Goal: Check status: Check status

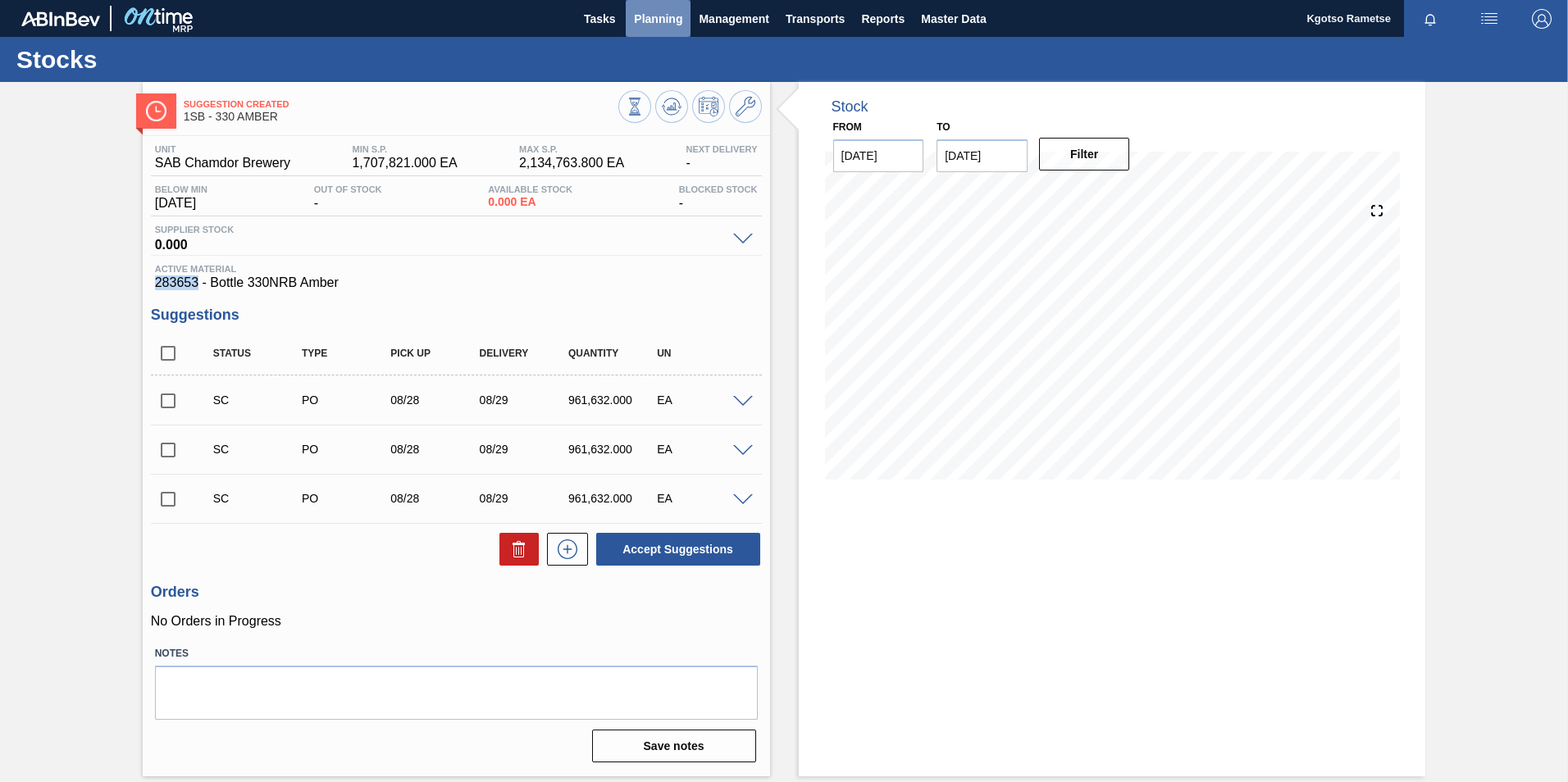
click at [638, 14] on span "Planning" at bounding box center [657, 19] width 49 height 20
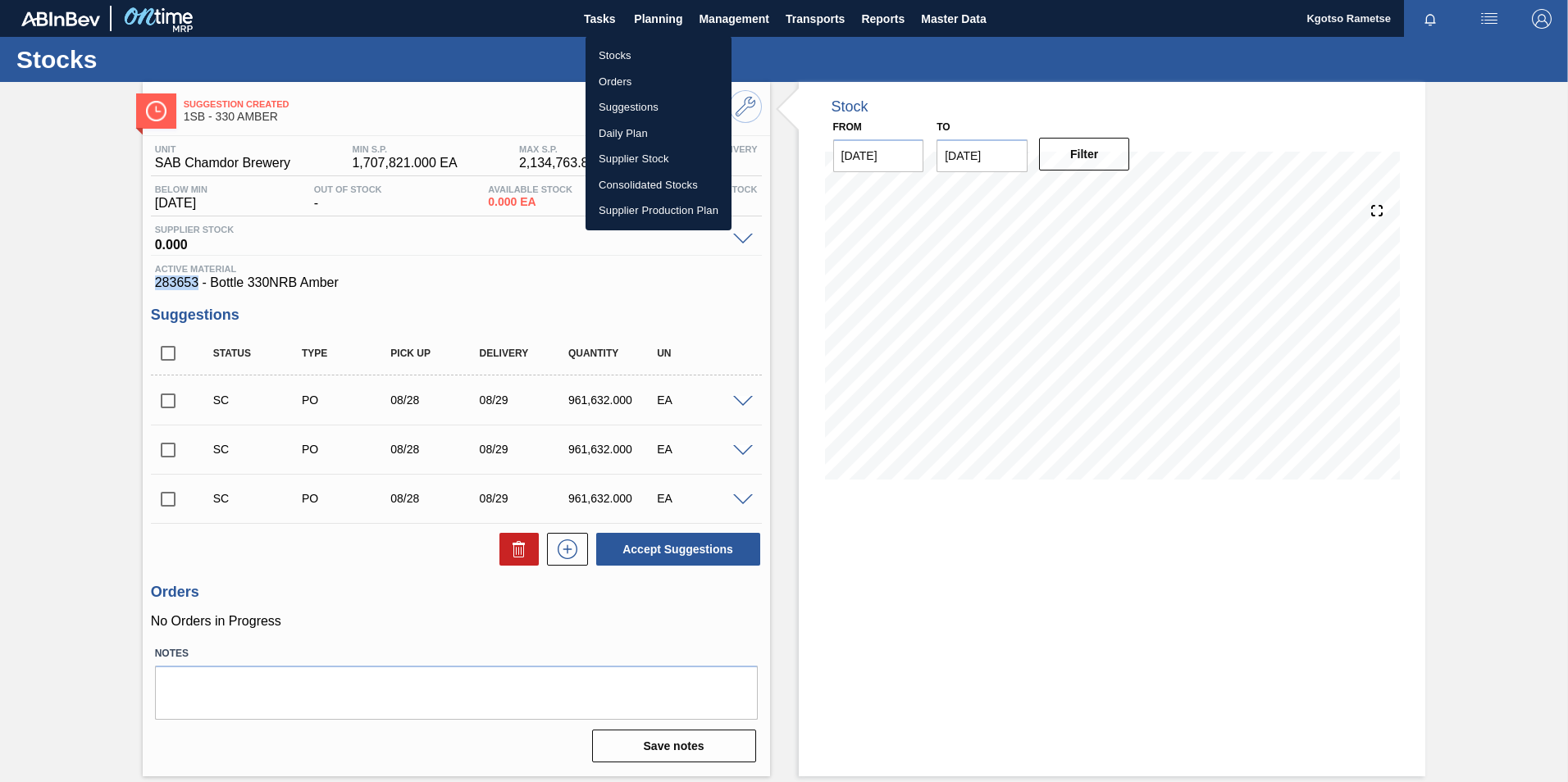
click at [634, 79] on li "Orders" at bounding box center [658, 82] width 146 height 26
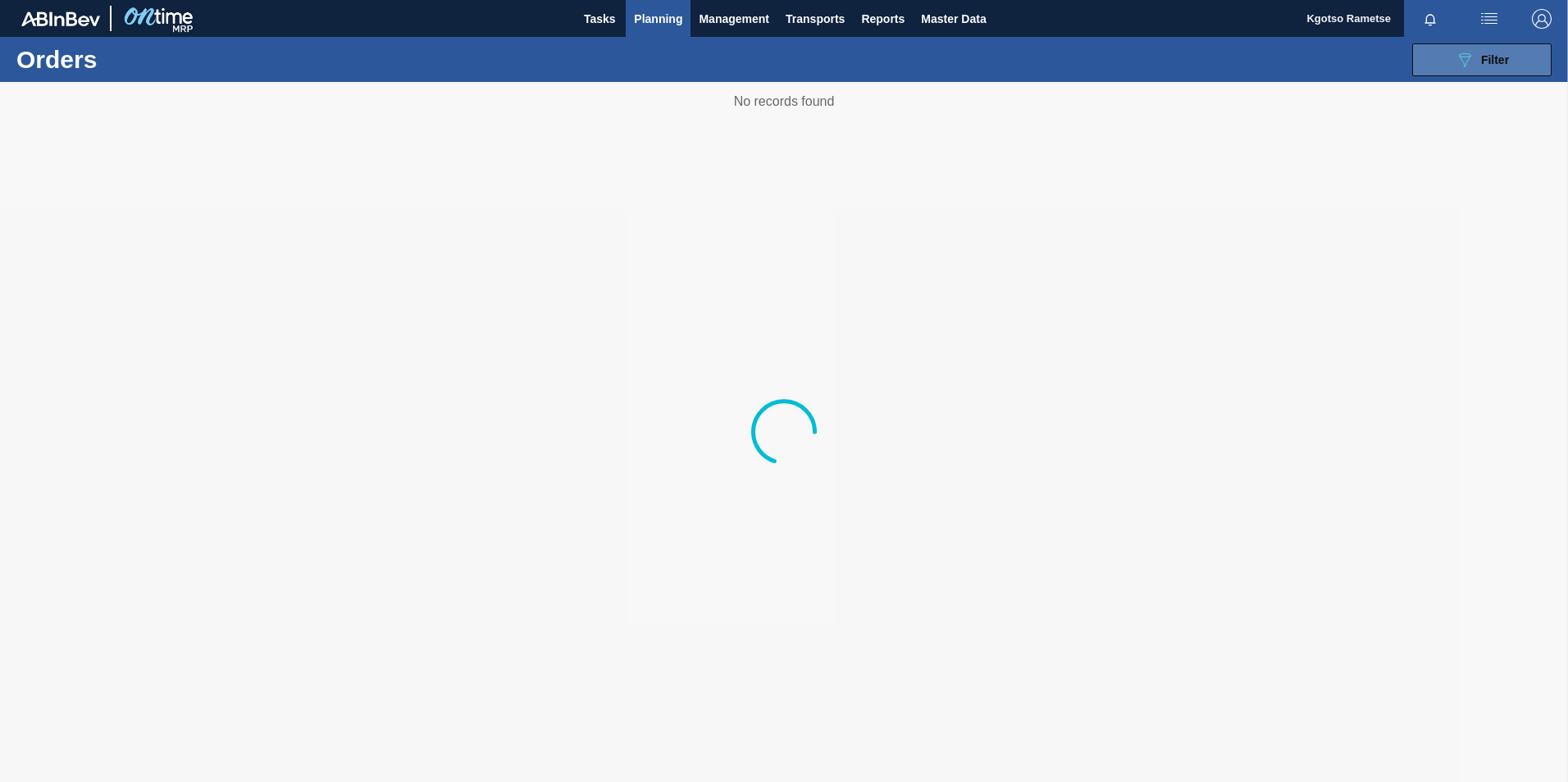
click at [1466, 61] on icon "089F7B8B-B2A5-4AFE-B5C0-19BA573D28AC" at bounding box center [1464, 60] width 20 height 20
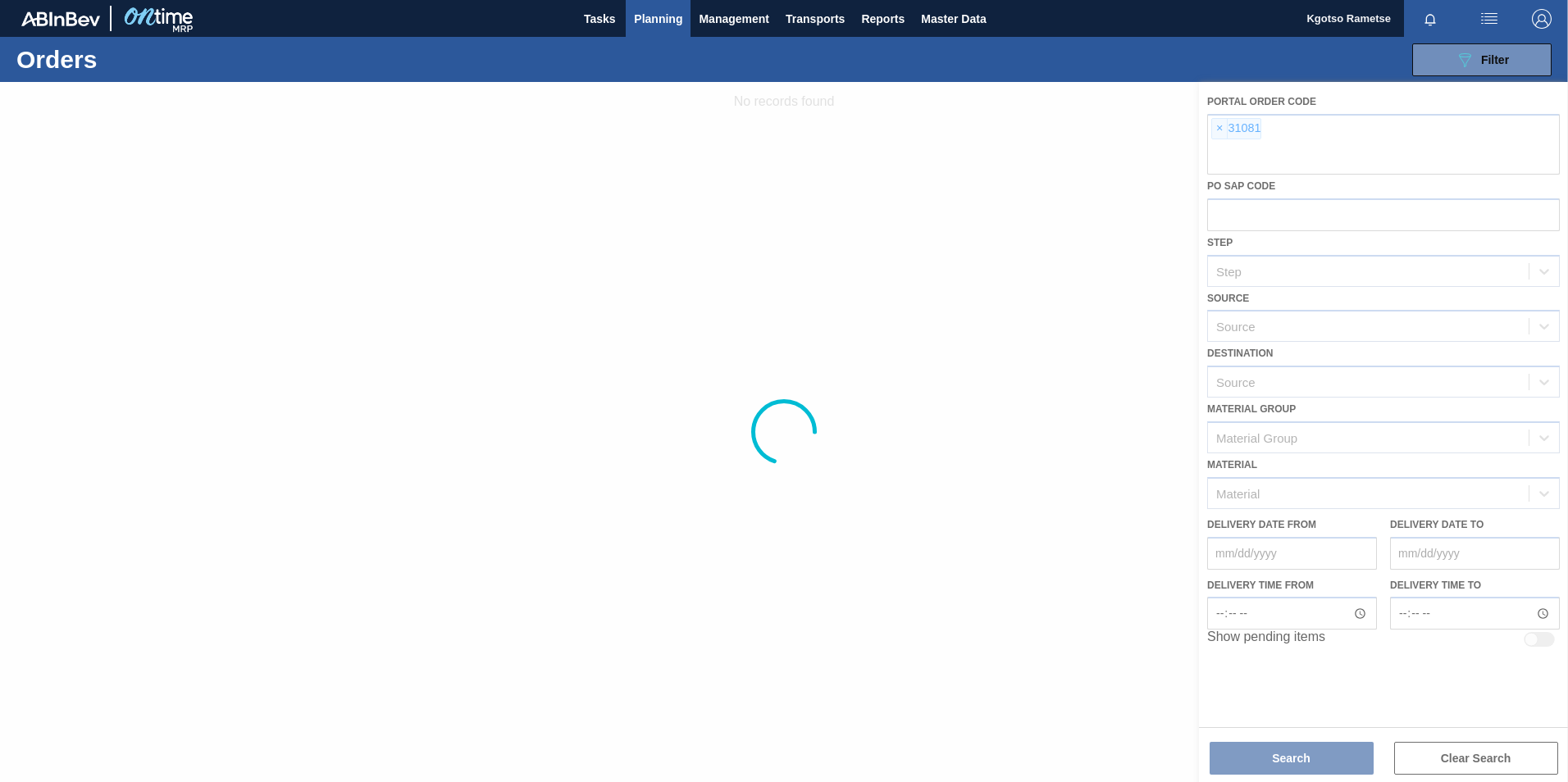
click at [1231, 132] on div at bounding box center [784, 431] width 1568 height 700
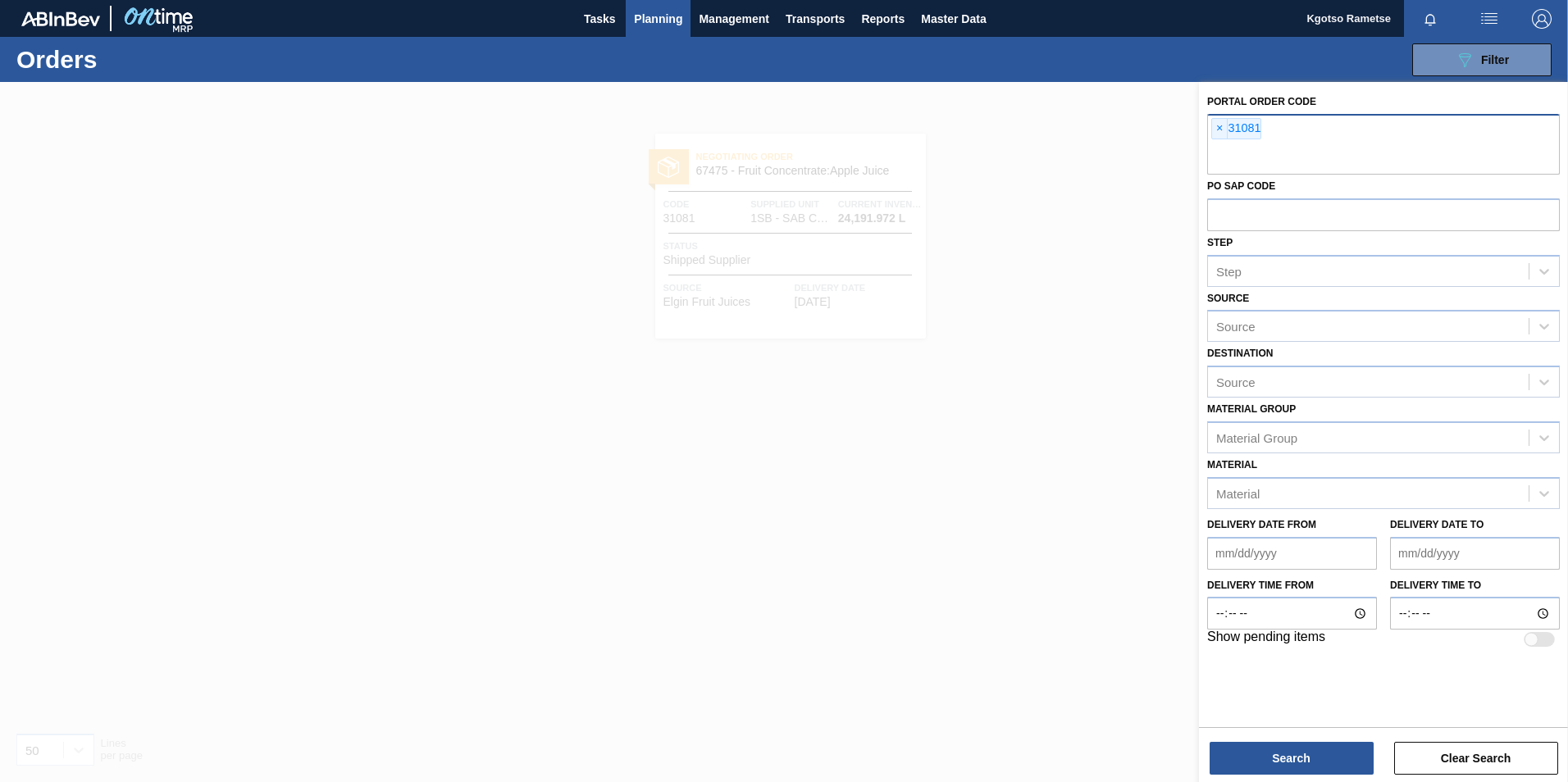
click at [1223, 130] on span "×" at bounding box center [1220, 129] width 16 height 20
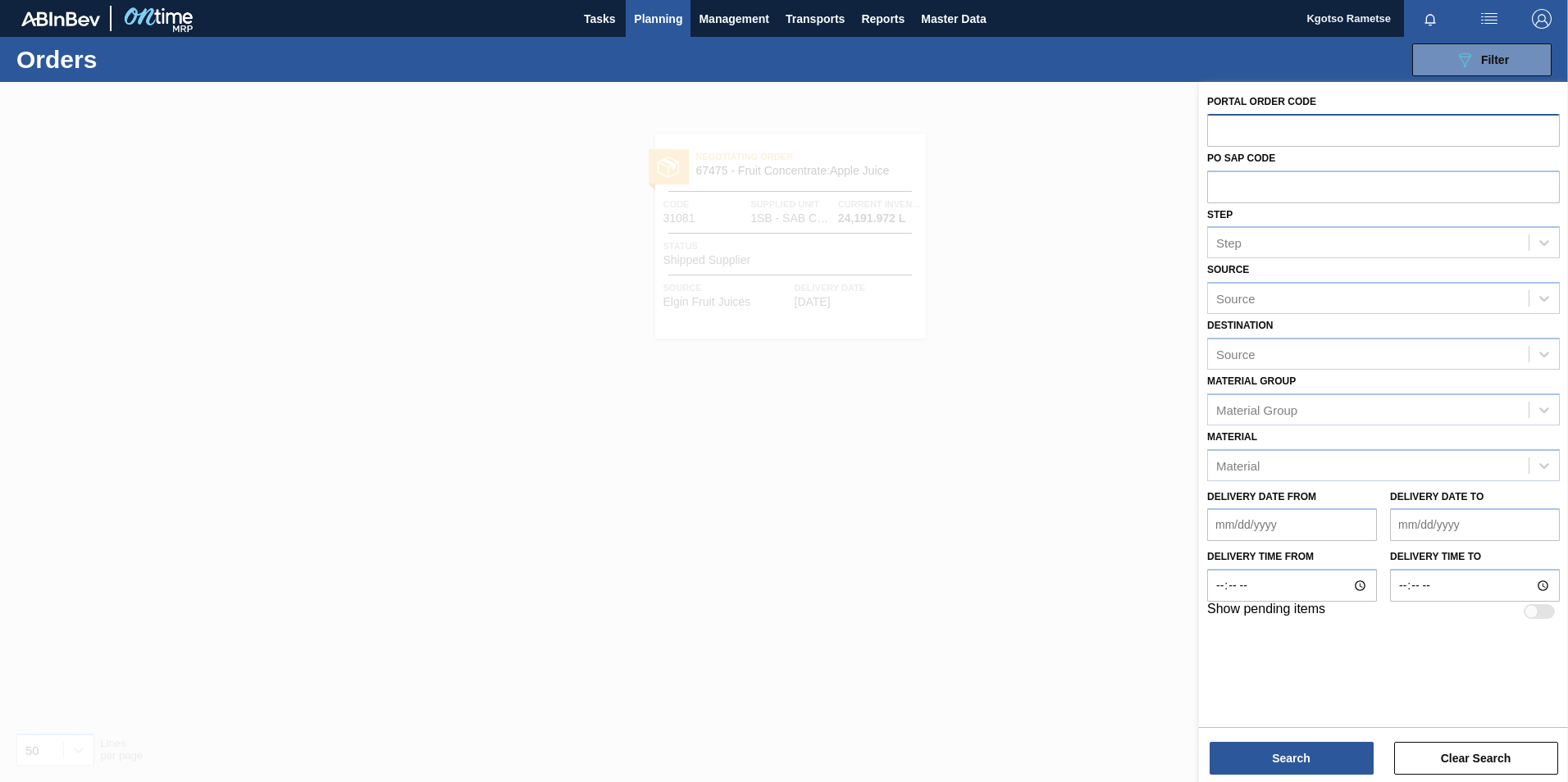
paste input "31112"
type input "31112"
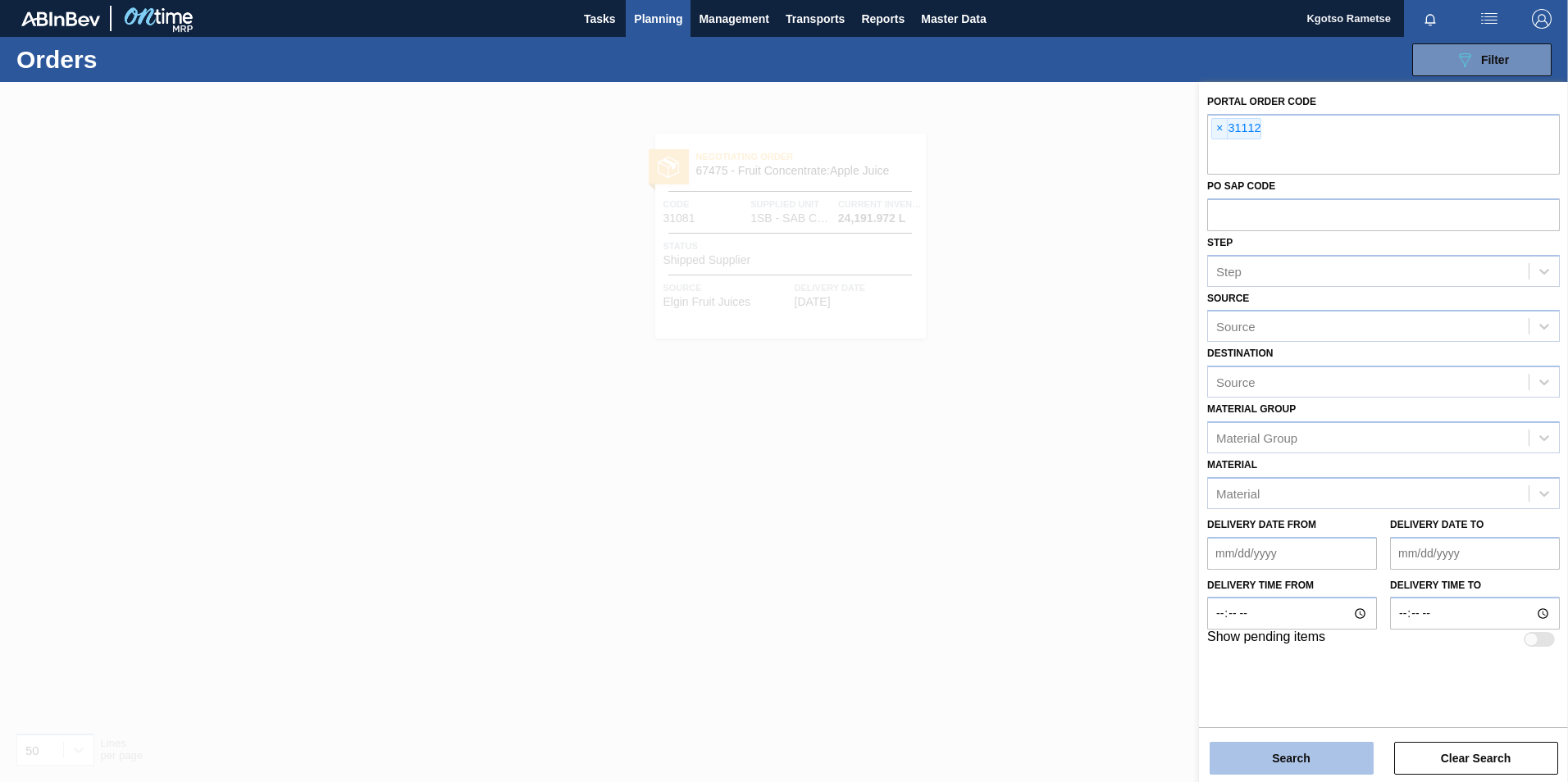
click at [1293, 763] on button "Search" at bounding box center [1291, 758] width 164 height 33
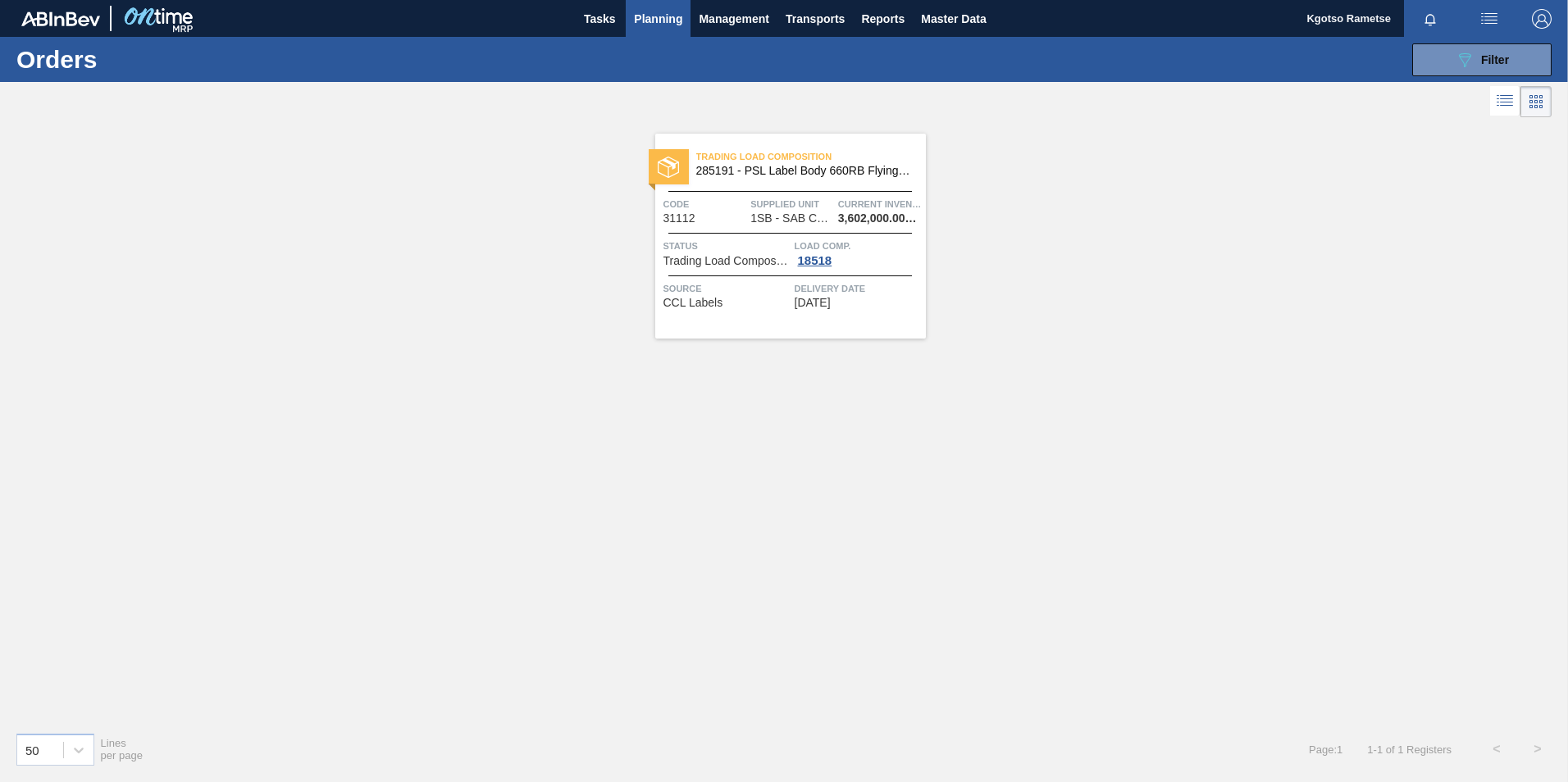
click at [744, 194] on div "Trading Load Composition 285191 - PSL Label Body 660RB FlyingFish Lemon PU Code…" at bounding box center [791, 236] width 271 height 205
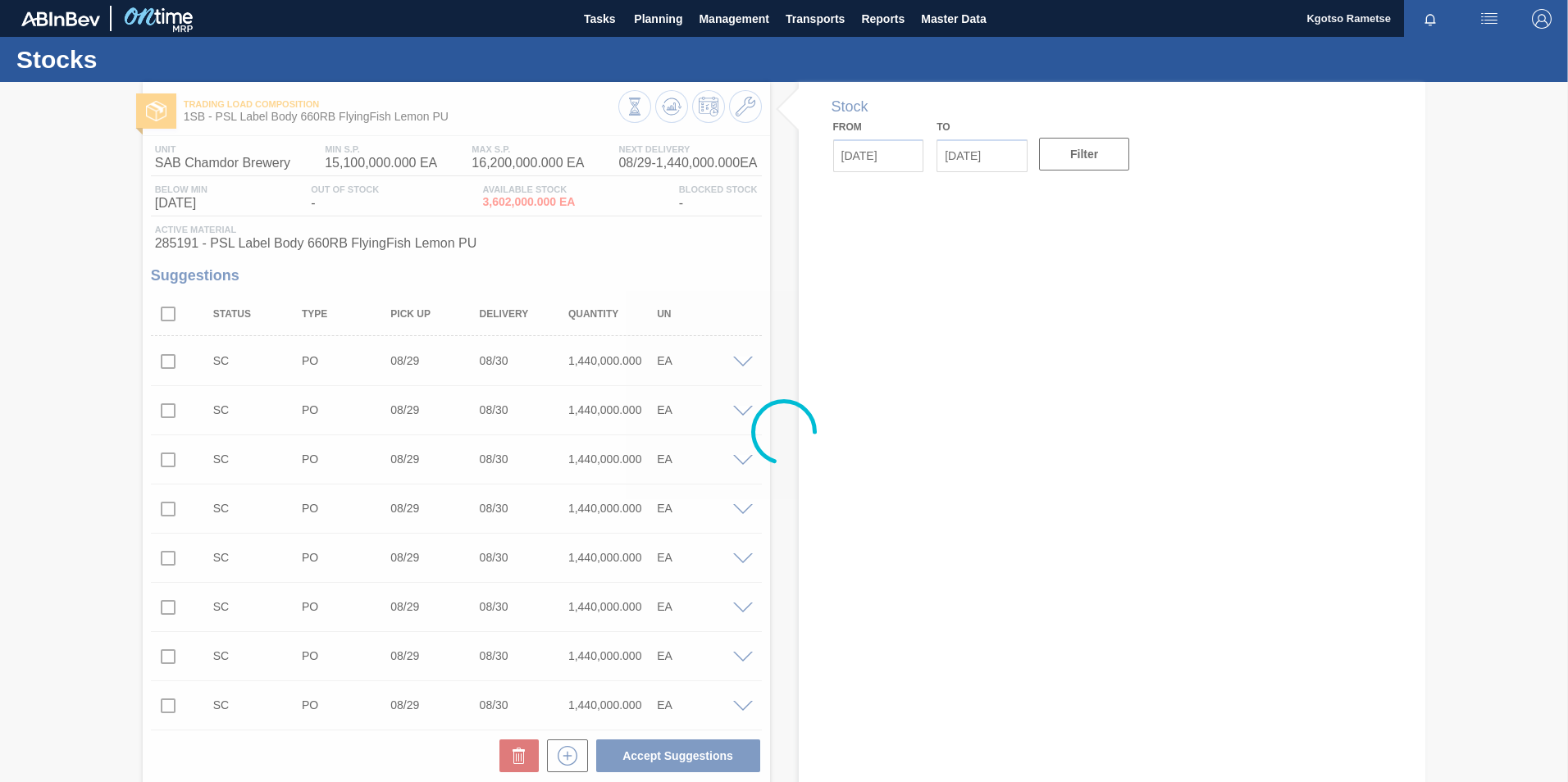
type input "08/28/2025"
type input "09/11/2025"
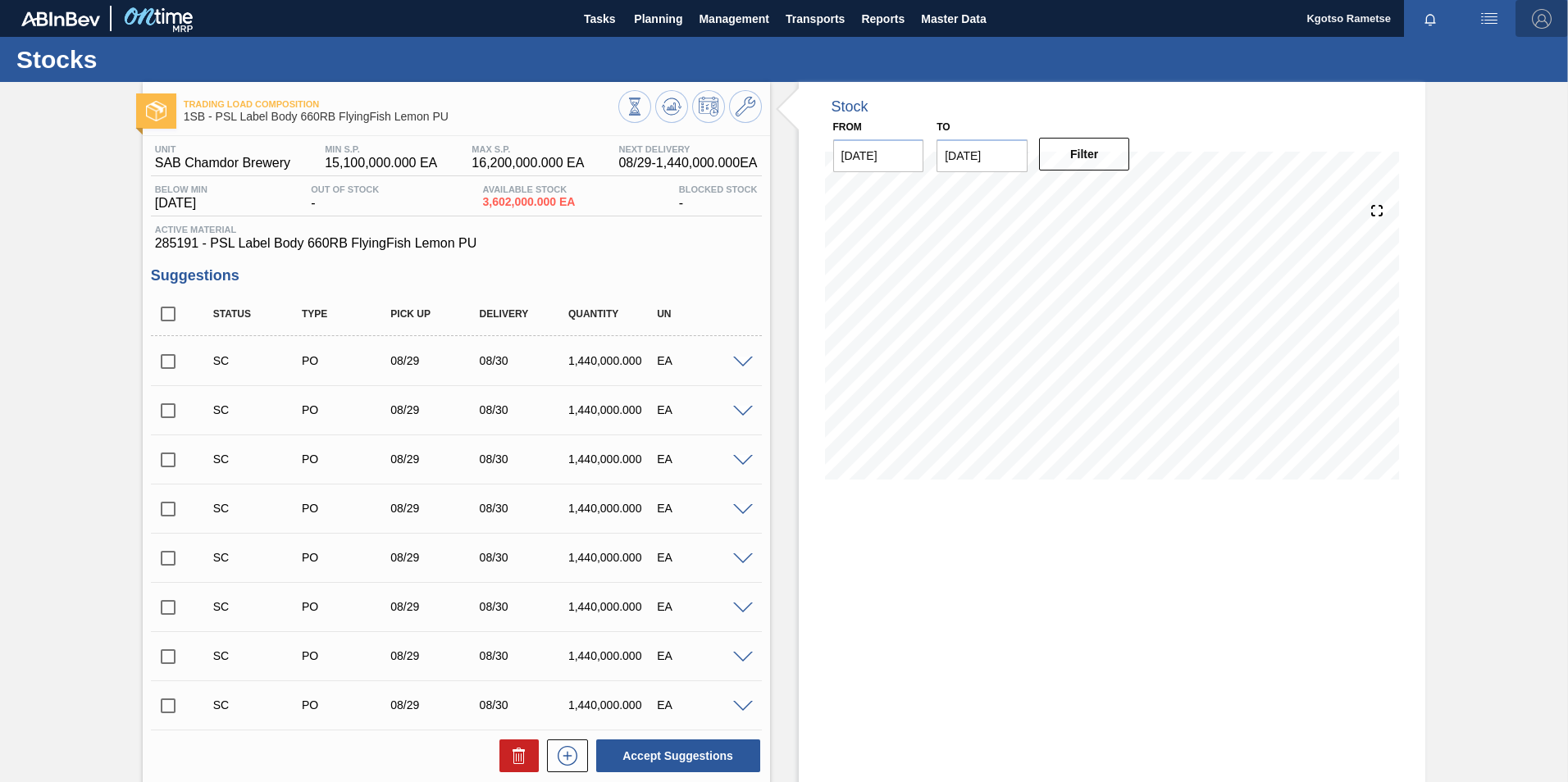
click at [1538, 16] on img "button" at bounding box center [1542, 19] width 20 height 20
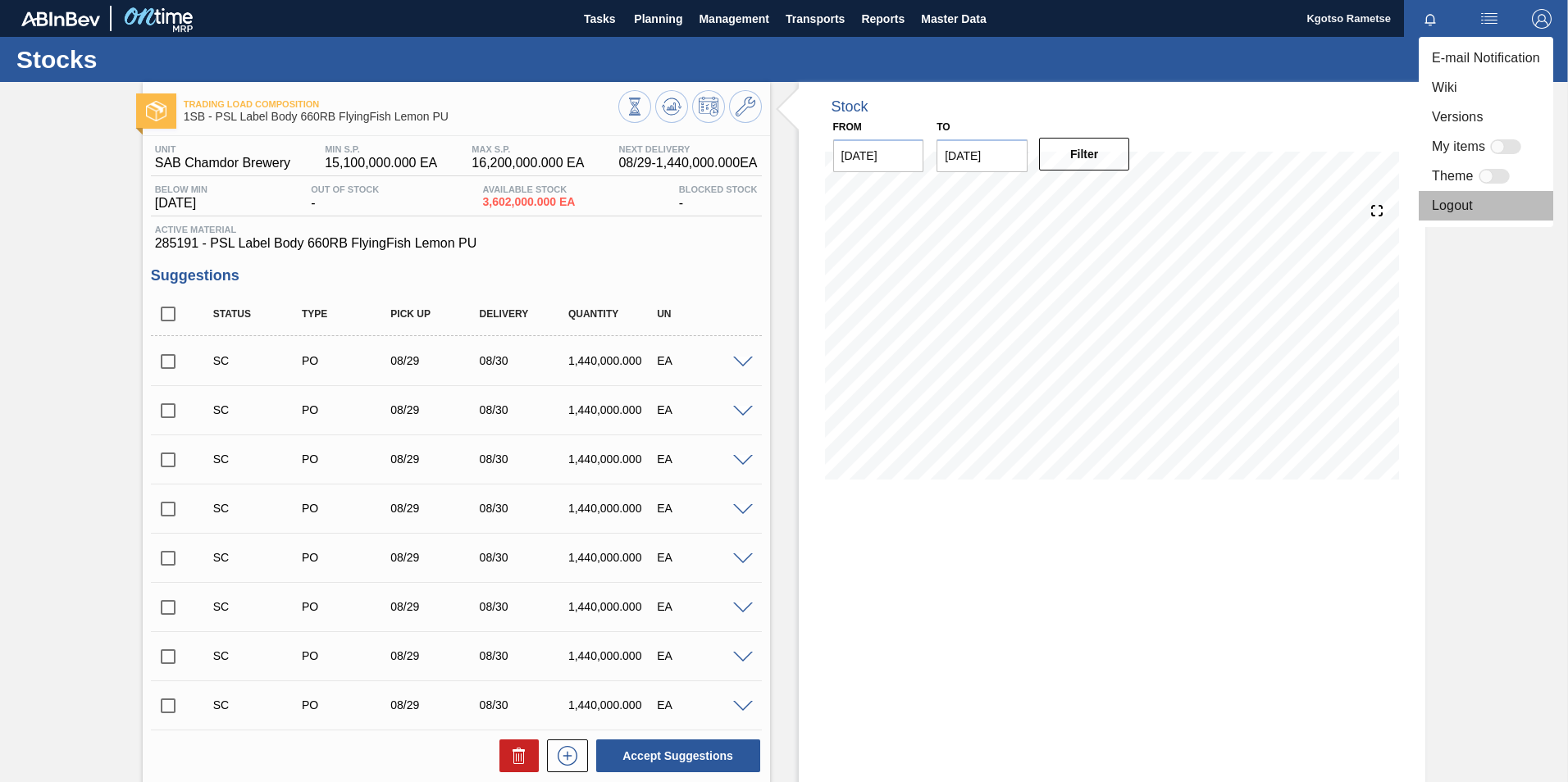
click at [1458, 215] on li "Logout" at bounding box center [1485, 206] width 134 height 30
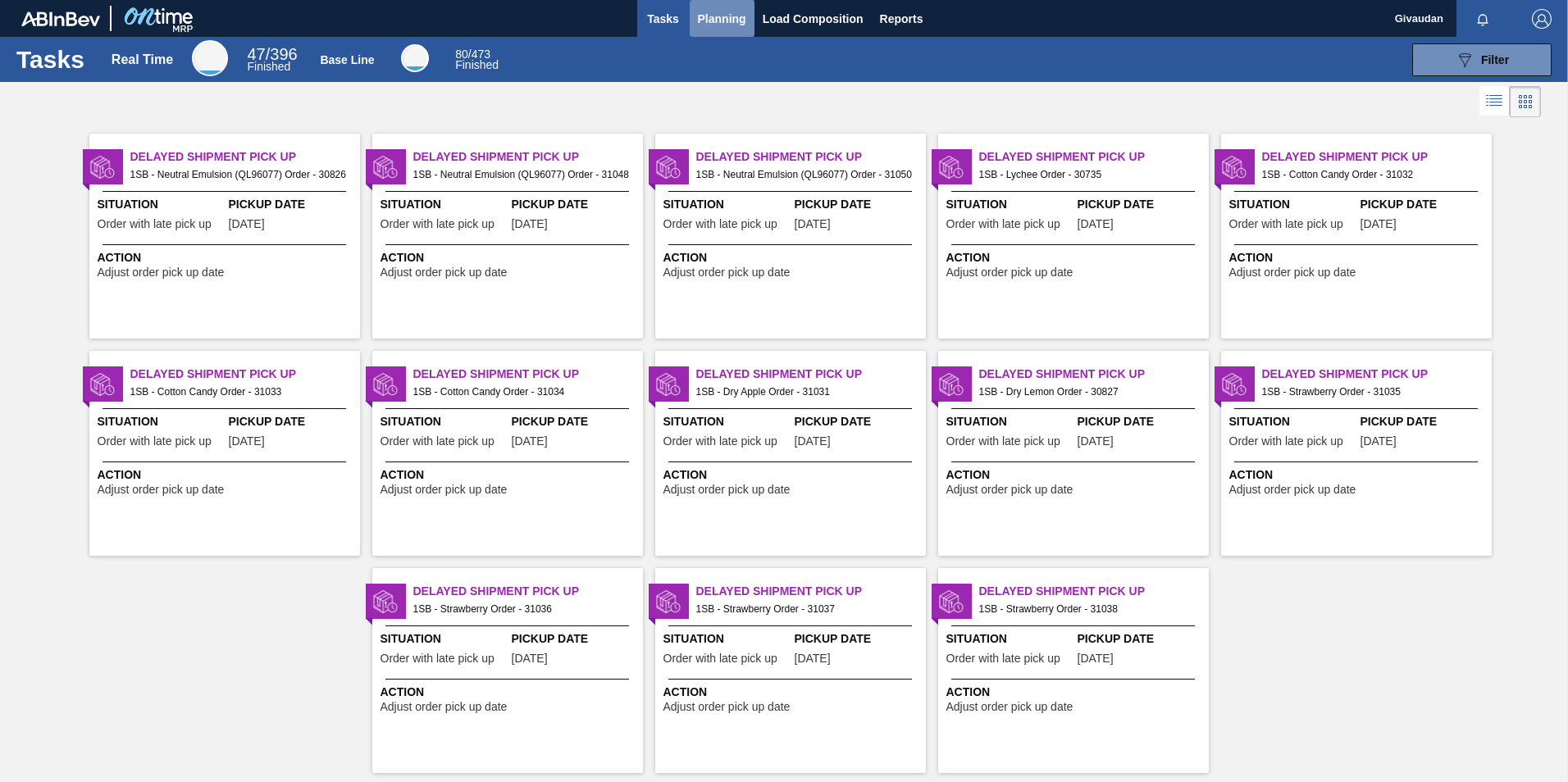
click at [735, 19] on span "Planning" at bounding box center [722, 19] width 49 height 20
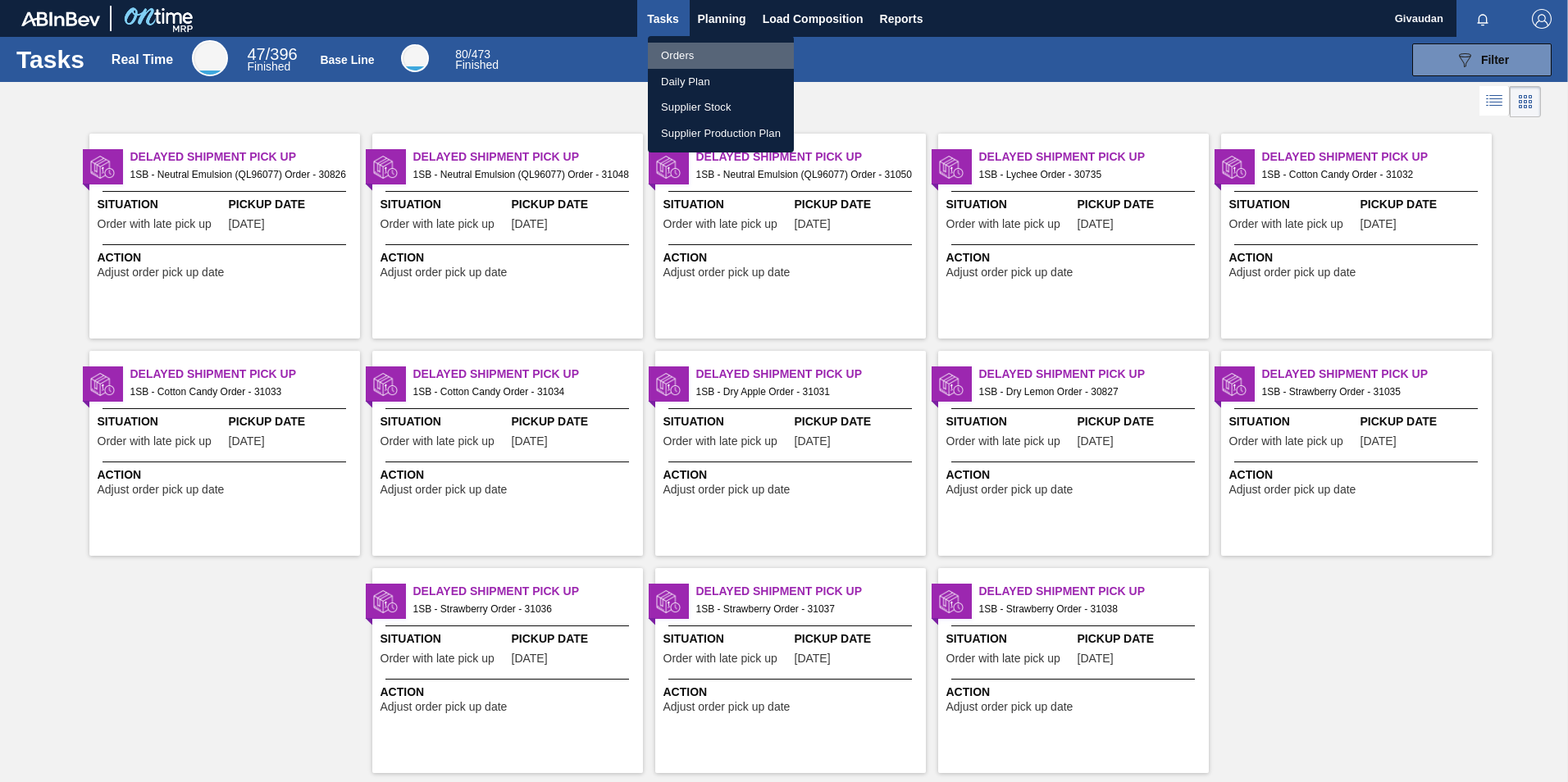
click at [739, 61] on li "Orders" at bounding box center [720, 56] width 146 height 26
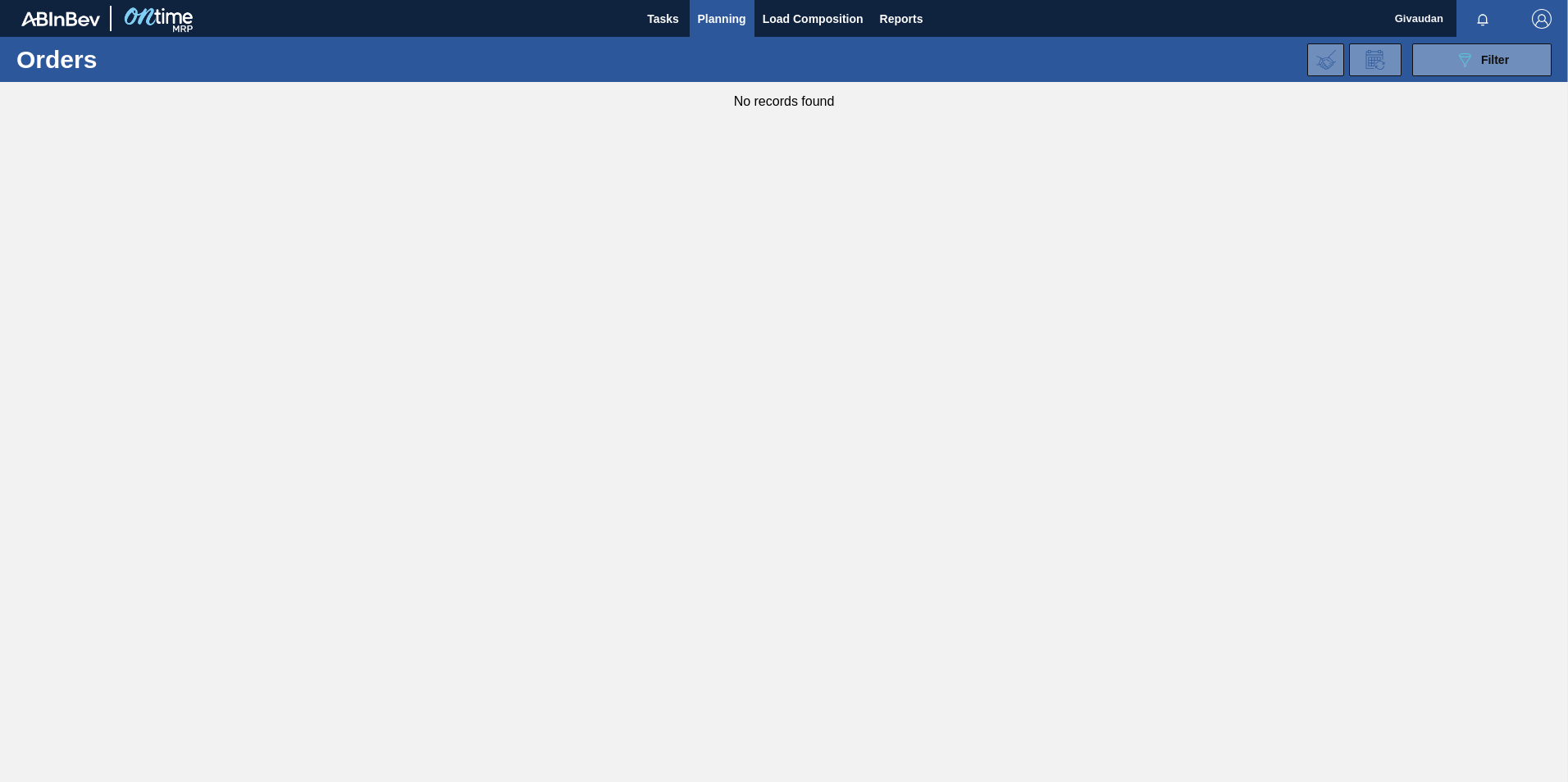
click at [1537, 21] on img "button" at bounding box center [1542, 19] width 20 height 20
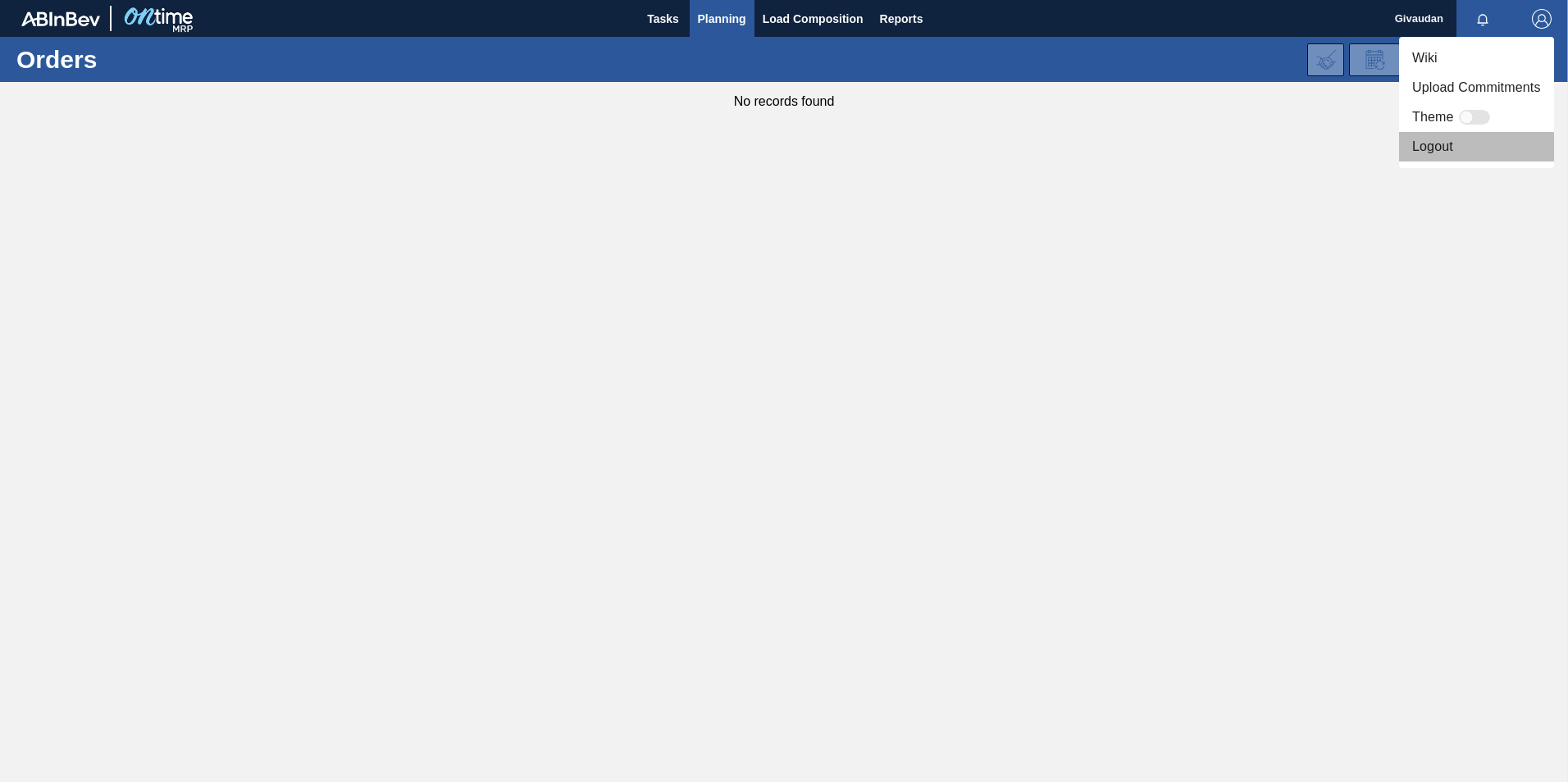
click at [1442, 148] on li "Logout" at bounding box center [1476, 147] width 155 height 30
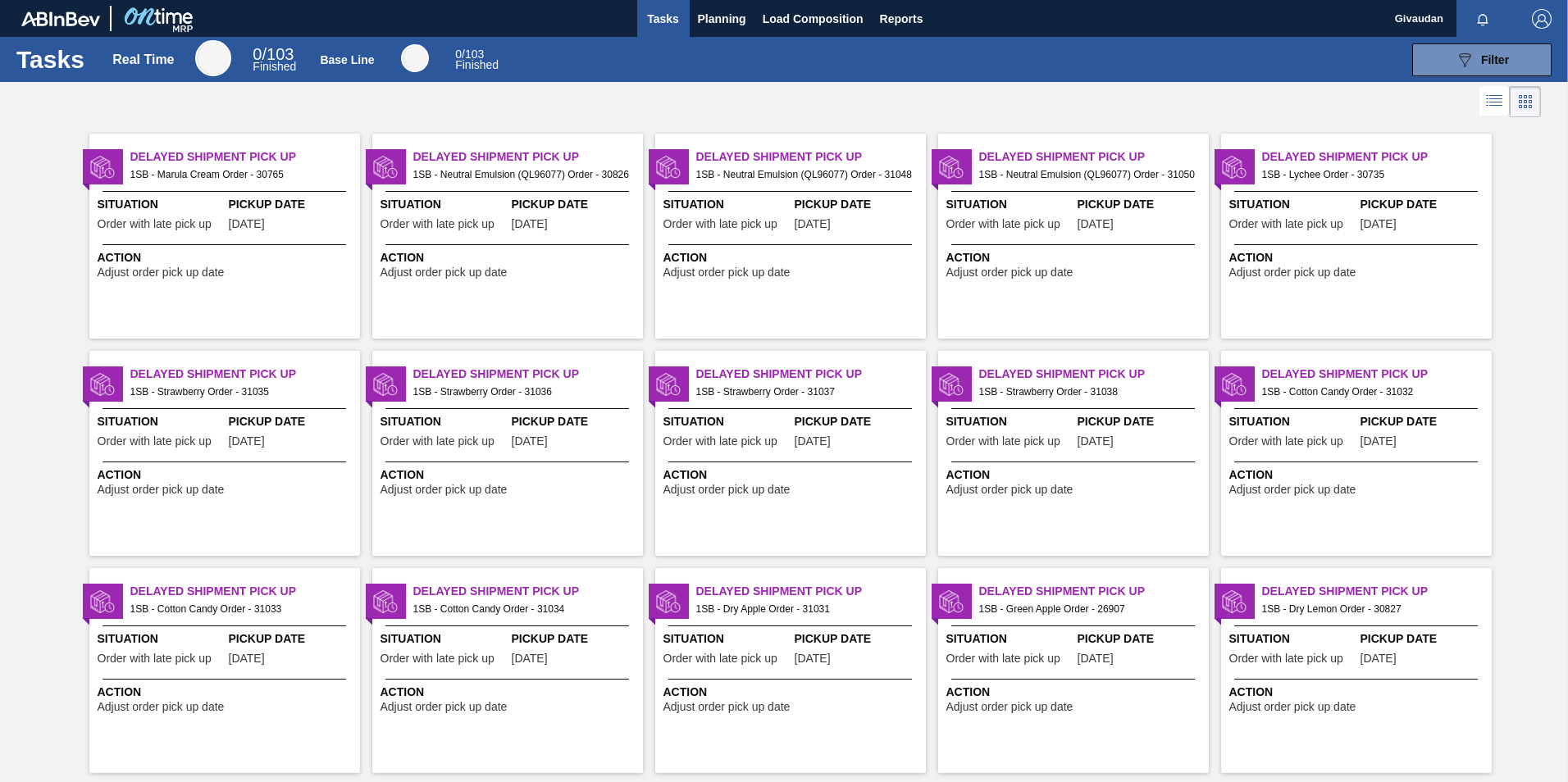
click at [1481, 61] on span "Filter" at bounding box center [1495, 60] width 28 height 13
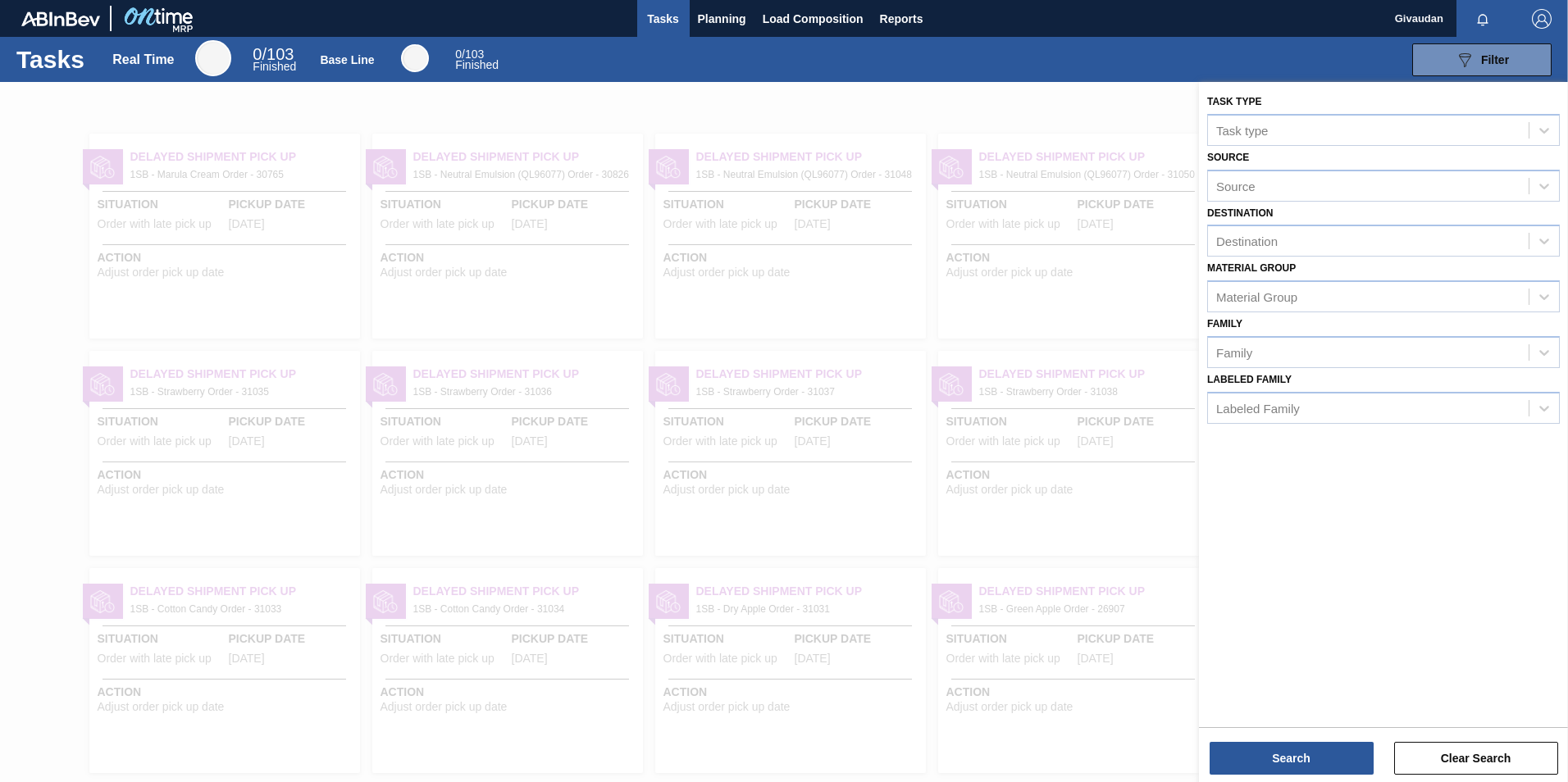
drag, startPoint x: 1082, startPoint y: 393, endPoint x: 1212, endPoint y: 297, distance: 161.6
click at [1082, 392] on div at bounding box center [784, 472] width 1568 height 782
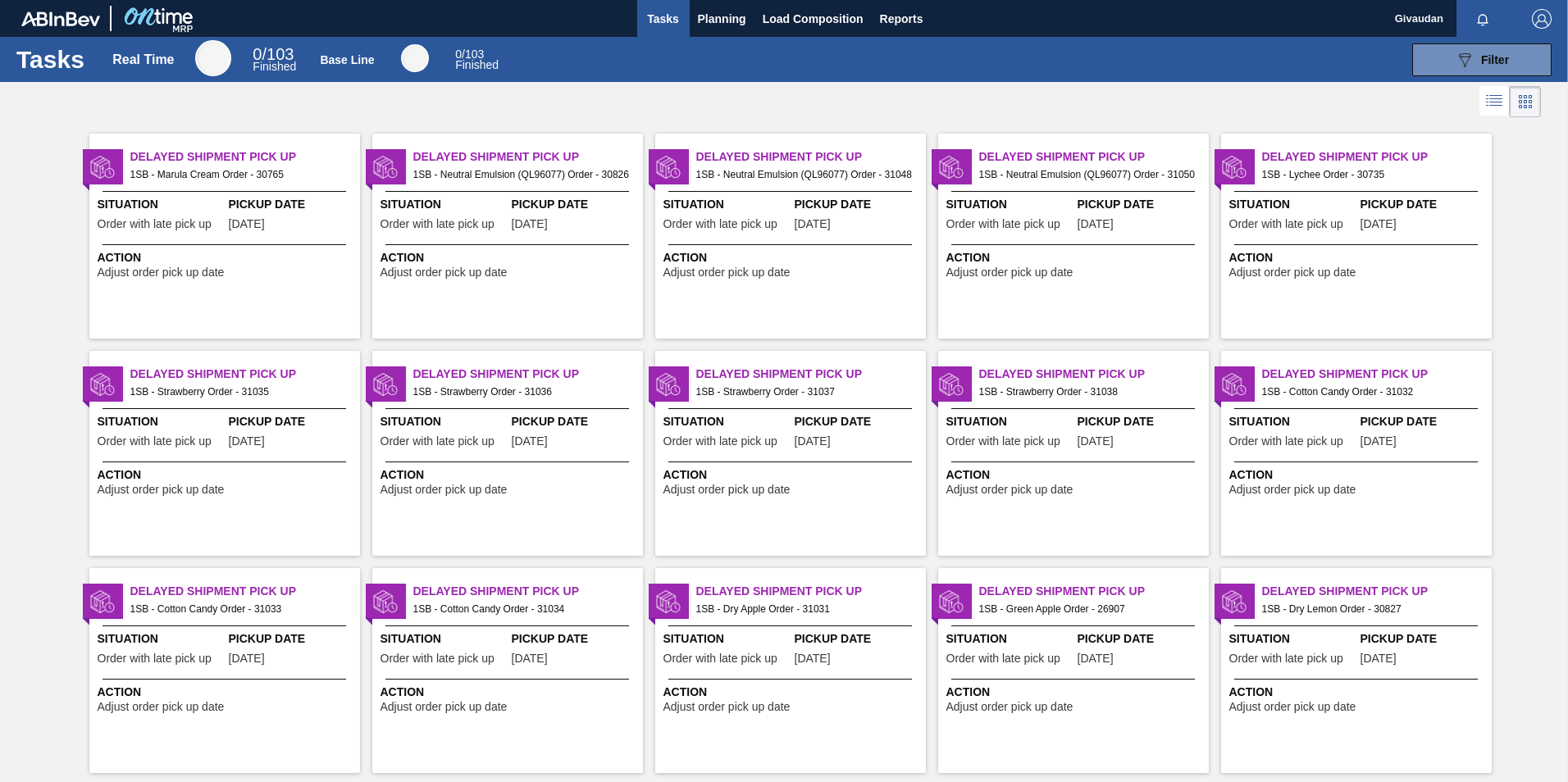
click at [1542, 20] on img "button" at bounding box center [1542, 19] width 20 height 20
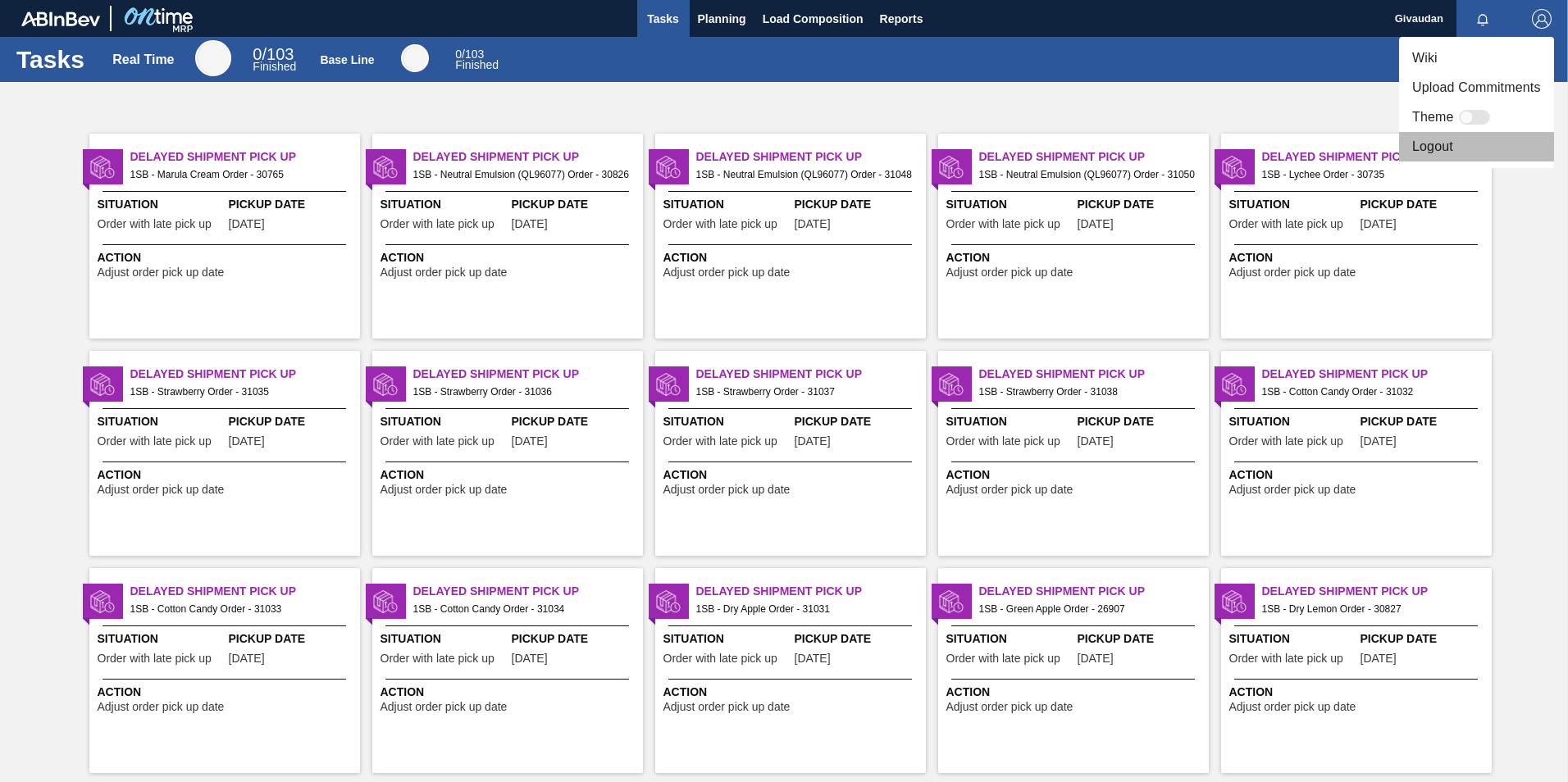
click at [1455, 146] on li "Logout" at bounding box center [1476, 147] width 155 height 30
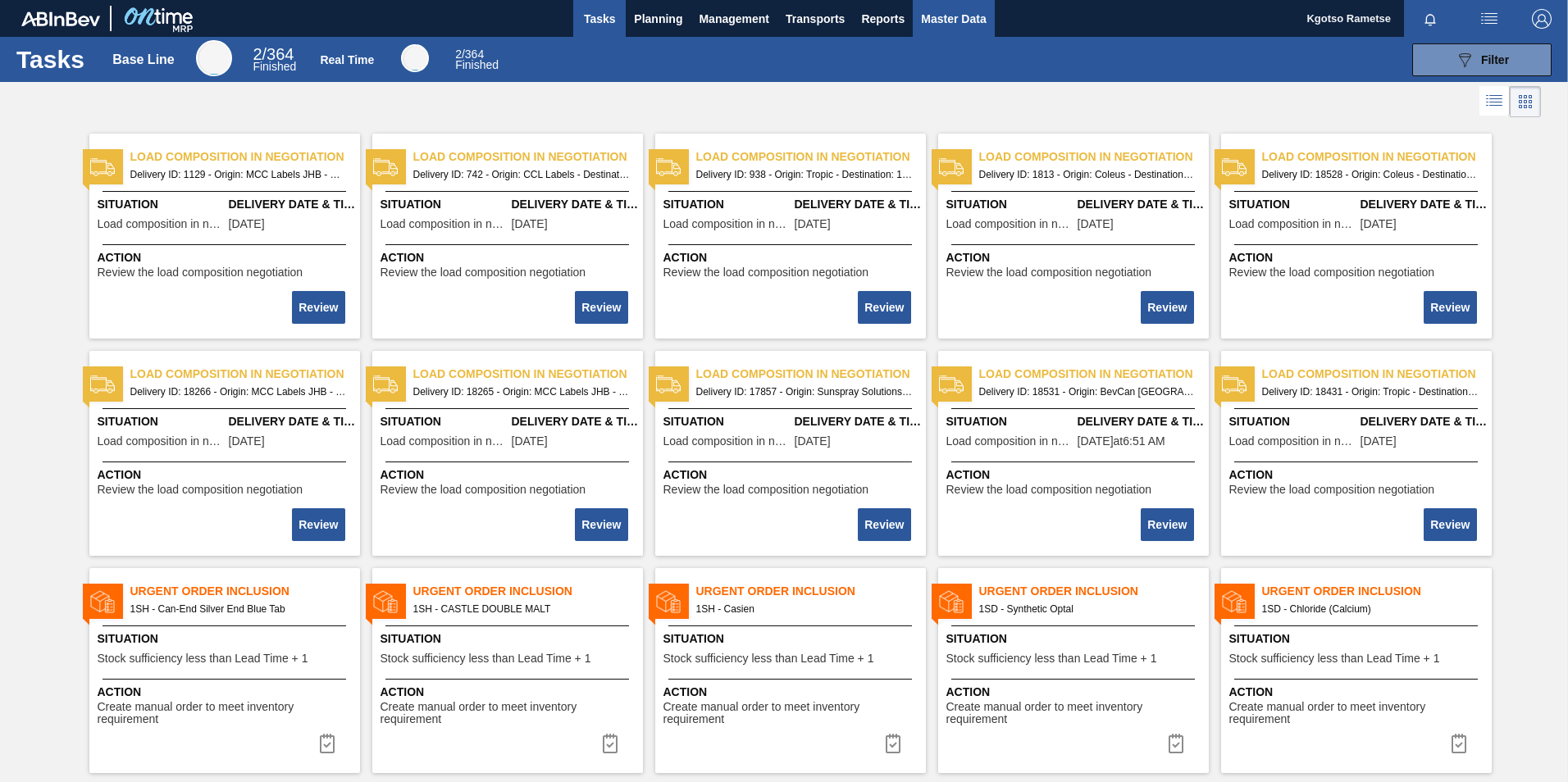
click at [942, 25] on span "Master Data" at bounding box center [952, 19] width 65 height 20
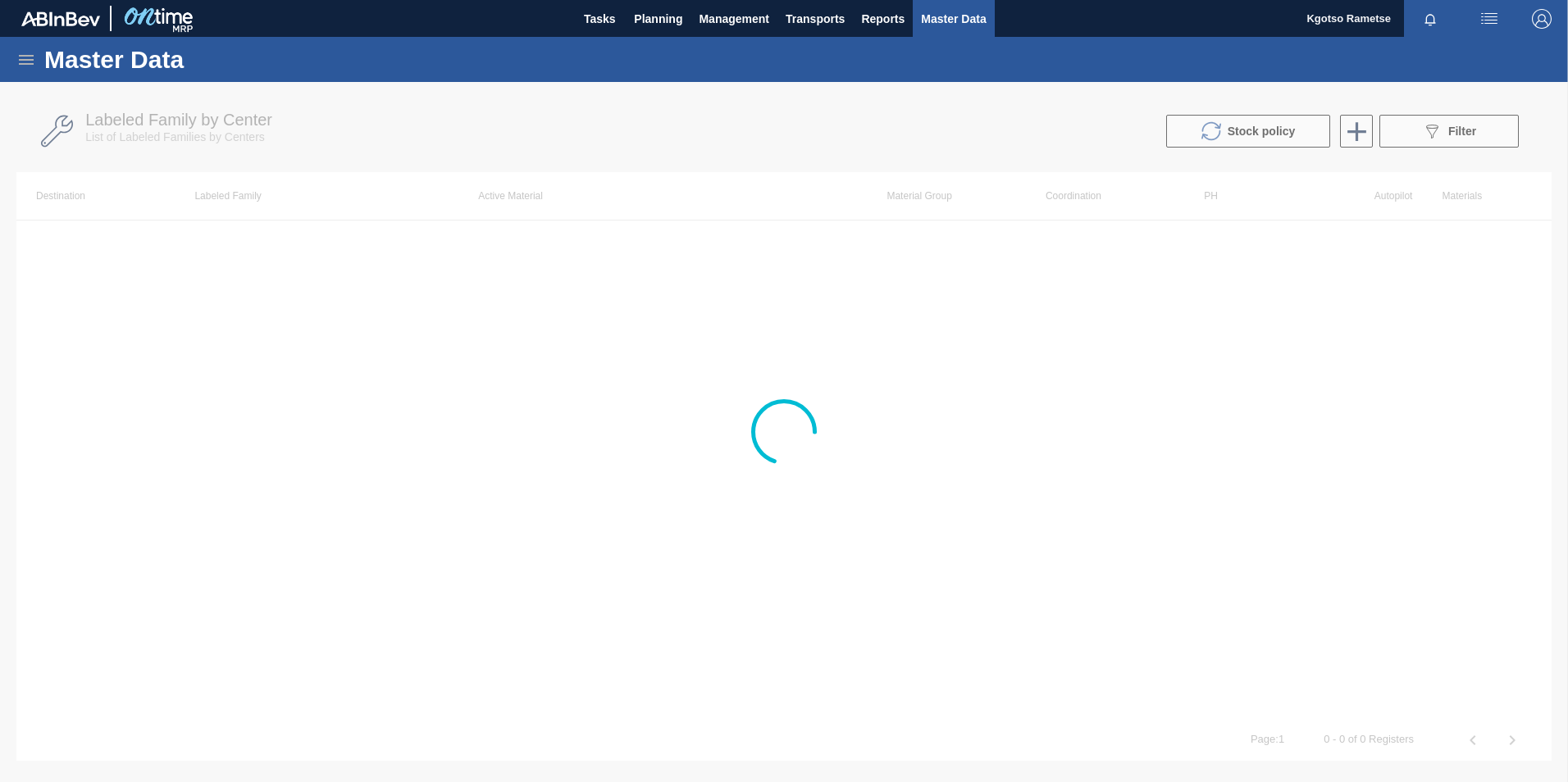
click at [24, 56] on icon at bounding box center [26, 60] width 15 height 10
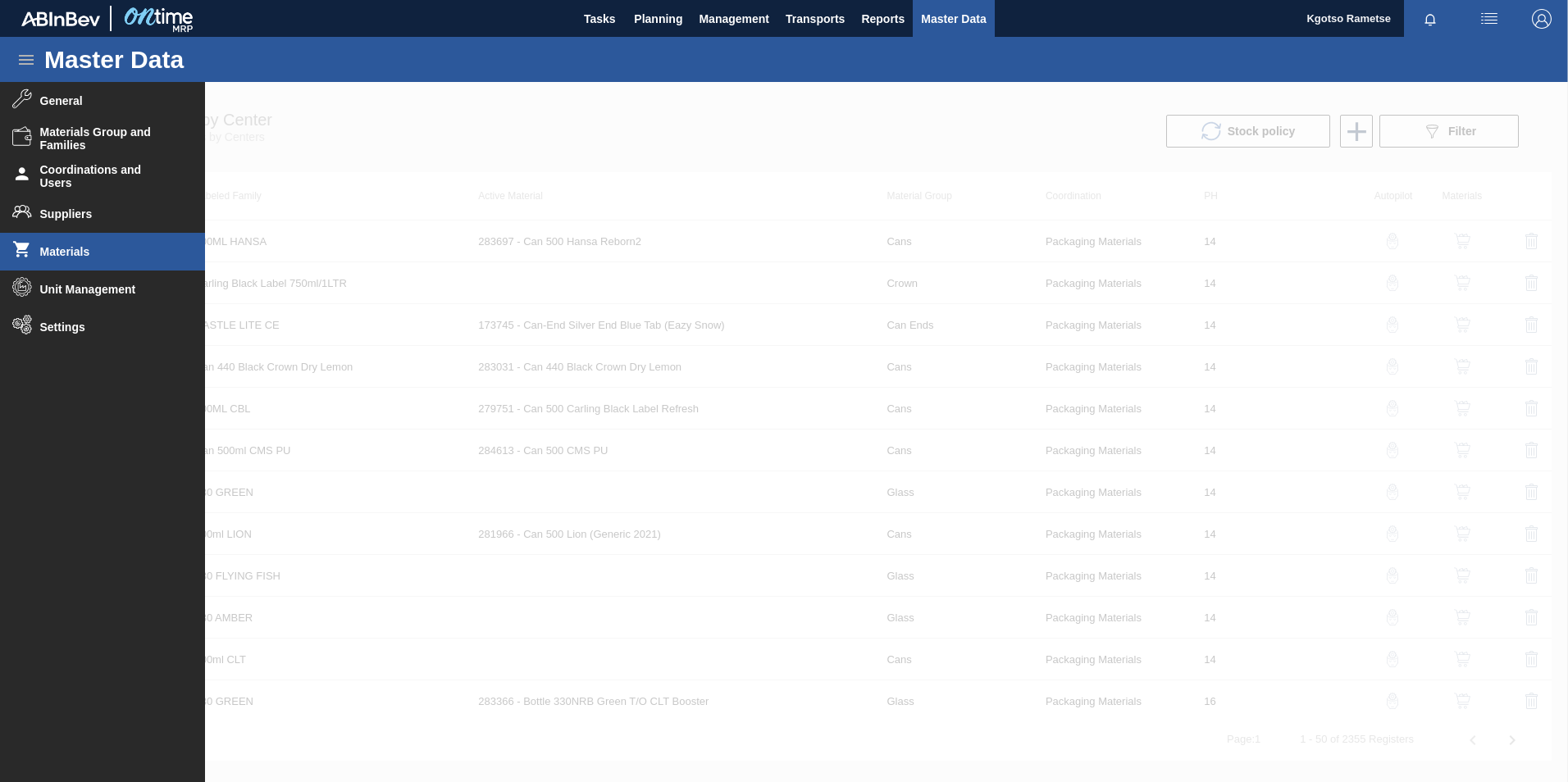
click at [79, 255] on span "Materials" at bounding box center [108, 251] width 135 height 13
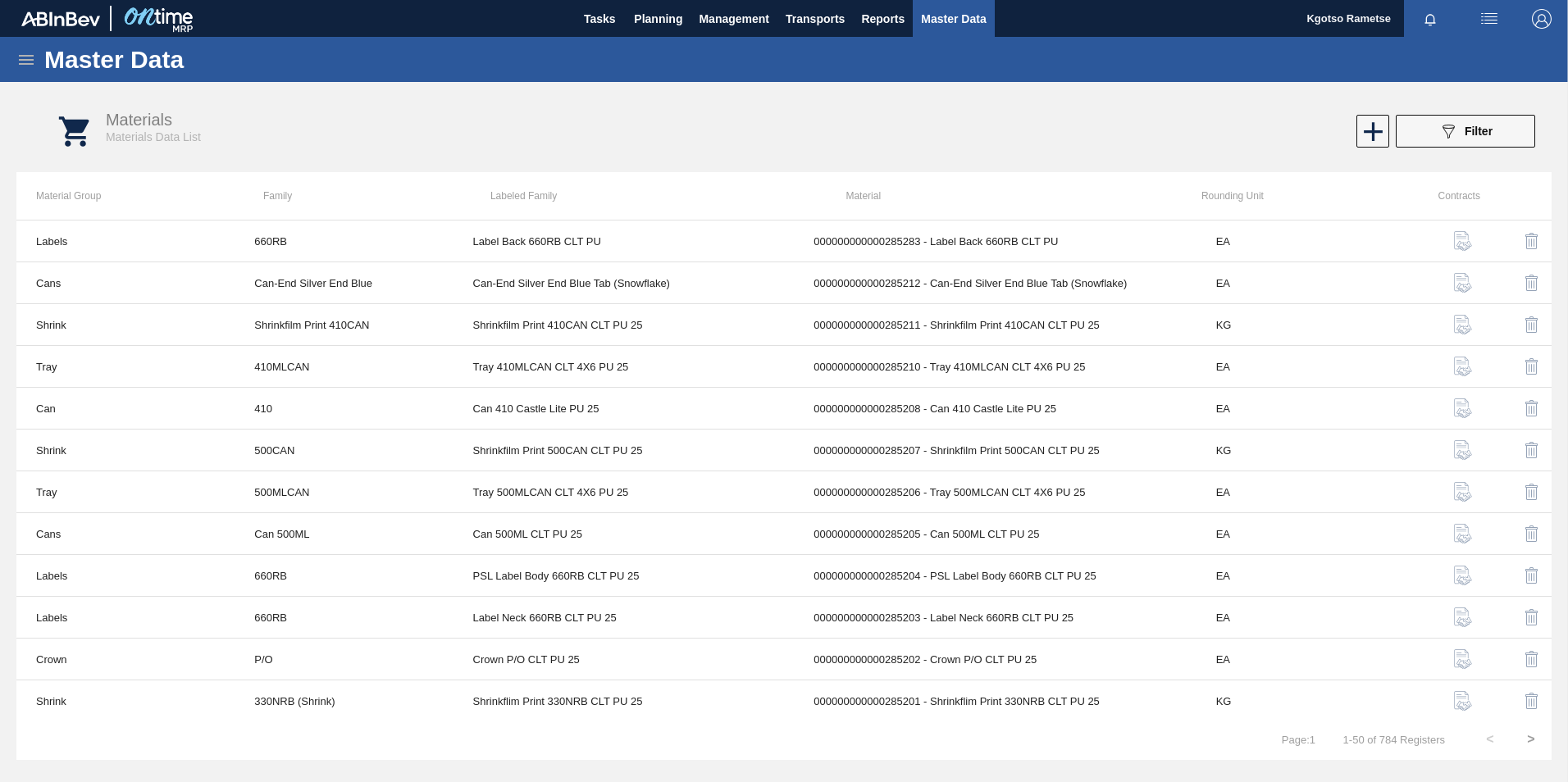
click at [30, 65] on icon at bounding box center [26, 60] width 20 height 20
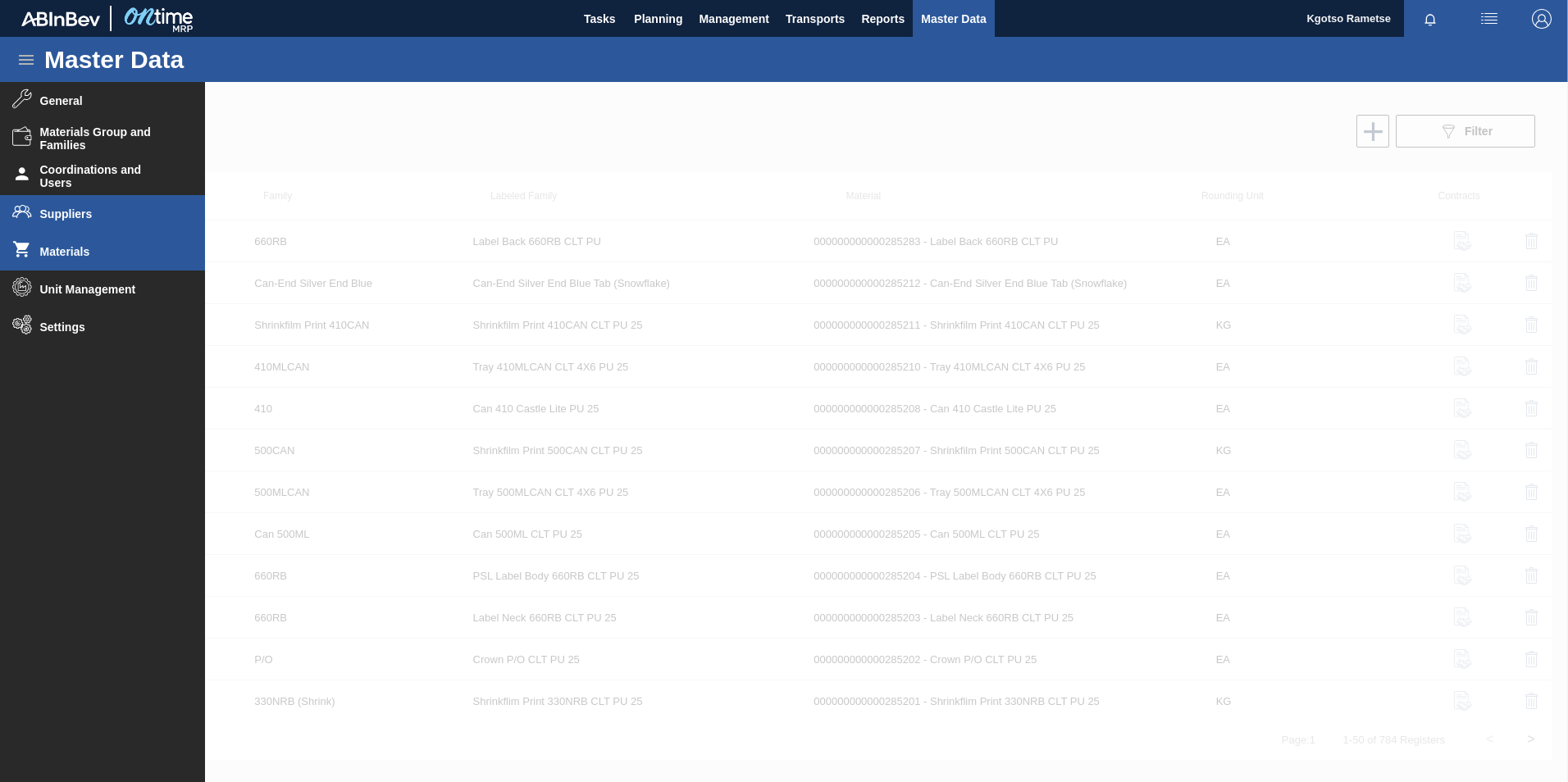
click at [63, 221] on li "Suppliers" at bounding box center [103, 214] width 205 height 38
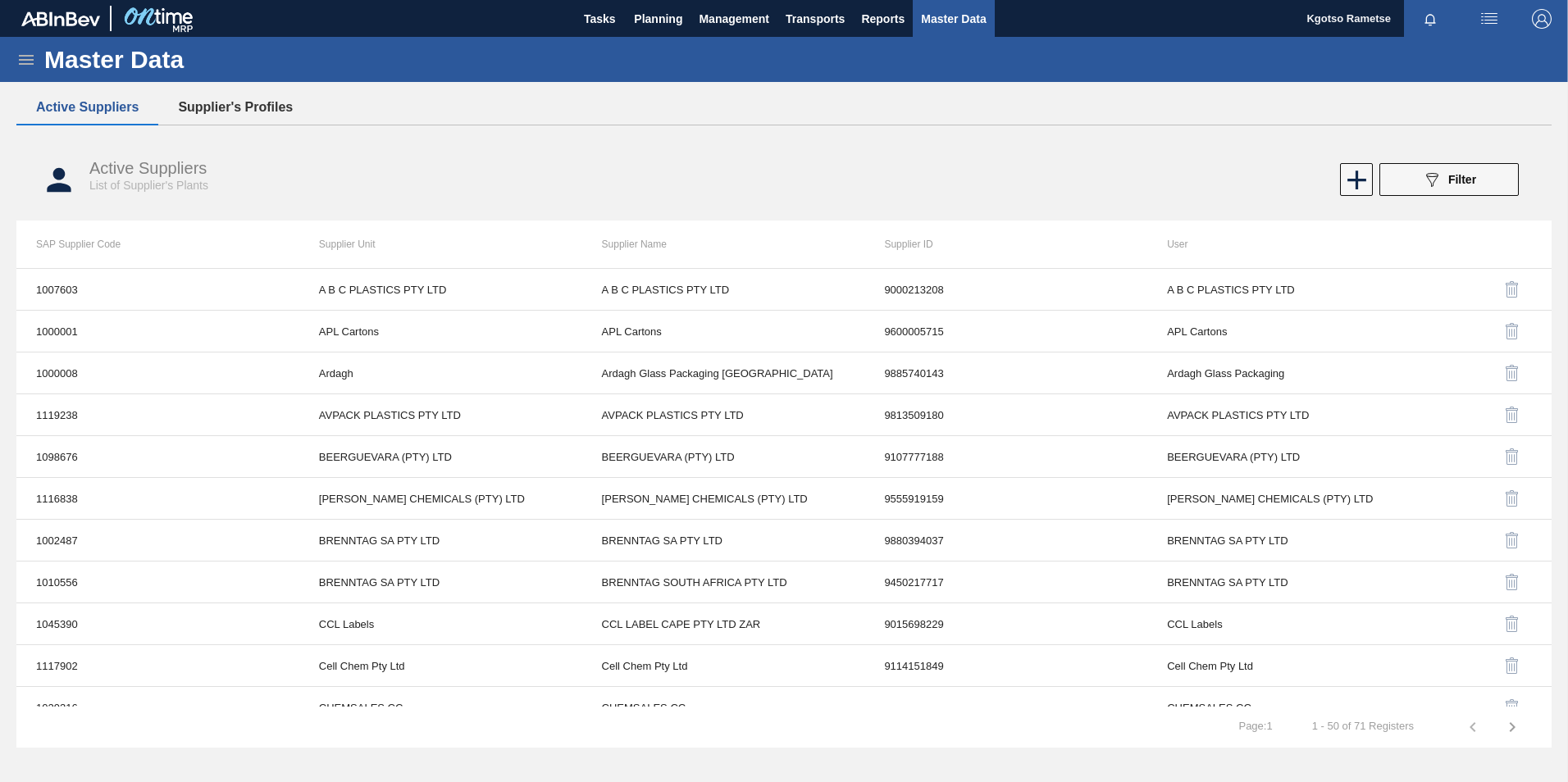
click at [193, 95] on button "Supplier's Profiles" at bounding box center [235, 108] width 154 height 35
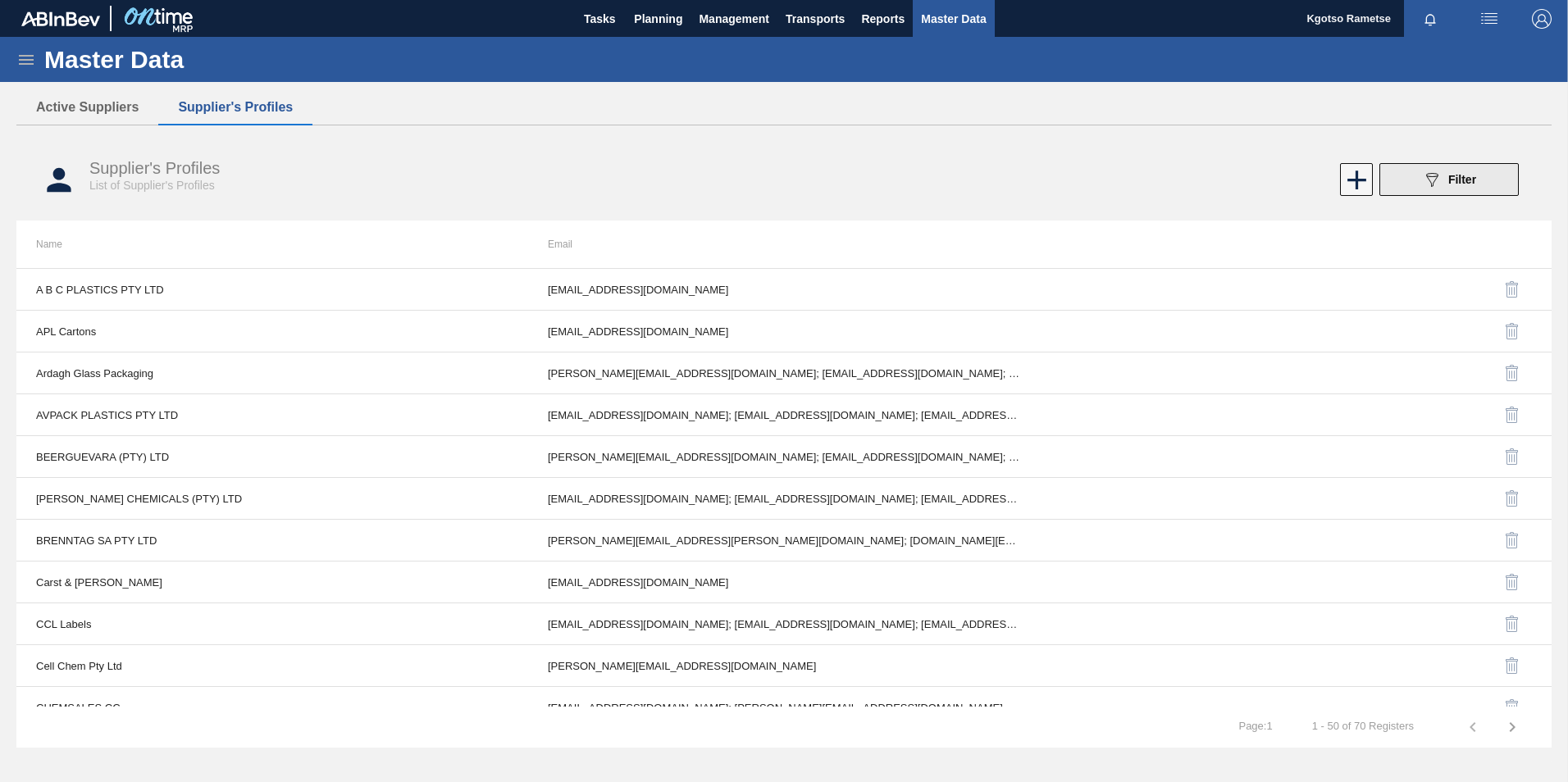
click at [1436, 187] on icon "089F7B8B-B2A5-4AFE-B5C0-19BA573D28AC" at bounding box center [1432, 179] width 20 height 20
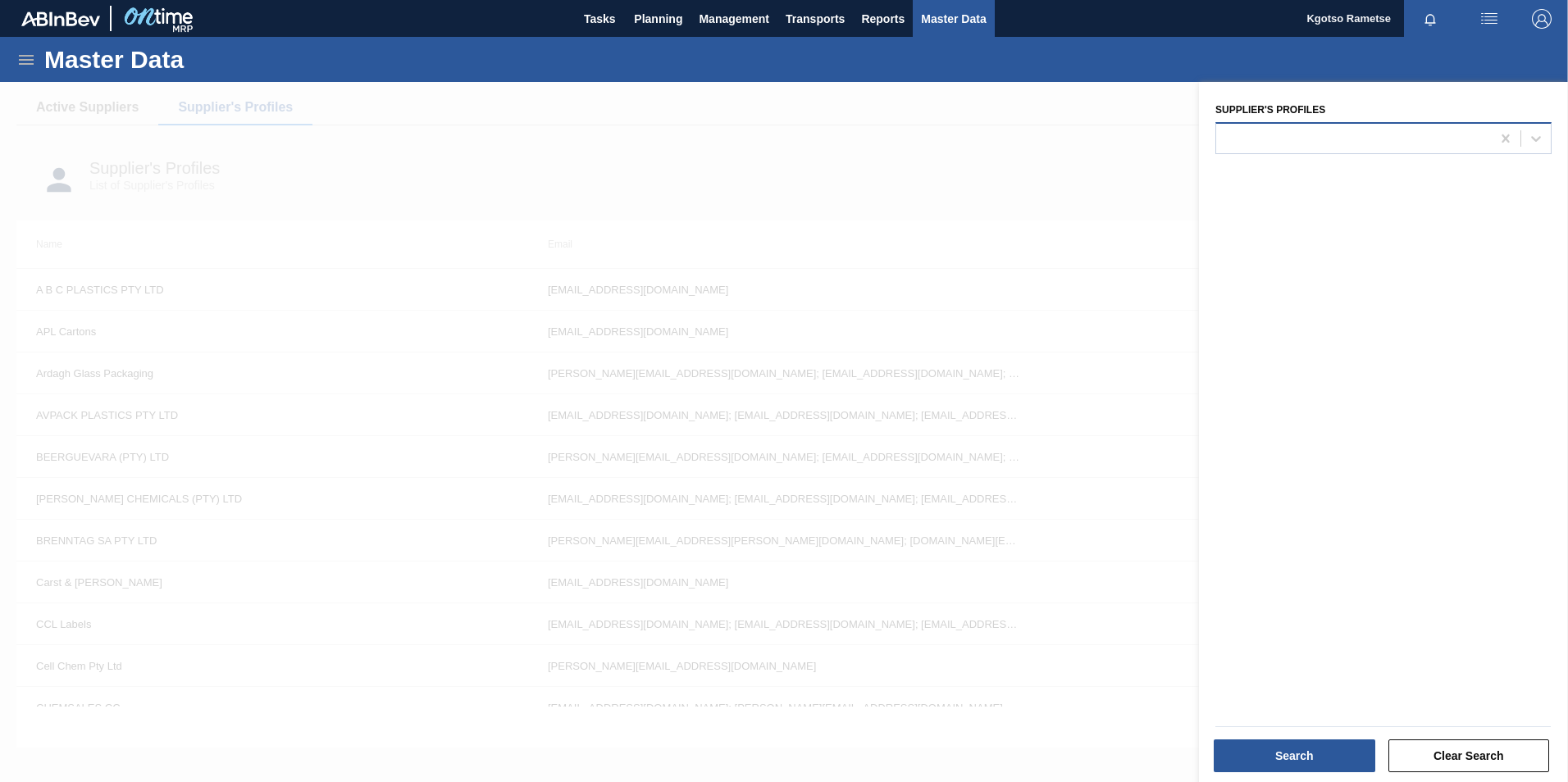
click at [1254, 132] on div at bounding box center [1354, 138] width 275 height 24
type Profiles "giv"
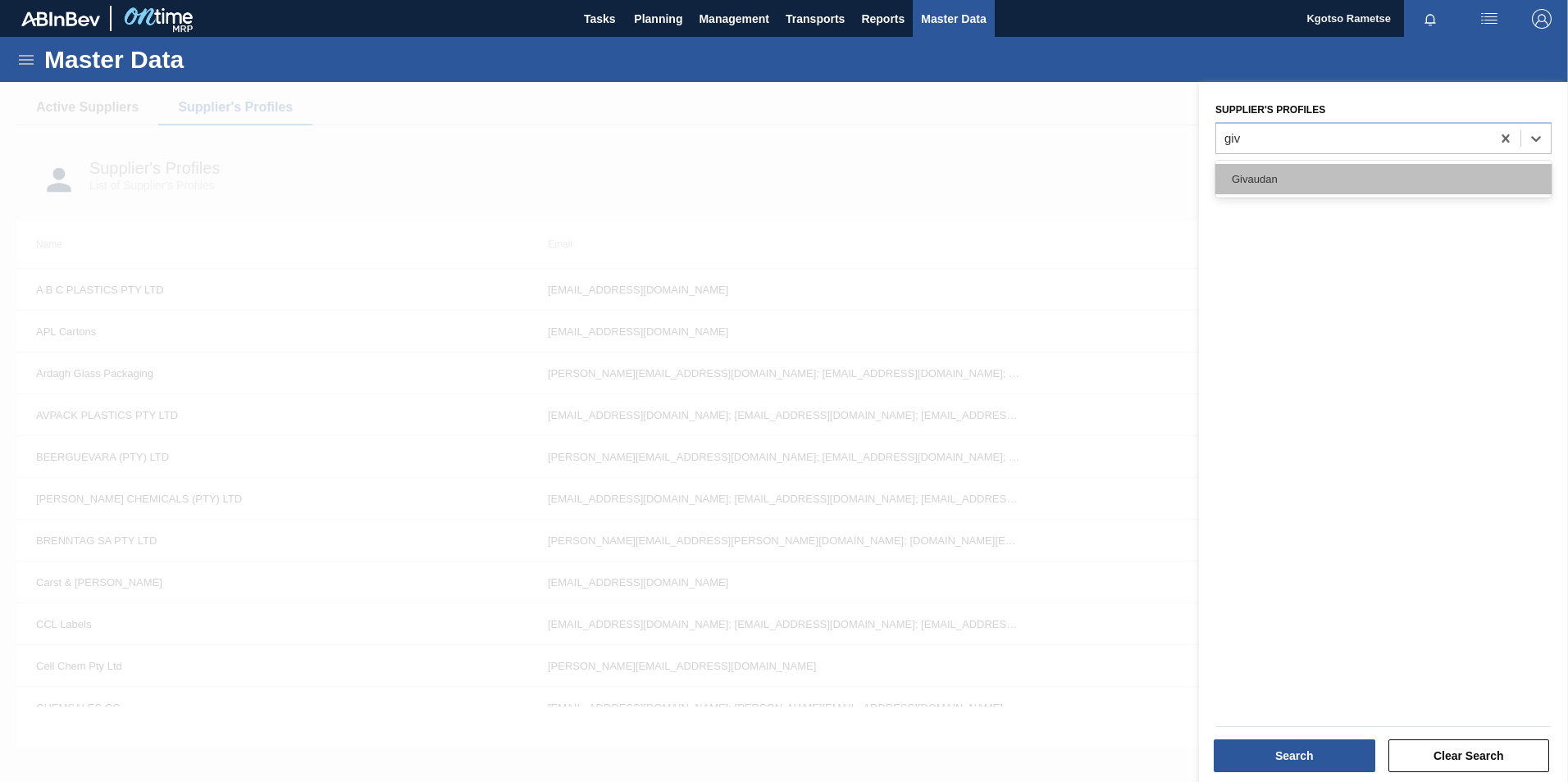
click at [1277, 178] on div "Givaudan" at bounding box center [1383, 179] width 336 height 30
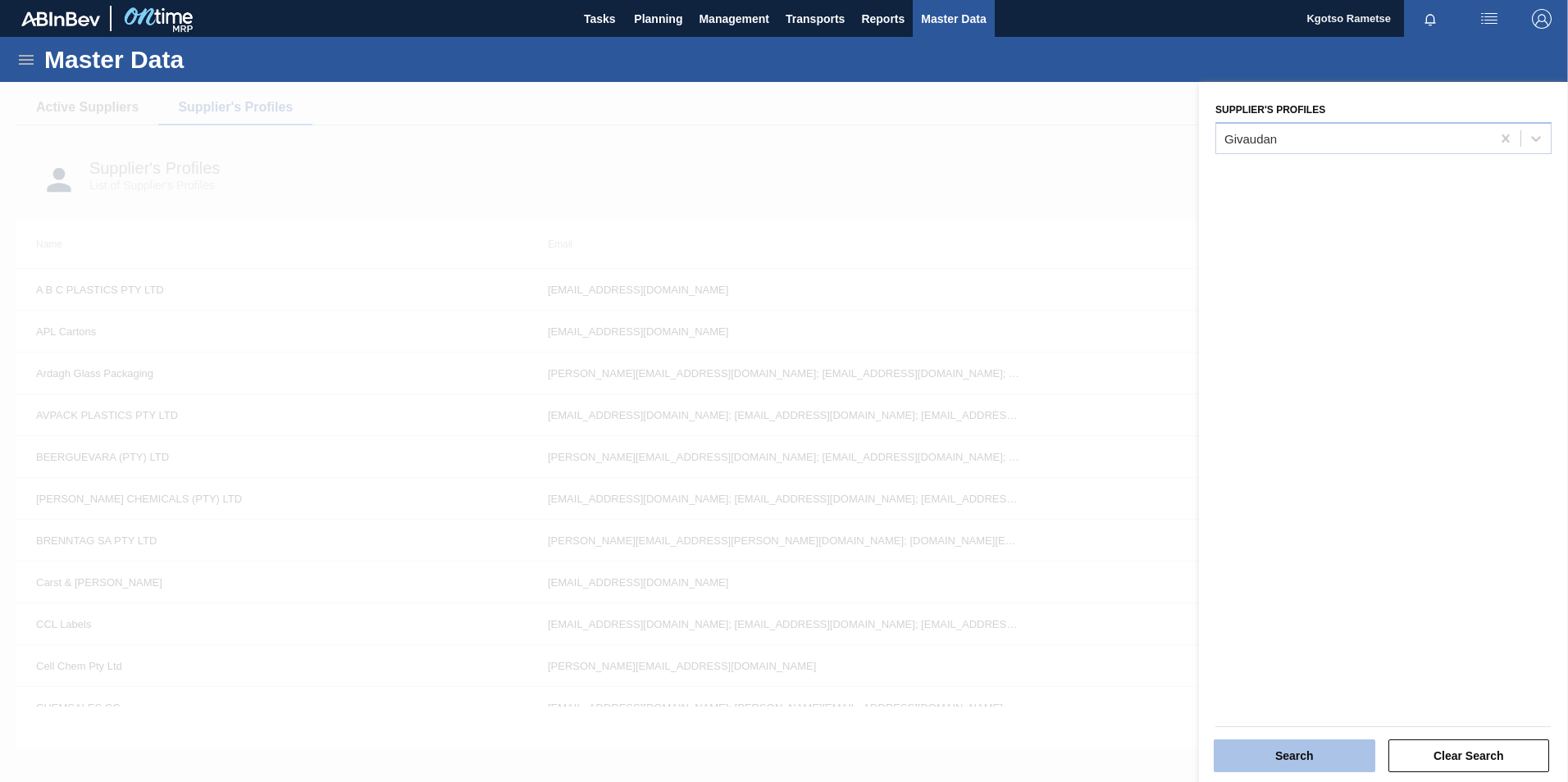
click at [1273, 749] on button "Search" at bounding box center [1294, 755] width 161 height 33
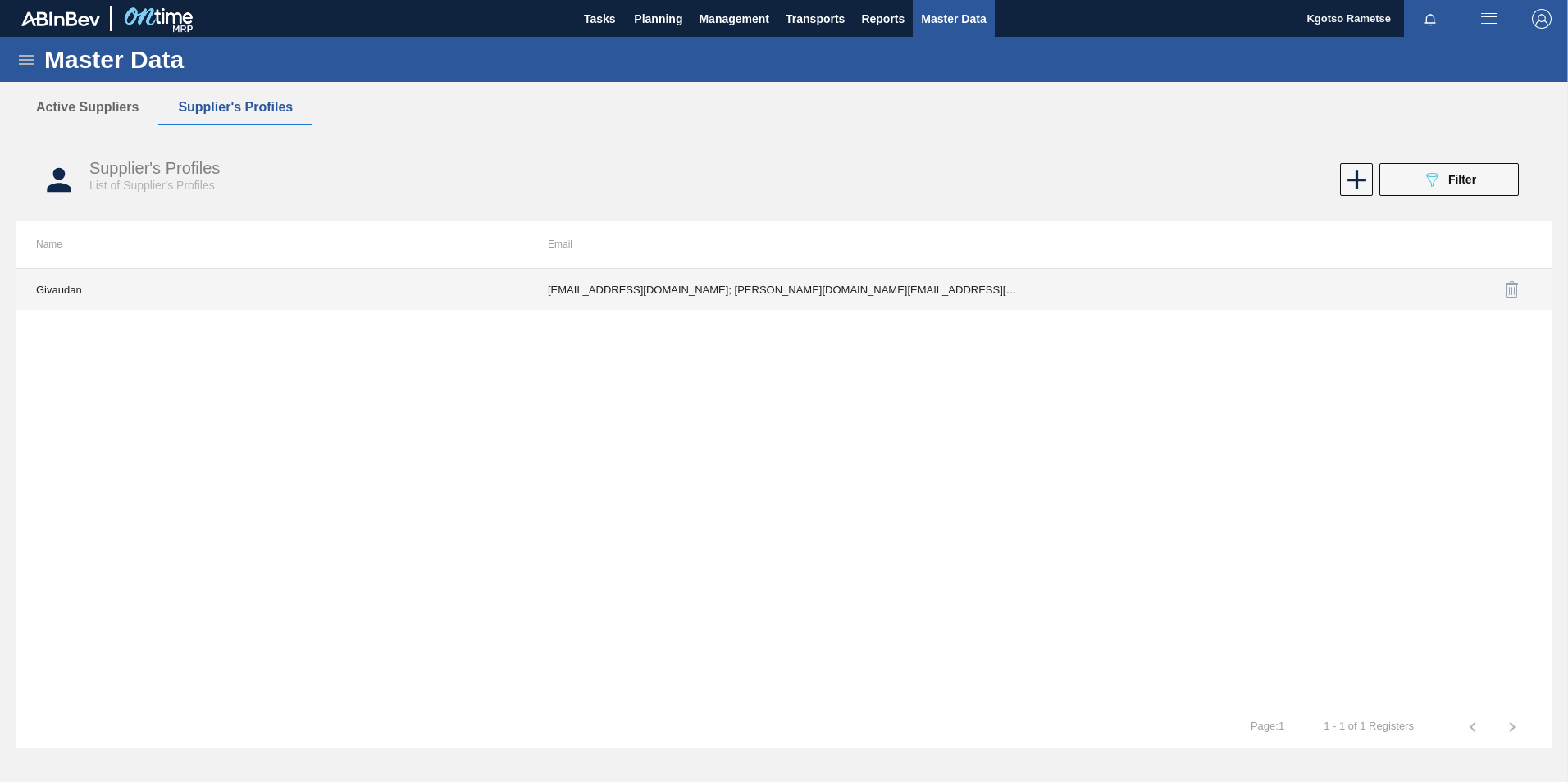
click at [708, 309] on td "ria.harmse@givaudan.com; angela.kambouris@givaudan.com; augustine.kafuko@givaud…" at bounding box center [784, 289] width 512 height 41
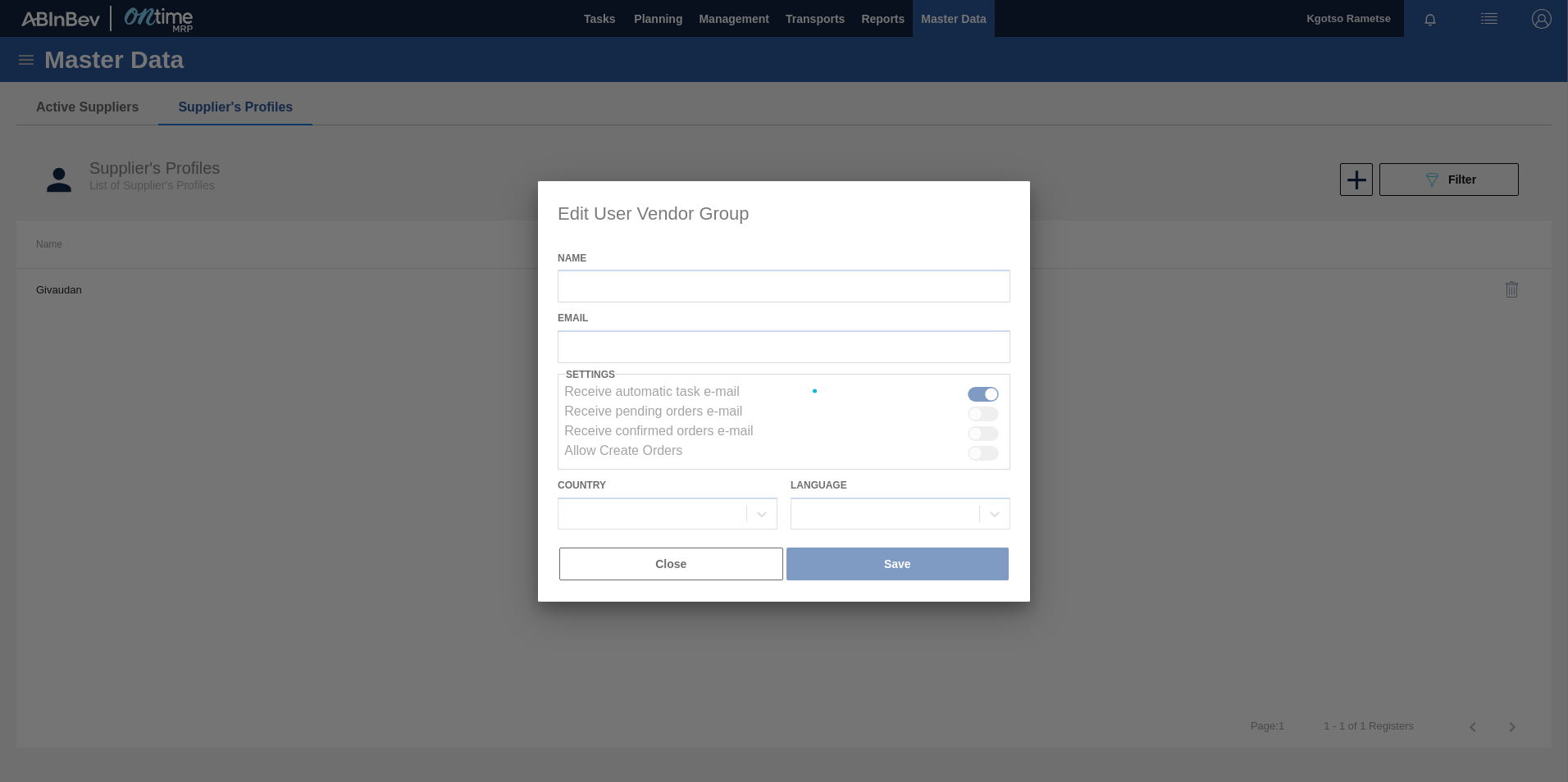
type input "Givaudan"
checkbox input "true"
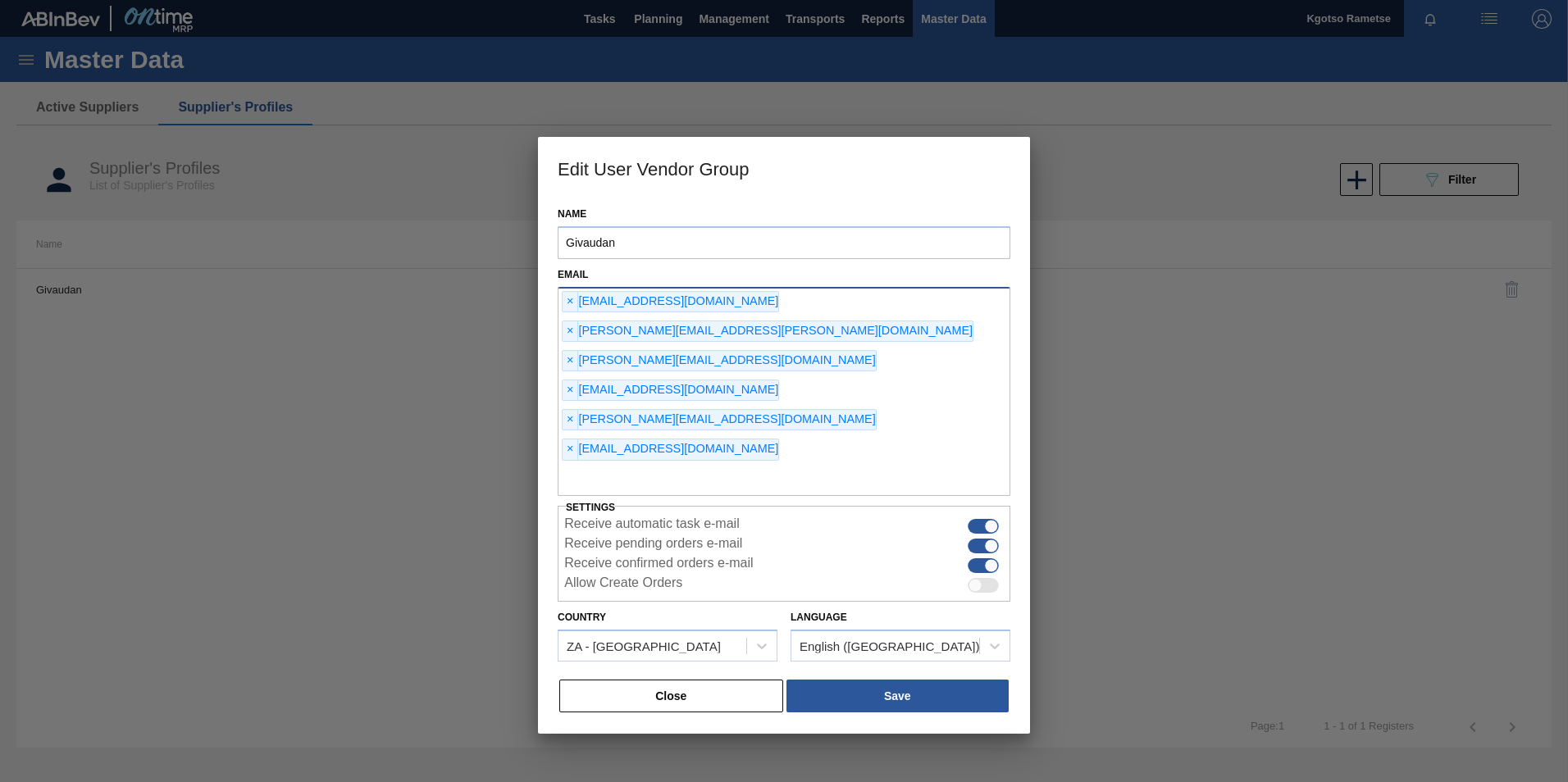
click at [578, 439] on span "×" at bounding box center [571, 449] width 16 height 20
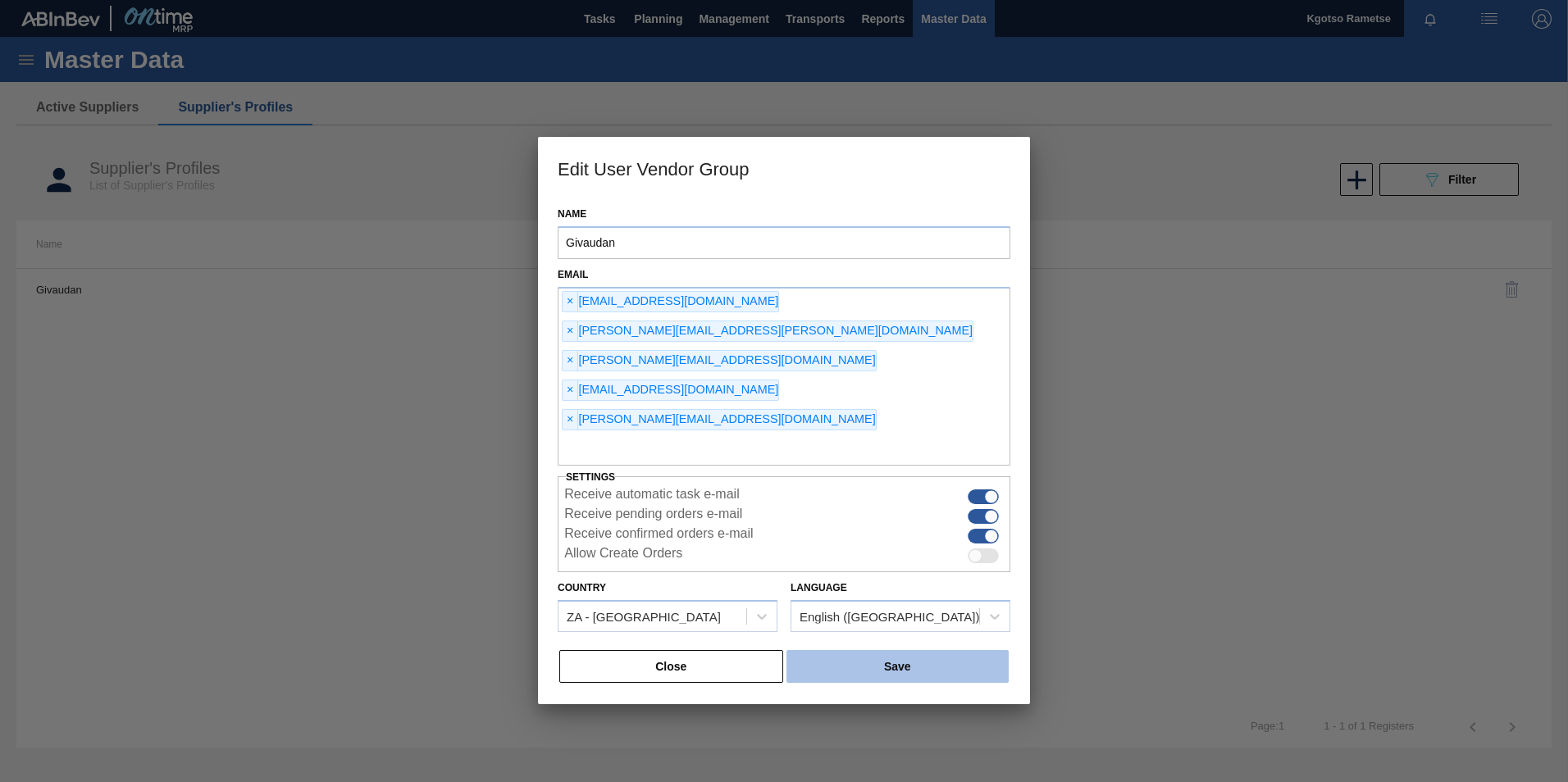
click at [844, 651] on button "Save" at bounding box center [897, 666] width 222 height 33
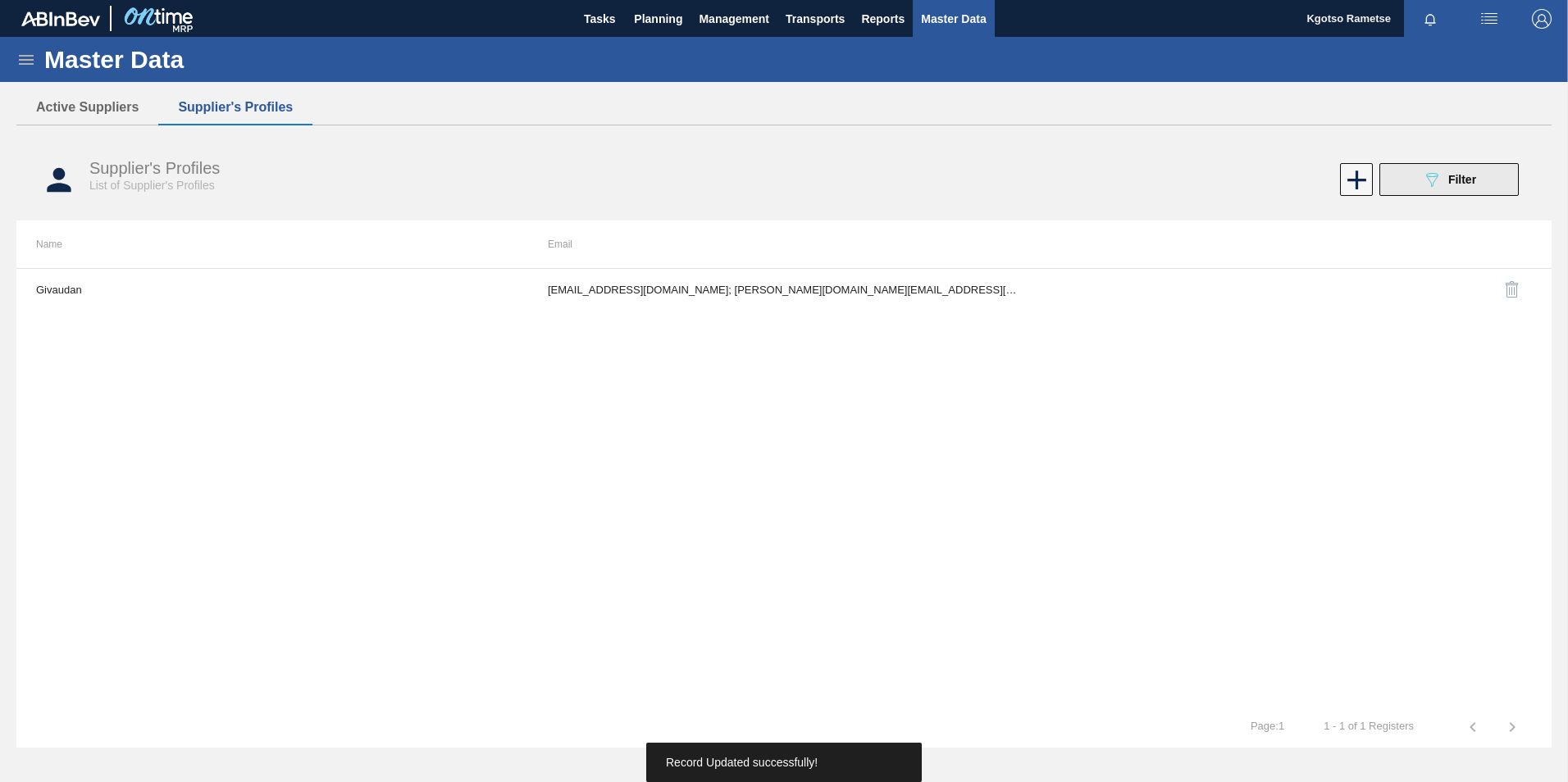
click at [1467, 182] on span "Filter" at bounding box center [1462, 179] width 28 height 13
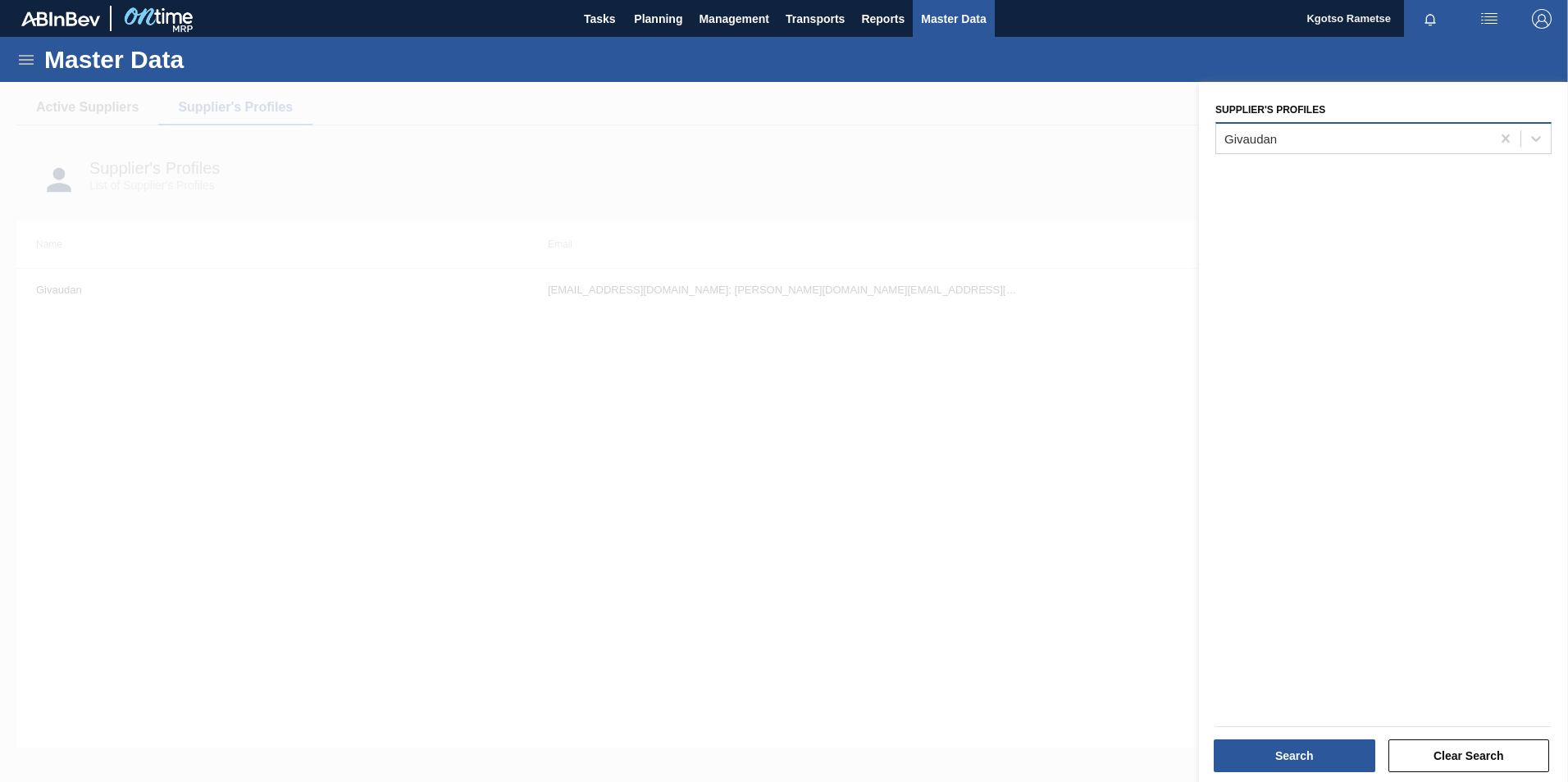
click at [1264, 146] on div "Givaudan" at bounding box center [1354, 138] width 275 height 24
type Profiles "ccl"
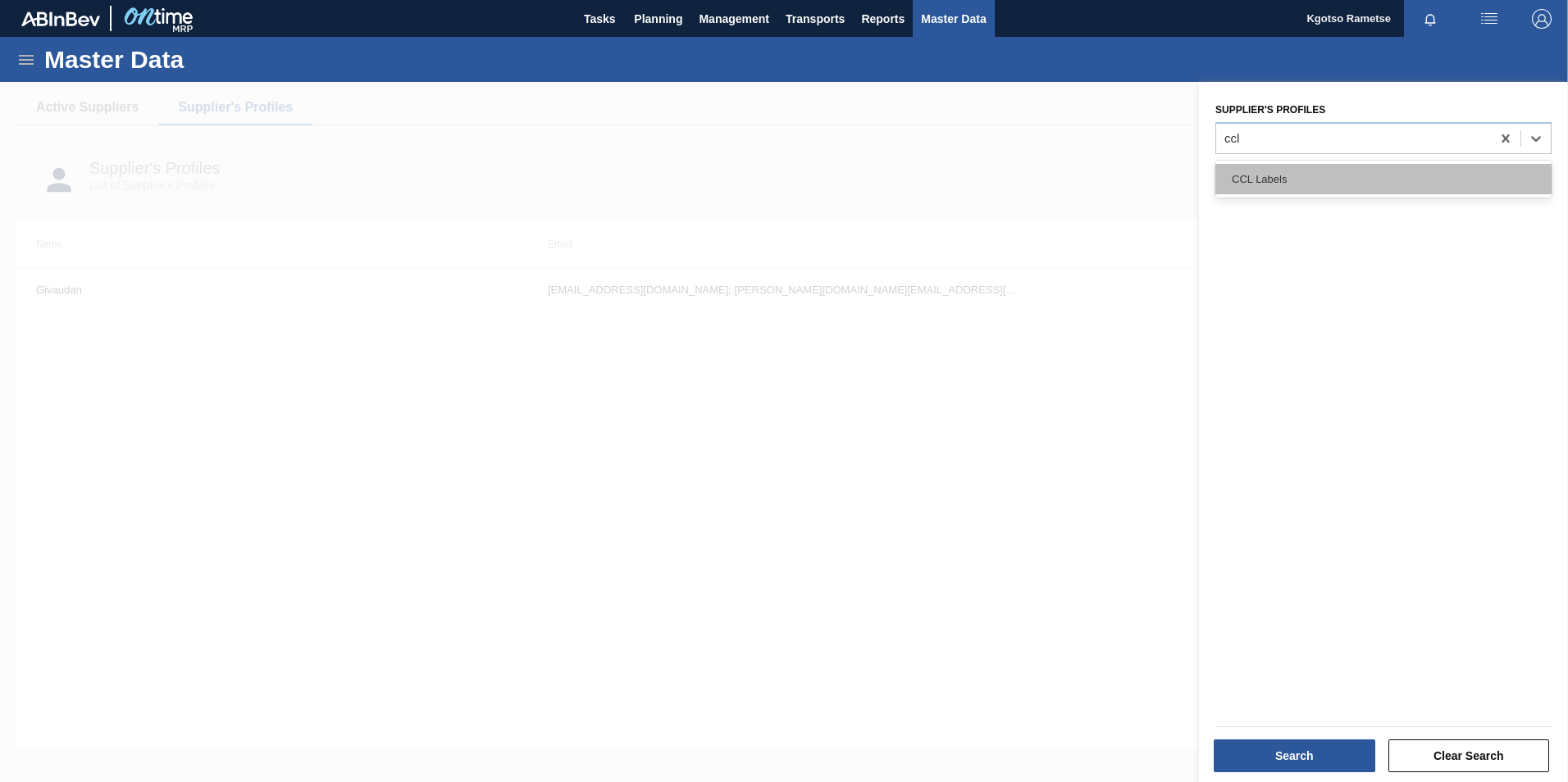
click at [1264, 183] on div "CCL Labels" at bounding box center [1383, 179] width 336 height 30
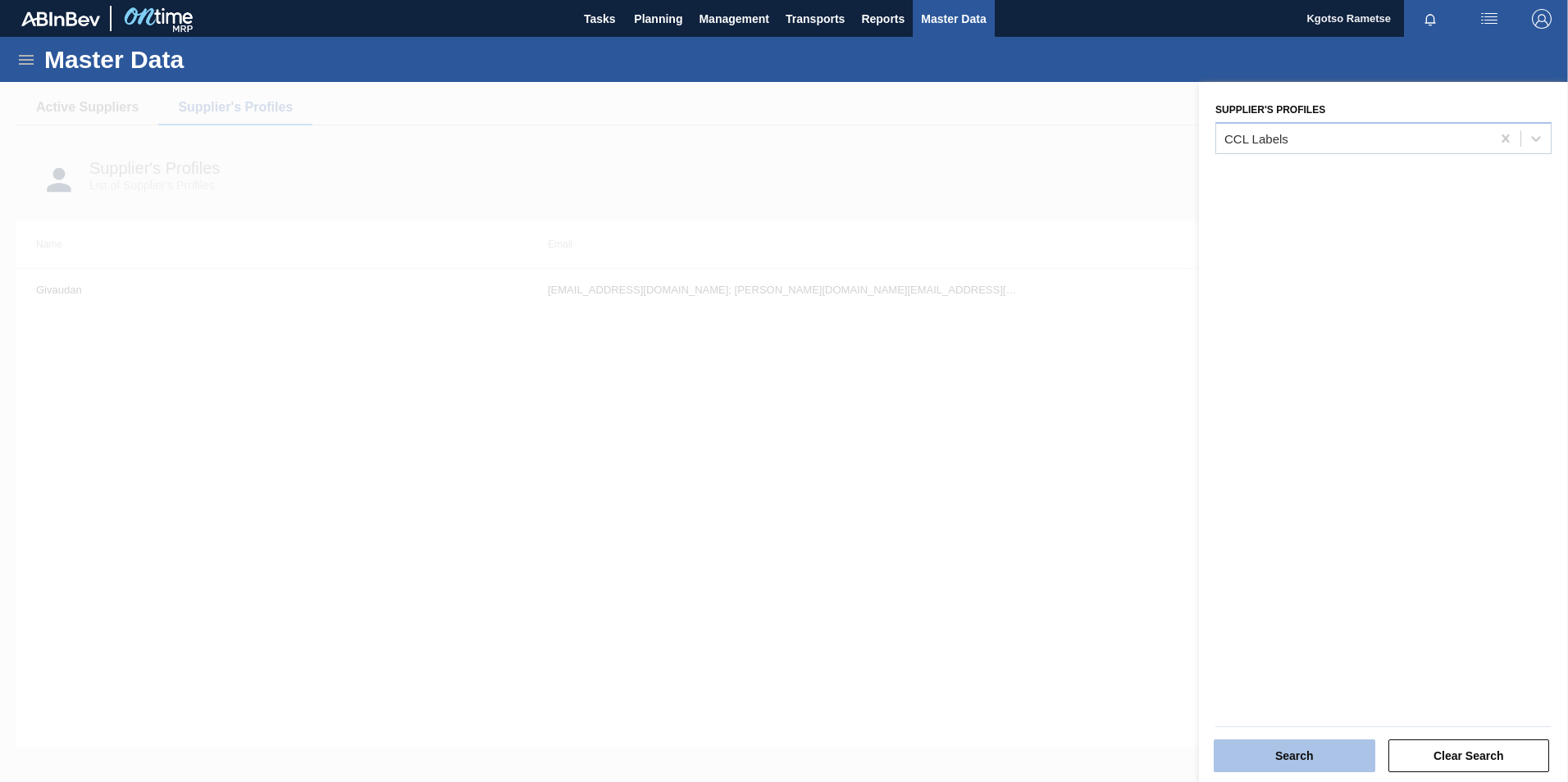
click at [1291, 739] on button "Search" at bounding box center [1294, 755] width 161 height 33
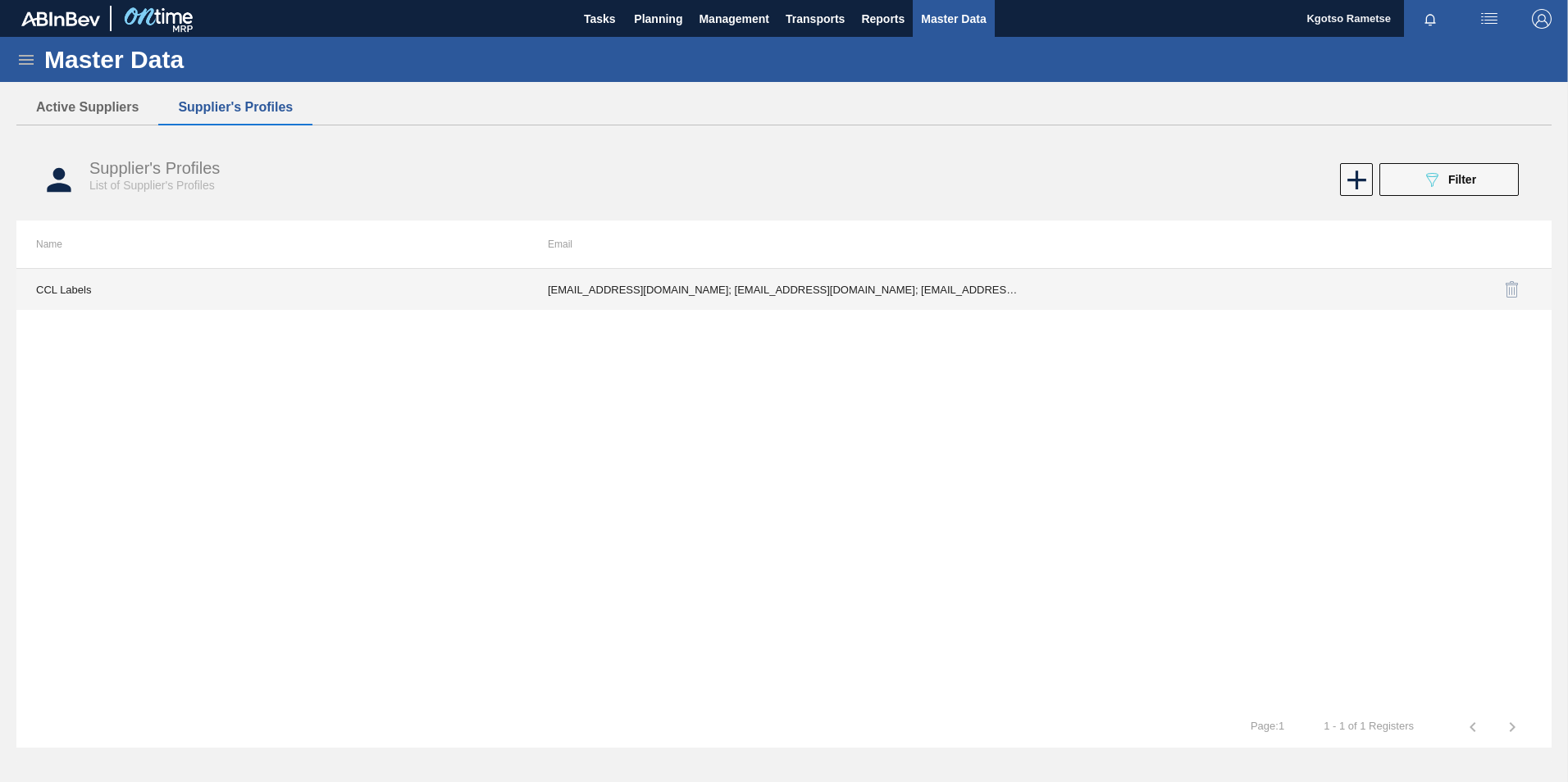
click at [676, 304] on td "lgermer1994@gmail.com; nnaidoo@cclind.com; PMolefe@cclind.com; SReddy@cclind.co…" at bounding box center [784, 289] width 512 height 41
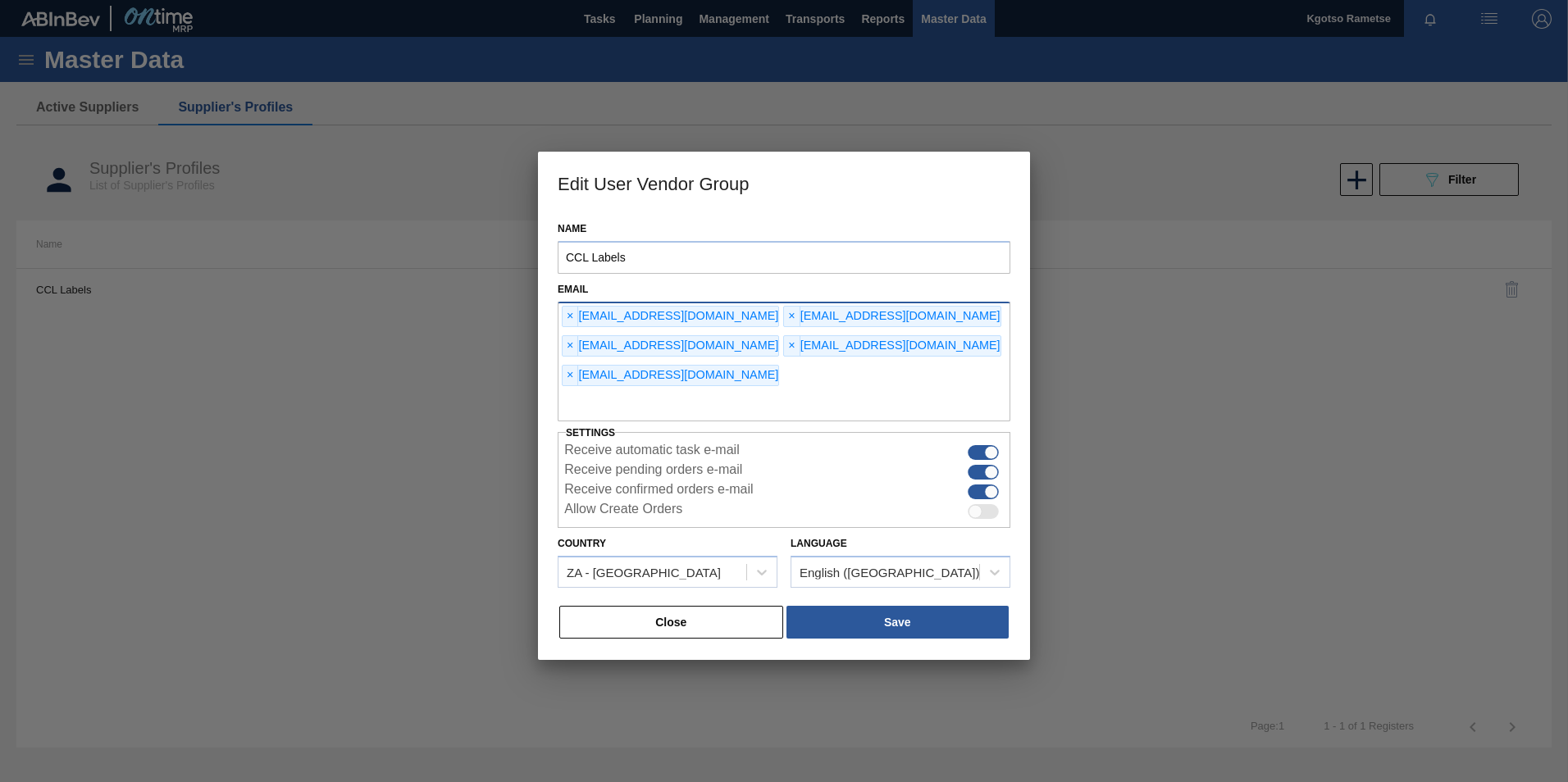
click at [704, 391] on input "text" at bounding box center [784, 405] width 452 height 31
type input "kgotso.rametse201@gmail.com"
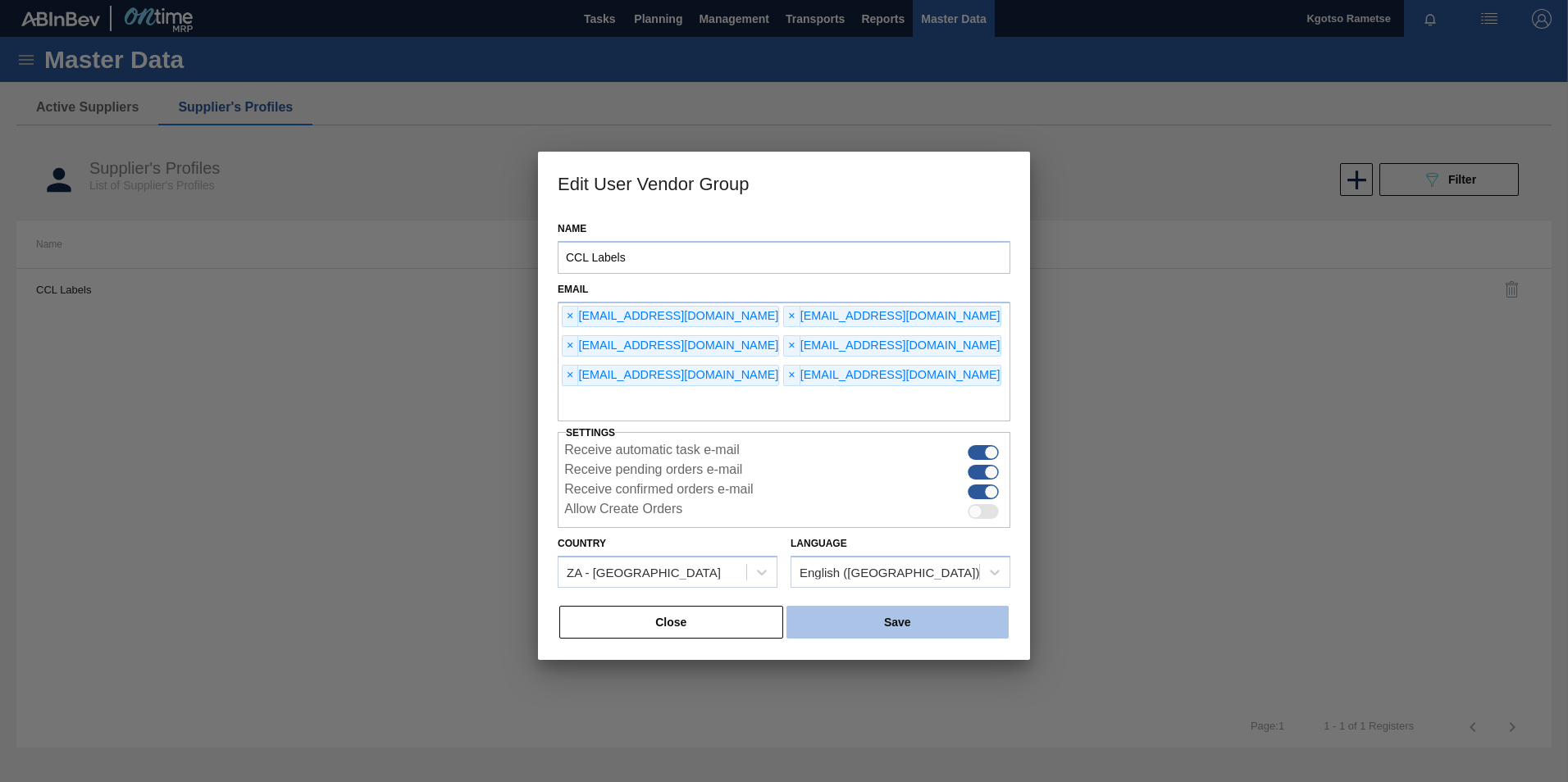
click at [856, 606] on button "Save" at bounding box center [897, 622] width 222 height 33
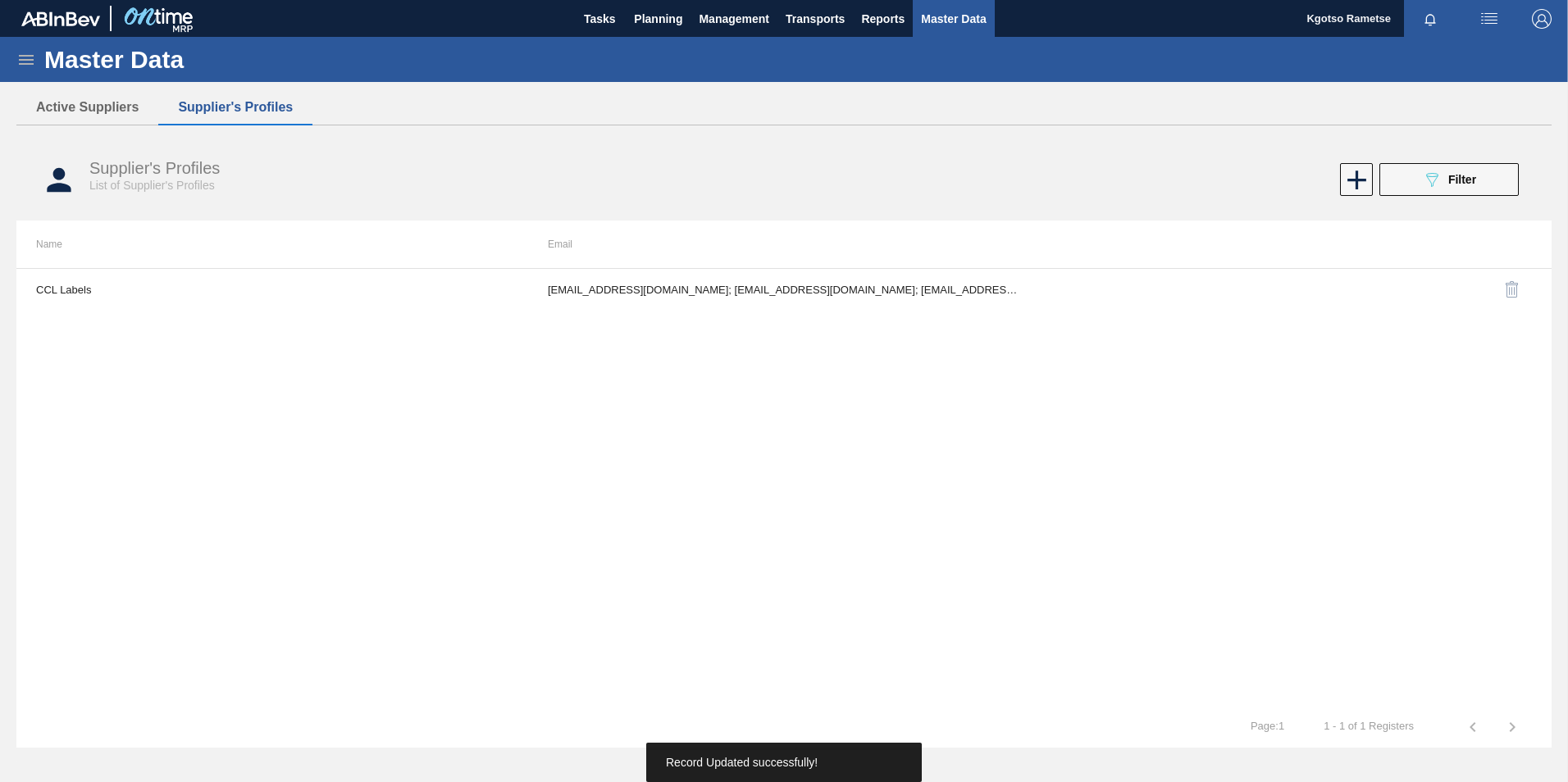
click at [1528, 17] on span "button" at bounding box center [1542, 19] width 40 height 20
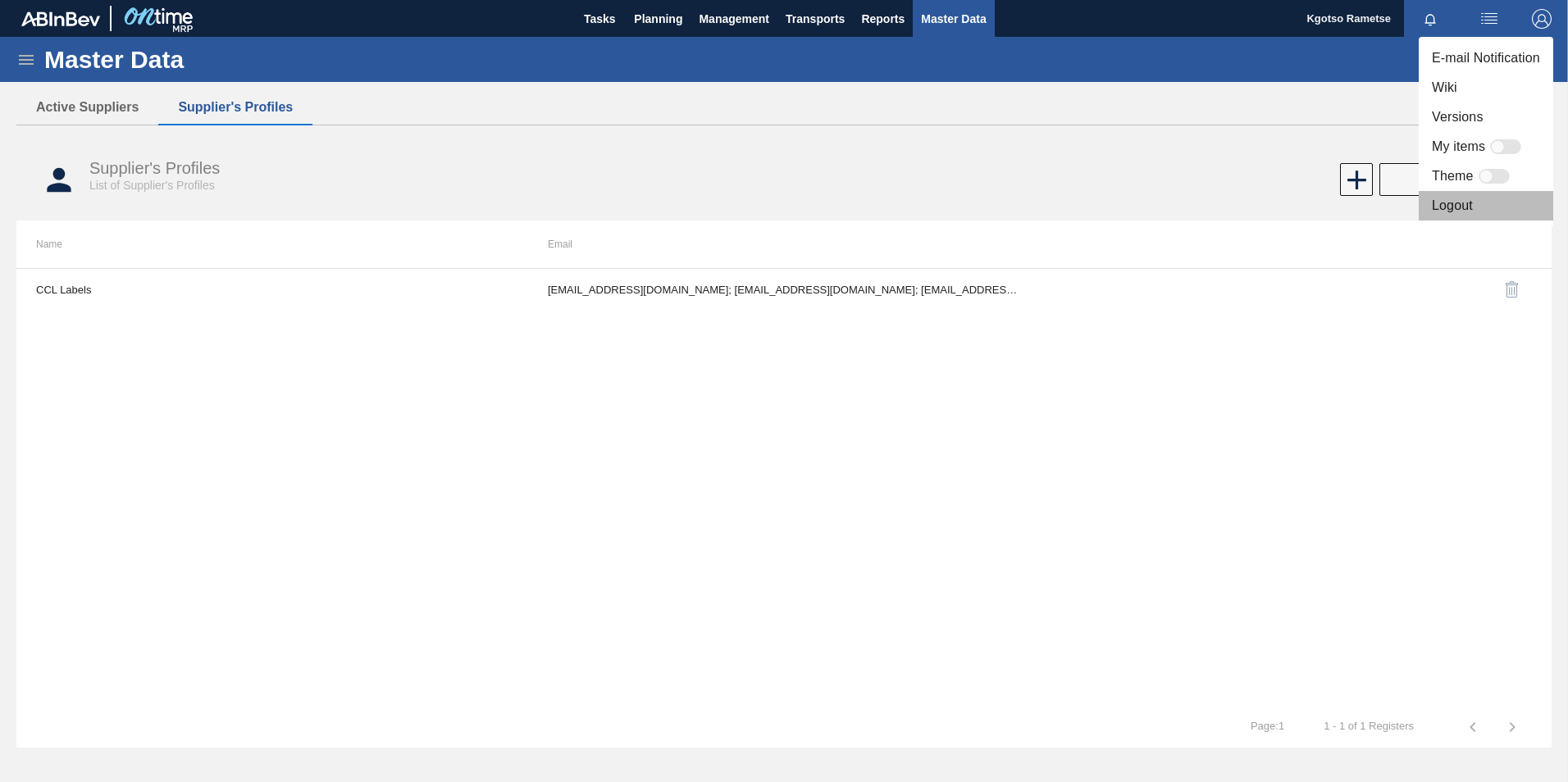
click at [1452, 213] on li "Logout" at bounding box center [1485, 206] width 134 height 30
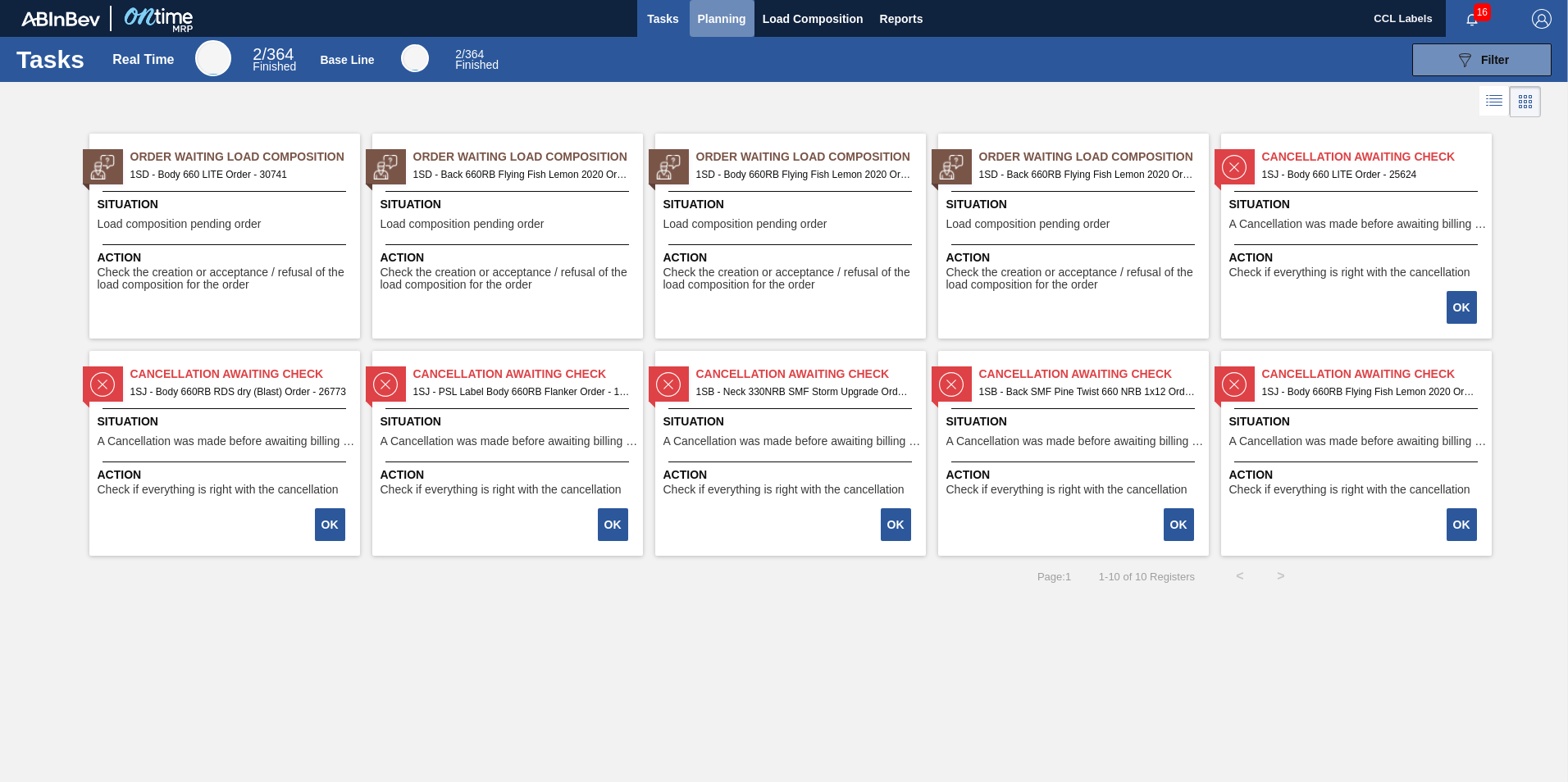
click at [731, 19] on span "Planning" at bounding box center [722, 19] width 49 height 20
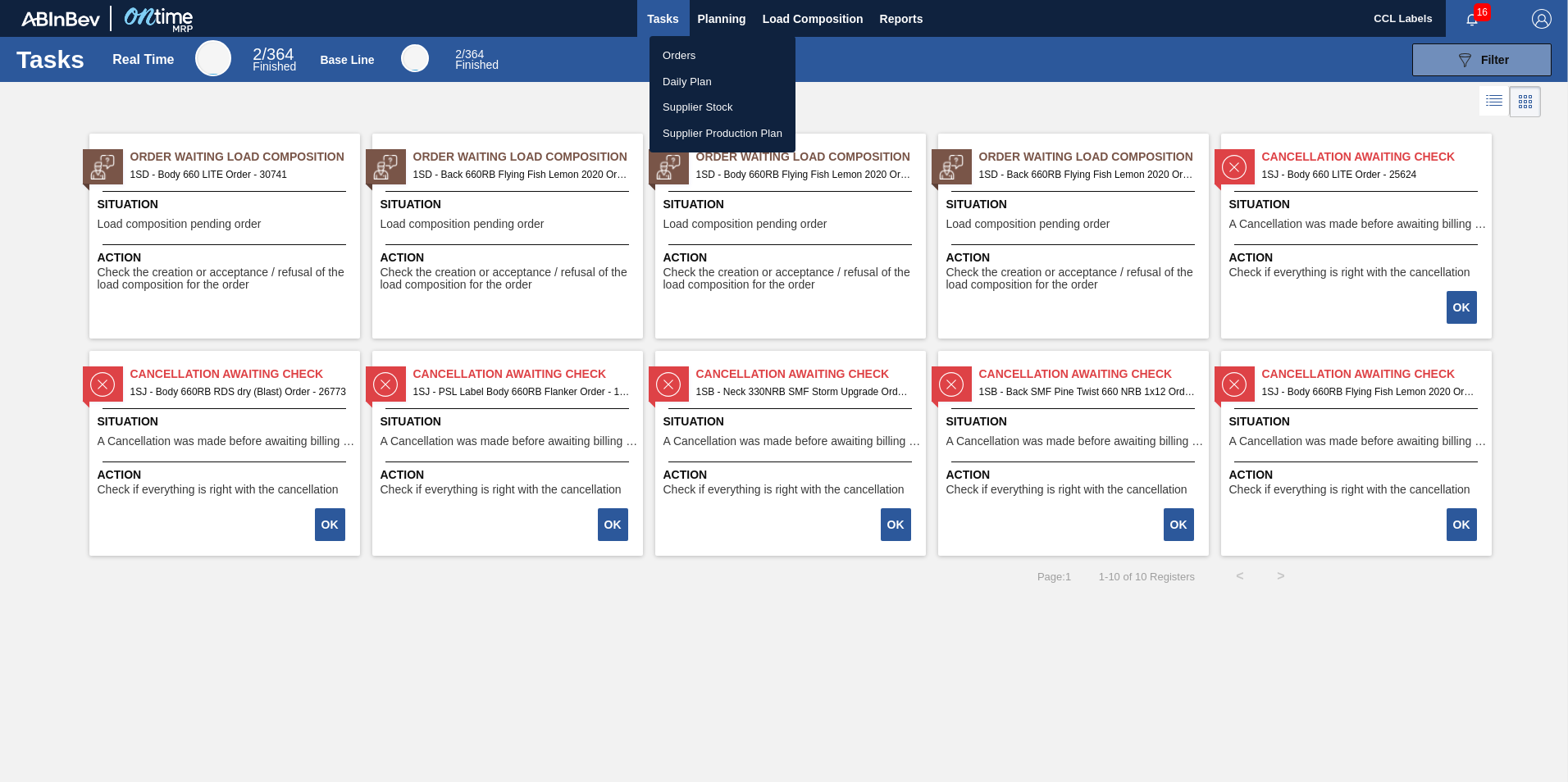
click at [693, 62] on li "Orders" at bounding box center [722, 56] width 146 height 26
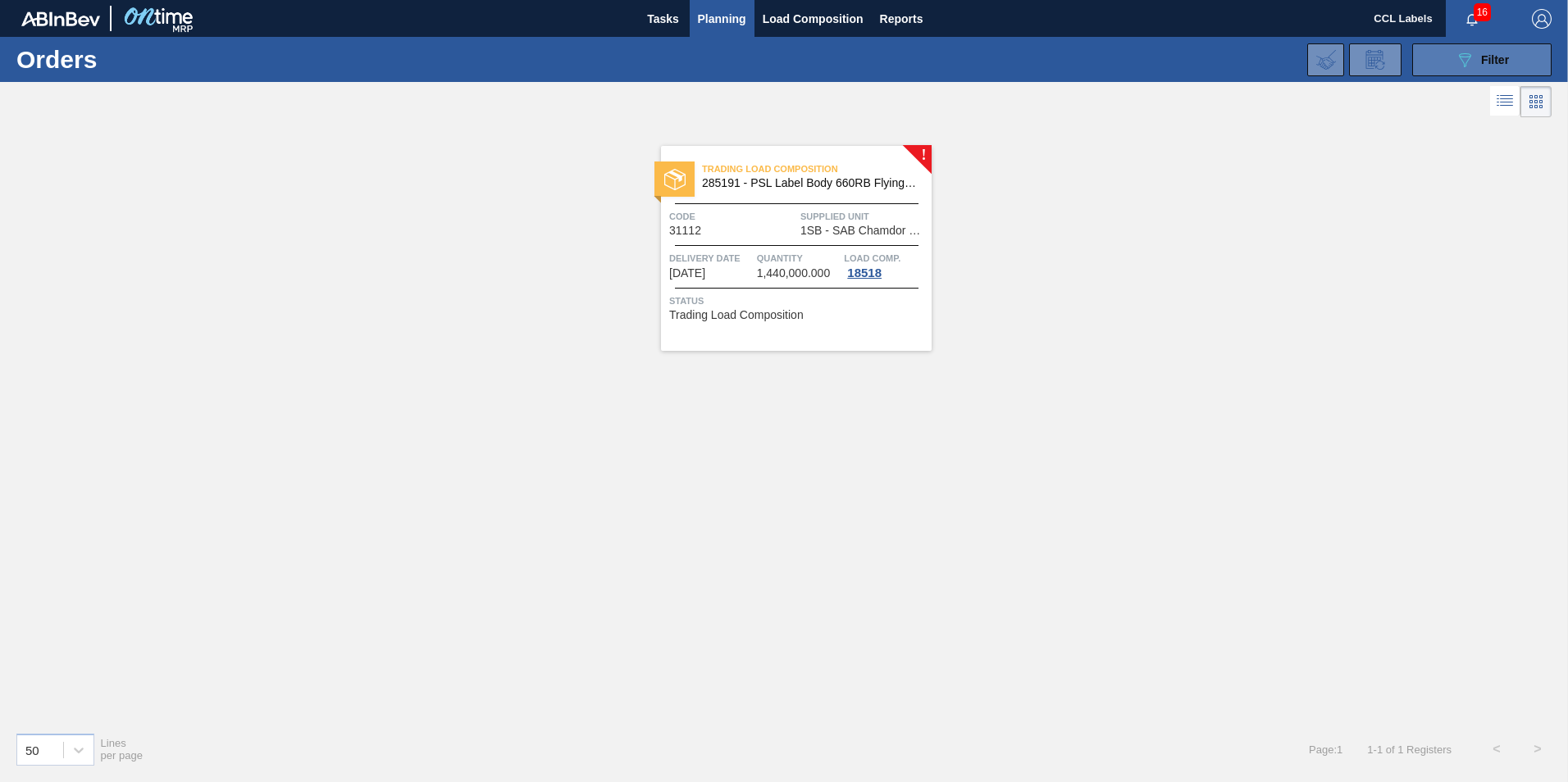
click at [1482, 49] on button "089F7B8B-B2A5-4AFE-B5C0-19BA573D28AC Filter" at bounding box center [1481, 60] width 139 height 33
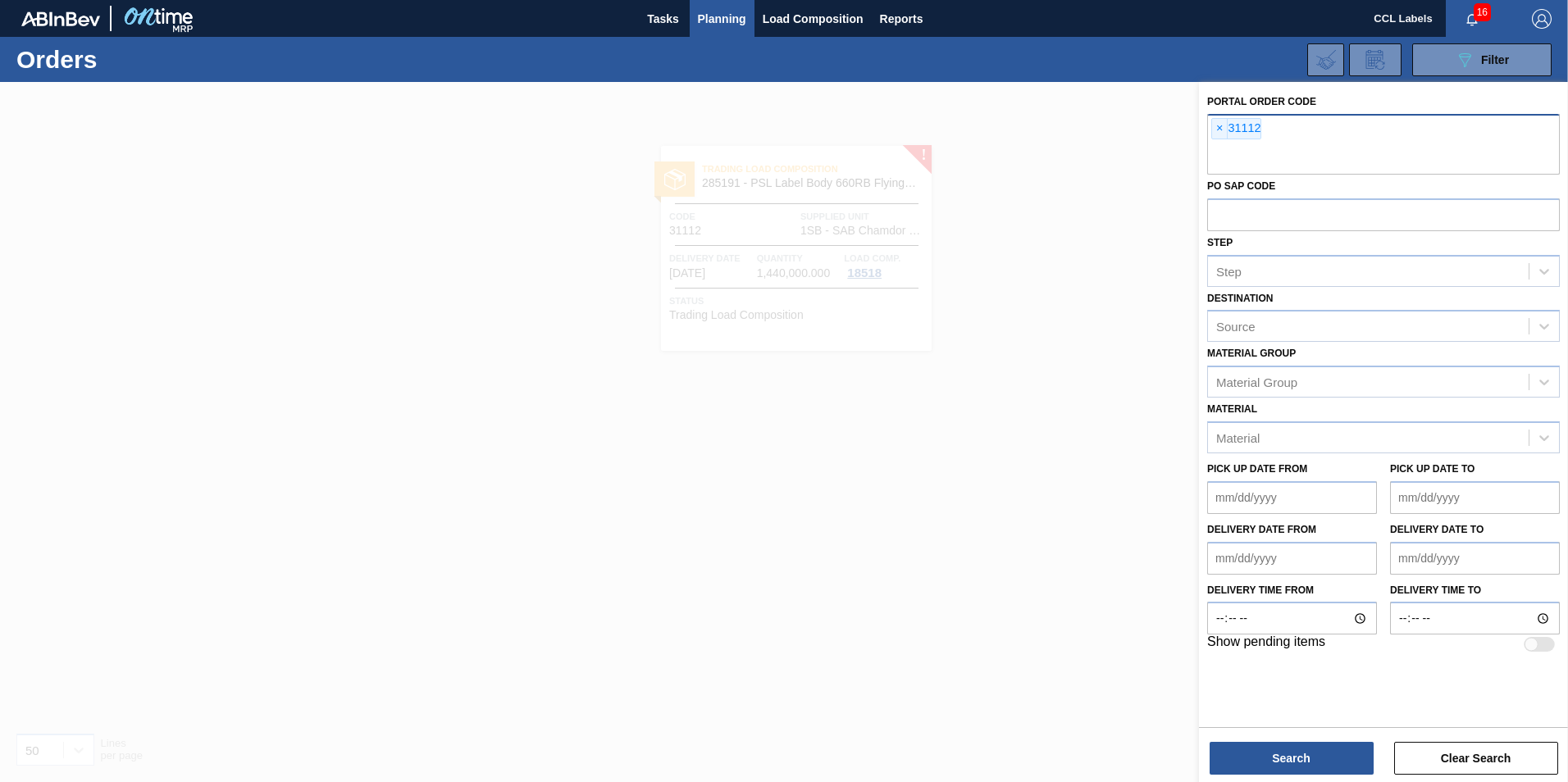
click at [1211, 130] on div "× 31112" at bounding box center [1236, 129] width 50 height 21
click at [1214, 130] on span "×" at bounding box center [1220, 129] width 16 height 20
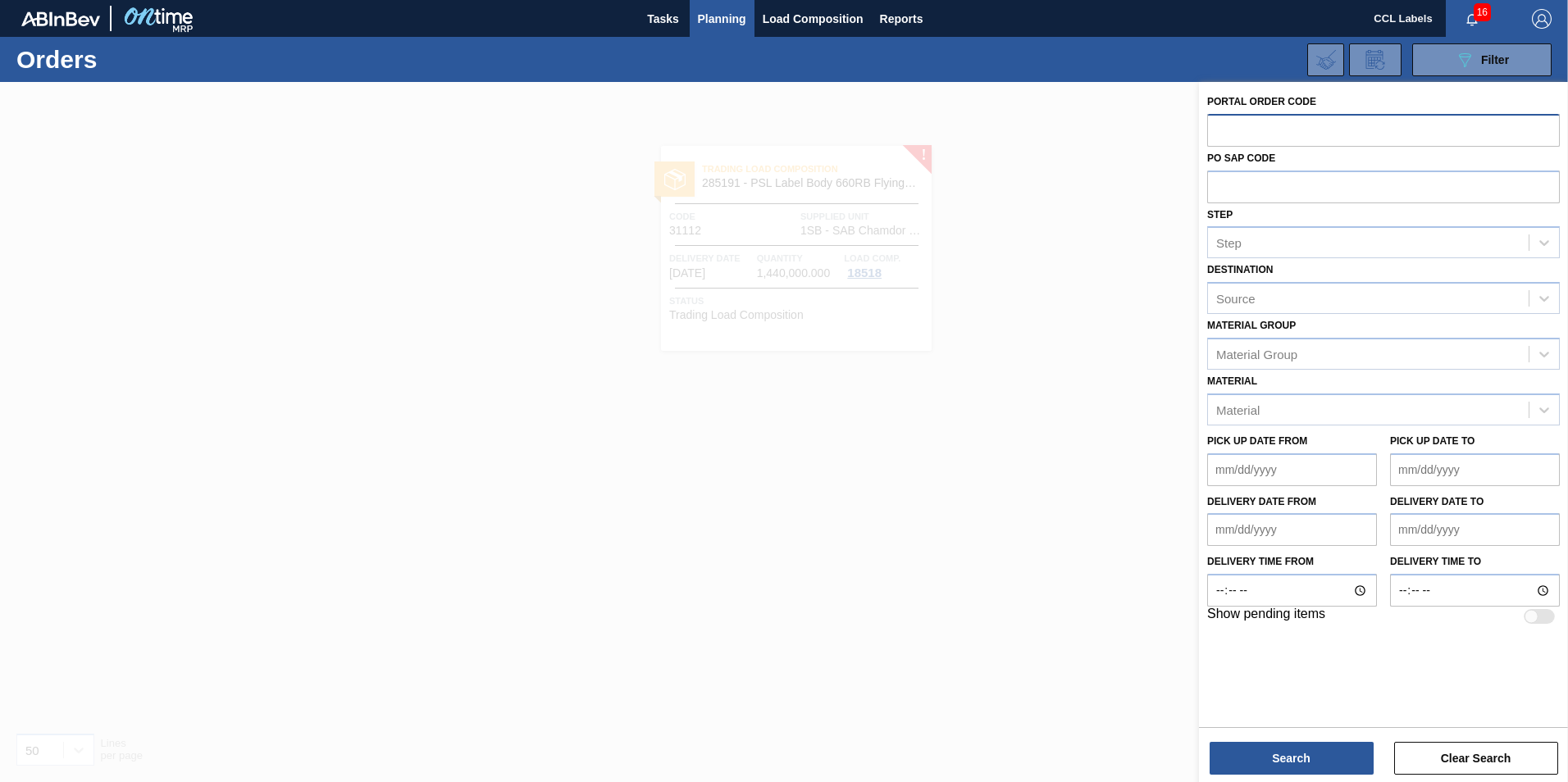
click at [1228, 124] on input "text" at bounding box center [1384, 129] width 353 height 31
paste input "31112"
type input "31112"
click at [1324, 755] on button "Search" at bounding box center [1291, 758] width 164 height 33
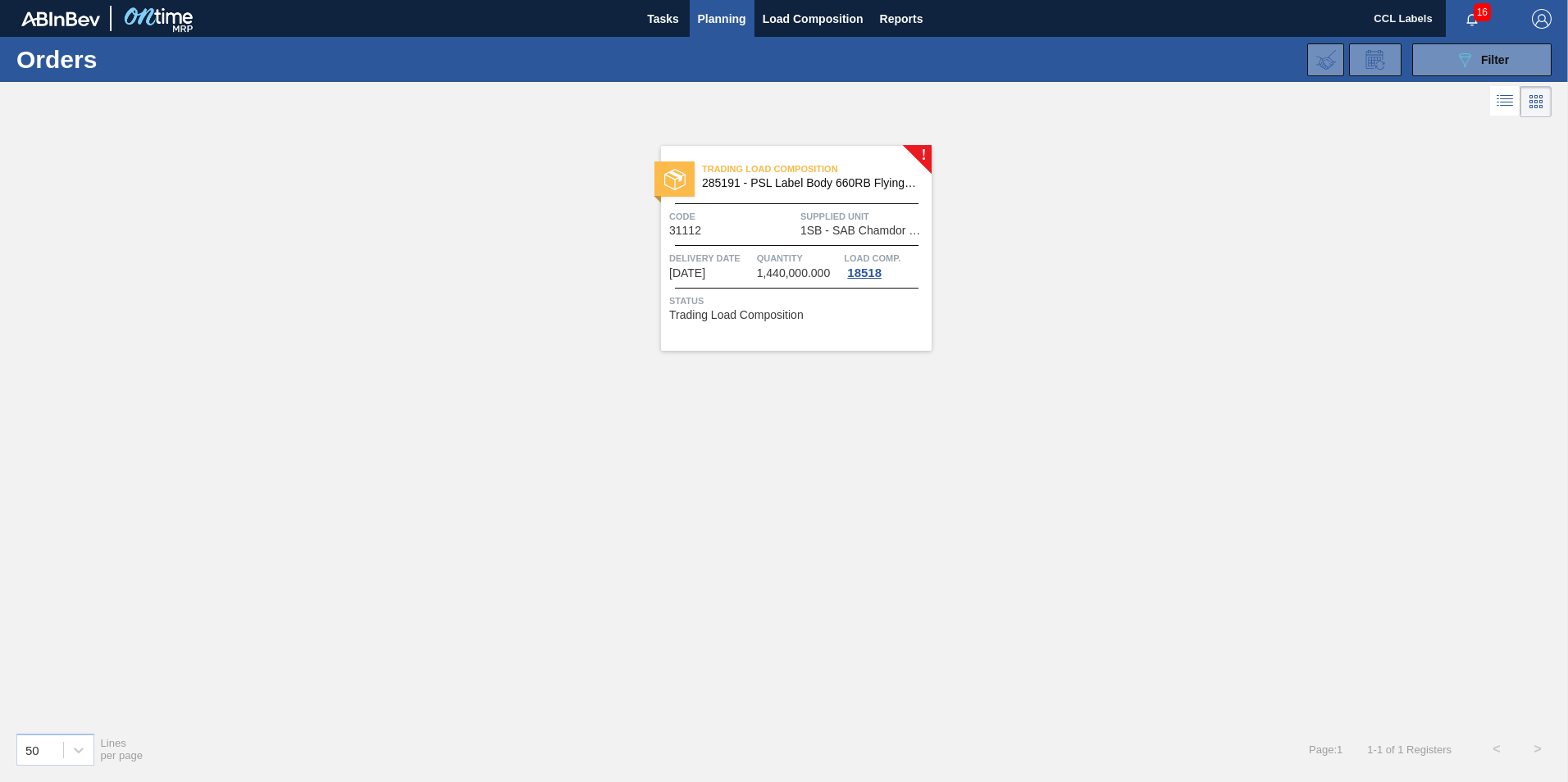
click at [807, 230] on span "1SB - SAB Chamdor Brewery" at bounding box center [864, 231] width 128 height 12
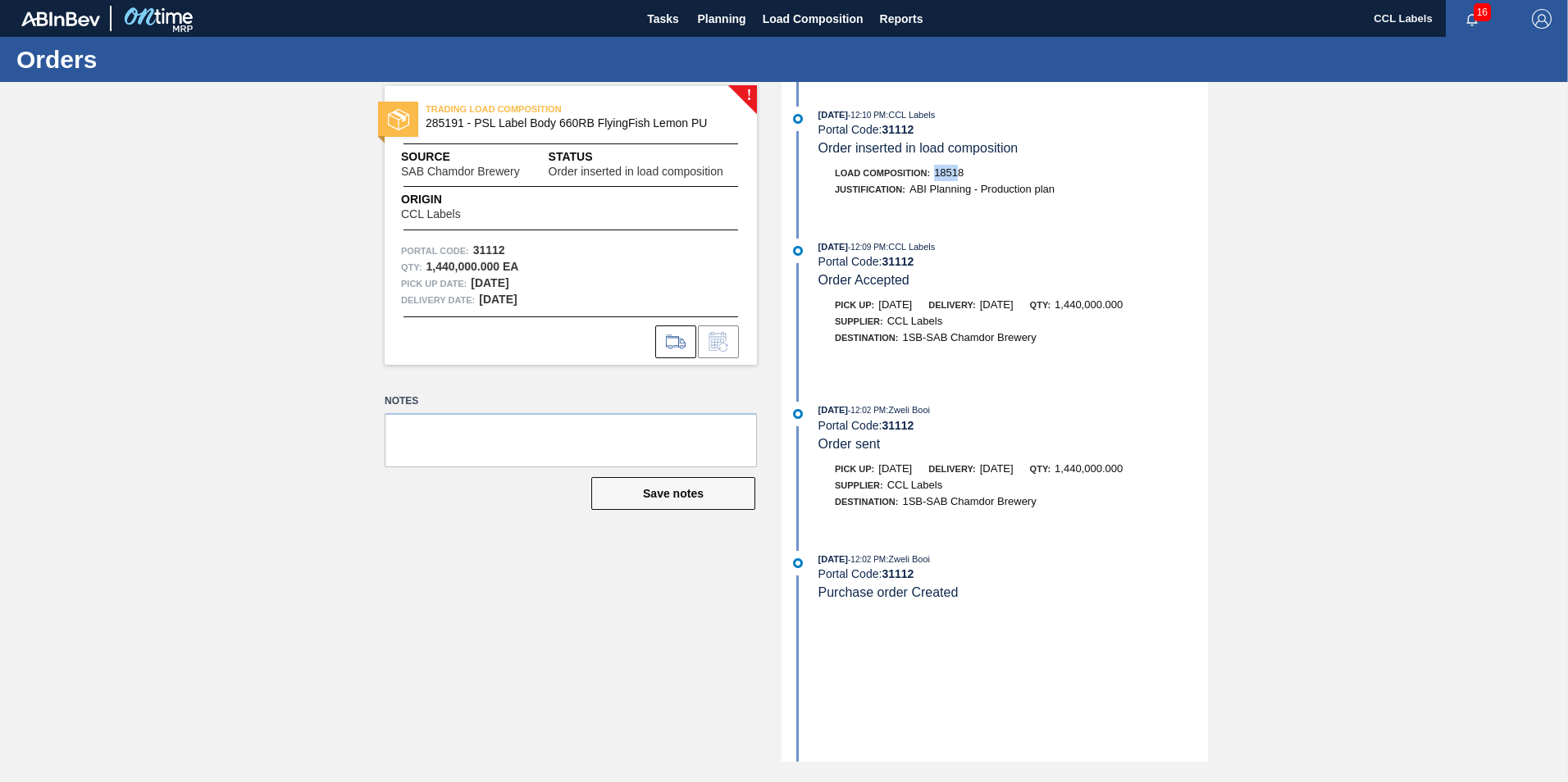
drag, startPoint x: 943, startPoint y: 176, endPoint x: 960, endPoint y: 176, distance: 17.0
click at [960, 176] on span "18518" at bounding box center [949, 172] width 30 height 12
drag, startPoint x: 960, startPoint y: 176, endPoint x: 935, endPoint y: 178, distance: 25.1
click at [935, 178] on div "Load Composition : 18518" at bounding box center [1013, 172] width 390 height 16
click at [935, 178] on span "18518" at bounding box center [949, 172] width 30 height 12
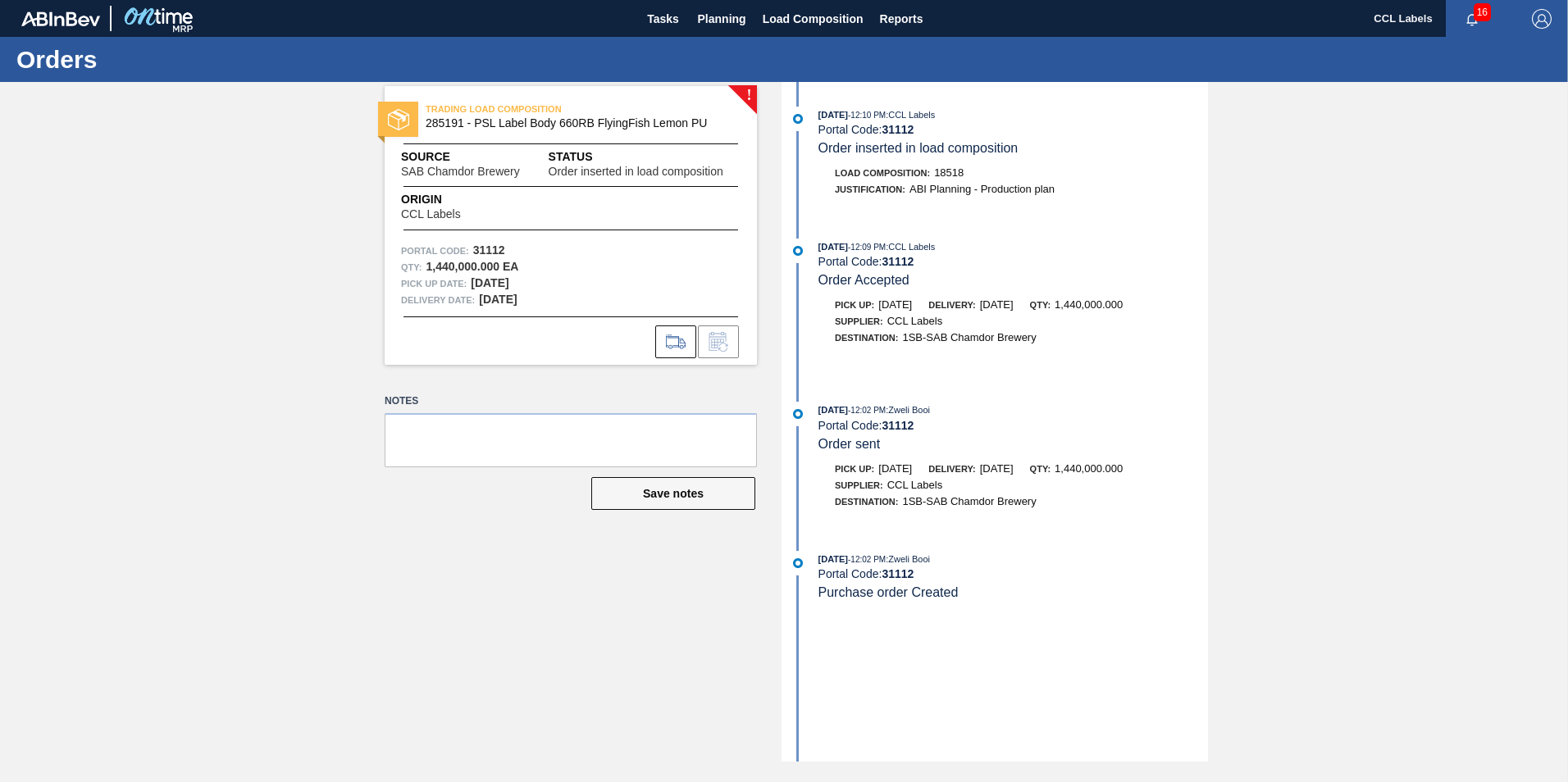
click at [937, 173] on span "18518" at bounding box center [949, 172] width 30 height 12
copy span "18518"
click at [814, 14] on span "Load Composition" at bounding box center [813, 19] width 101 height 20
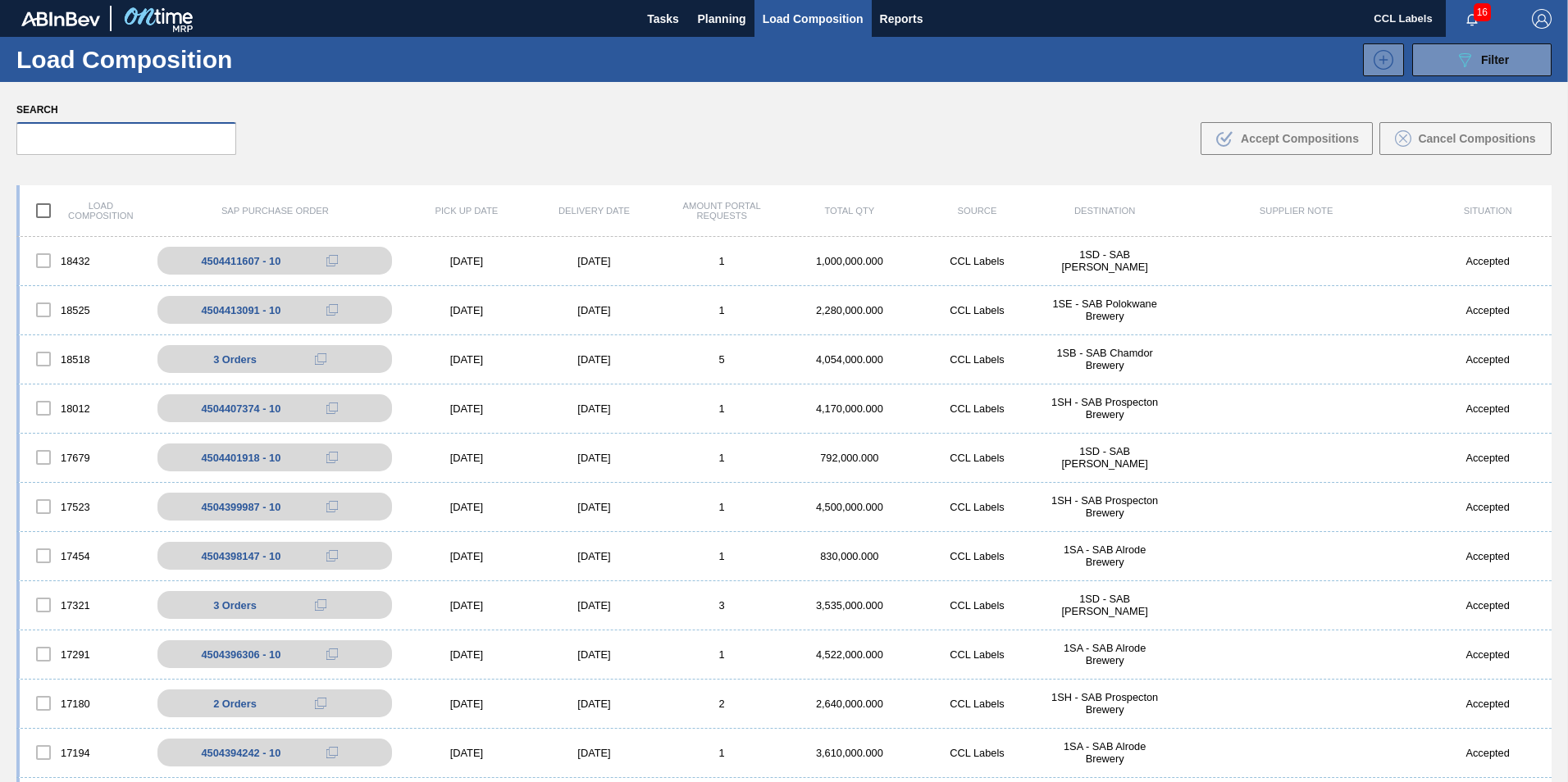
click at [162, 141] on input "text" at bounding box center [126, 138] width 220 height 33
paste input "18518"
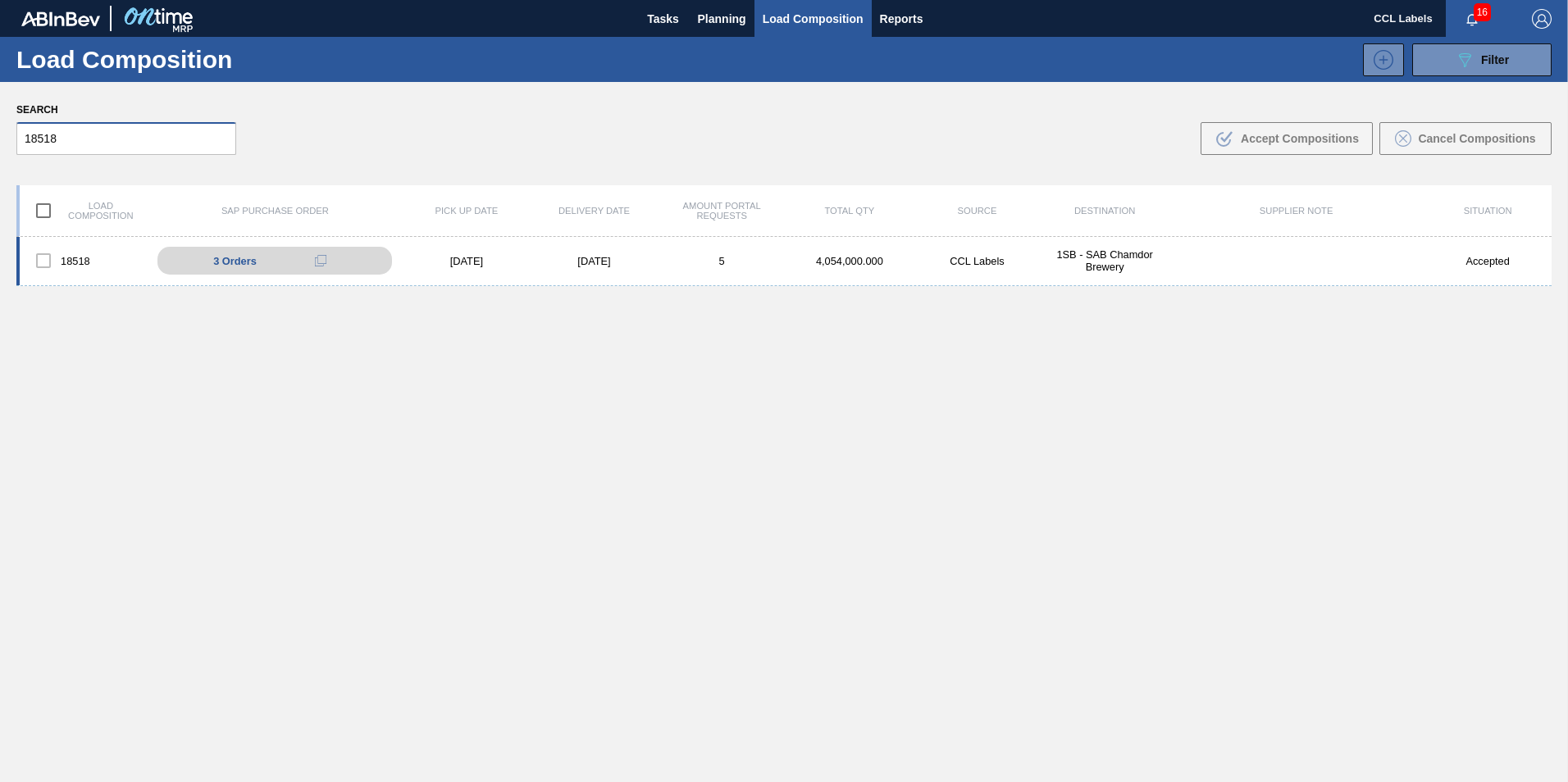
type input "18518"
click at [44, 261] on div at bounding box center [43, 260] width 35 height 35
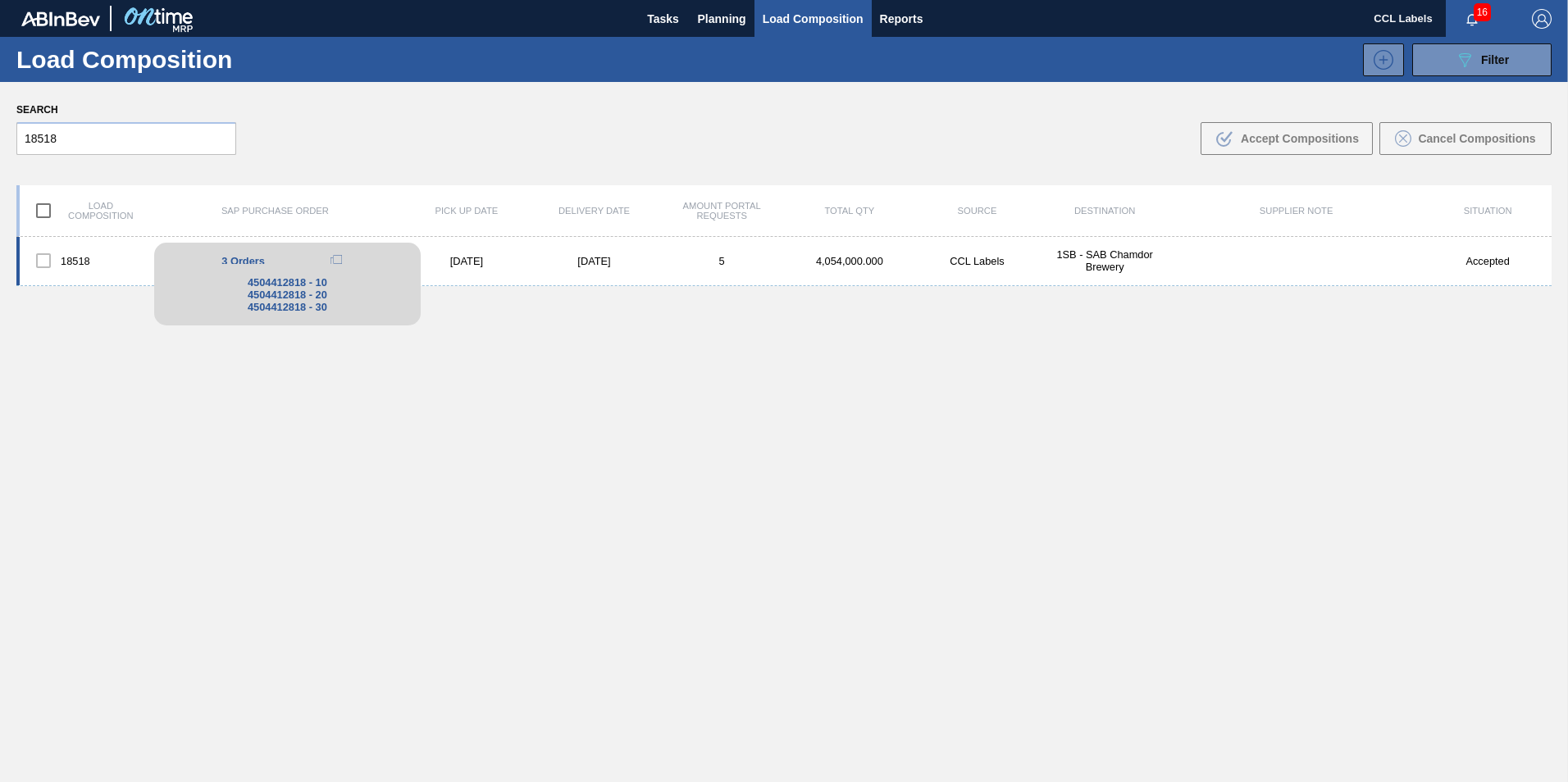
click at [271, 261] on div "3 Orders" at bounding box center [287, 261] width 242 height 20
drag, startPoint x: 306, startPoint y: 281, endPoint x: 243, endPoint y: 287, distance: 63.3
click at [243, 287] on div "4504412818 - 10" at bounding box center [287, 282] width 242 height 12
copy div "4504412818"
click at [42, 263] on div at bounding box center [43, 260] width 35 height 35
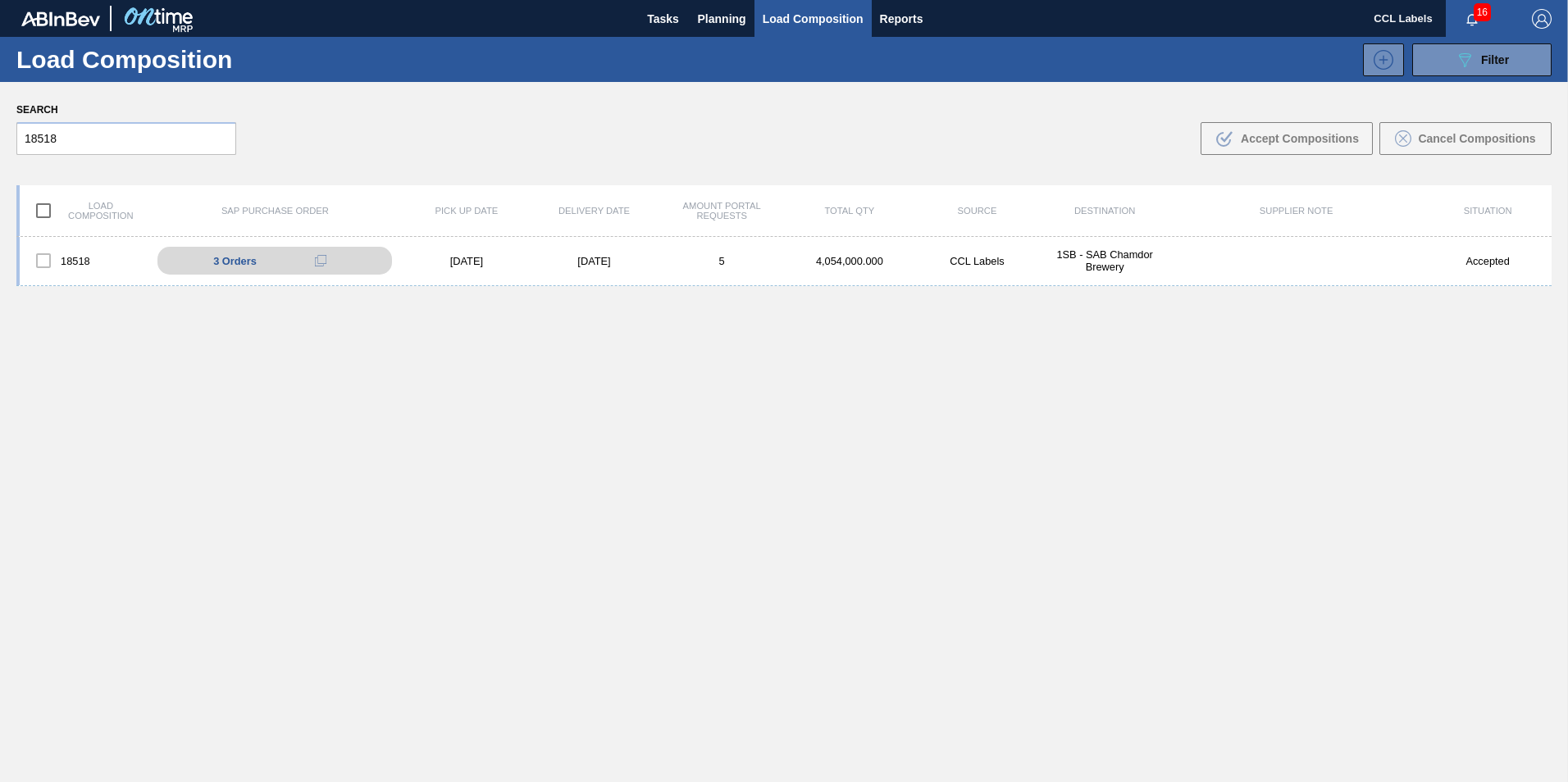
click at [77, 367] on div "18518 3 Orders 4504412818 - 10 4504412818 - 20 4504412818 - 30 [DATE] [DATE] 5 …" at bounding box center [783, 548] width 1535 height 623
click at [492, 344] on div "18518 3 Orders 4504412818 - 10 4504412818 - 20 4504412818 - 30 [DATE] [DATE] 5 …" at bounding box center [783, 548] width 1535 height 623
click at [429, 91] on div "Search 18518 .b{fill:var(--color-action-default)} Accept Compositions Cancel Co…" at bounding box center [784, 127] width 1568 height 90
click at [49, 264] on div at bounding box center [43, 260] width 35 height 35
click at [45, 263] on div at bounding box center [43, 260] width 35 height 35
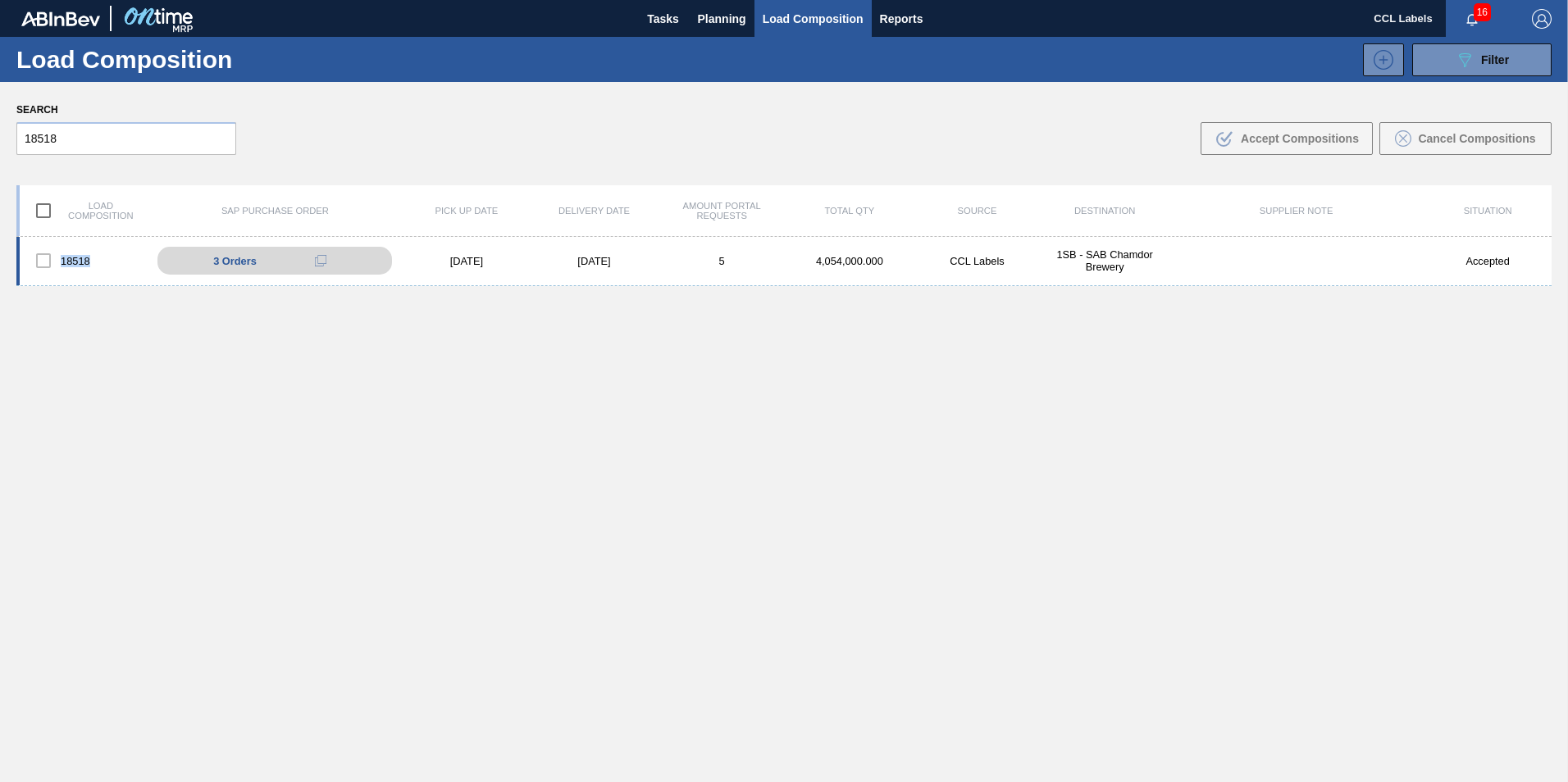
click at [45, 263] on div at bounding box center [43, 260] width 35 height 35
click at [420, 257] on div "[DATE]" at bounding box center [466, 261] width 128 height 12
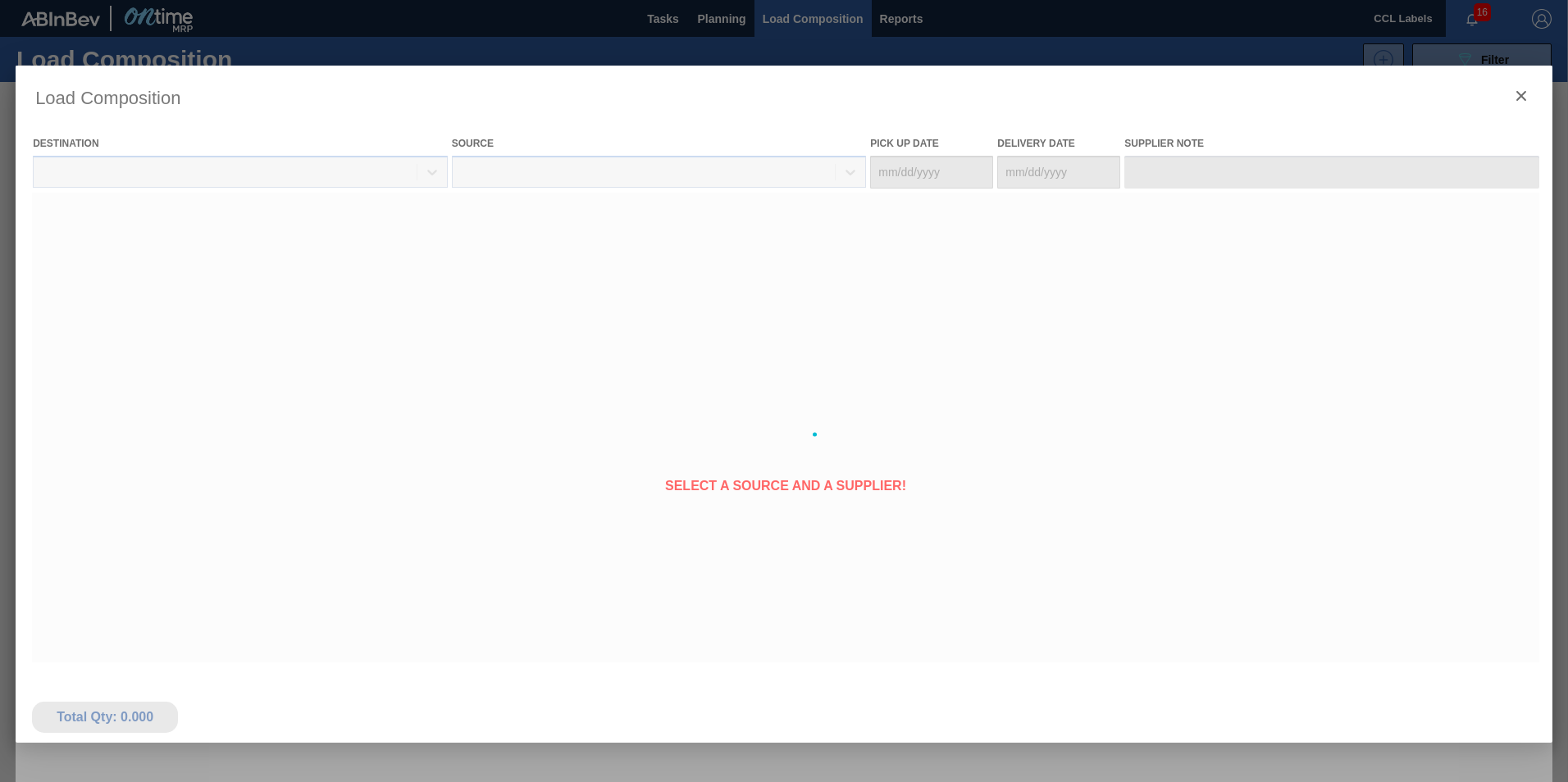
type Date "[DATE]"
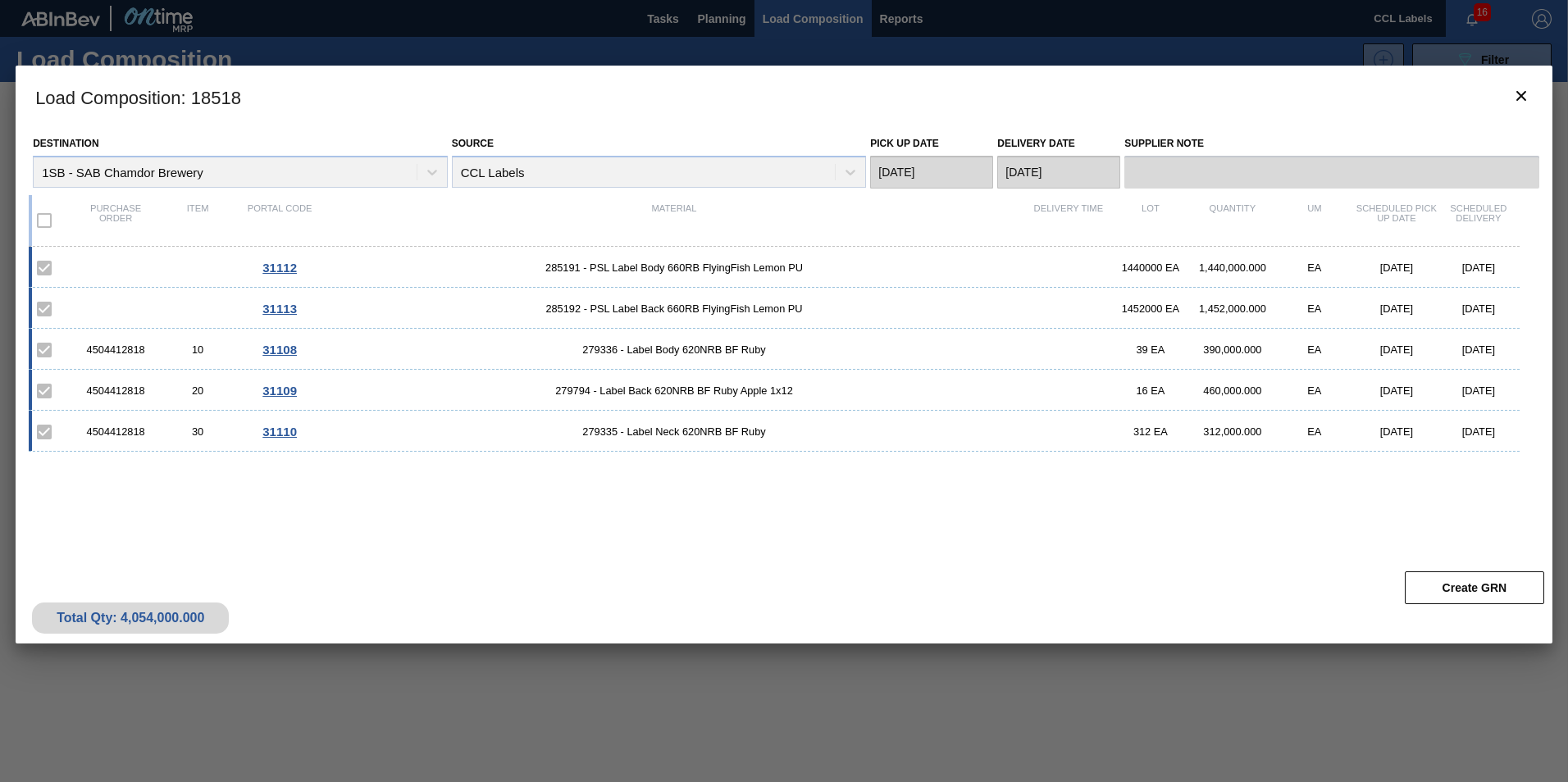
click at [40, 360] on label at bounding box center [44, 350] width 35 height 35
click at [42, 340] on label at bounding box center [44, 350] width 35 height 35
click at [44, 265] on label at bounding box center [44, 268] width 35 height 35
click at [1532, 91] on button "botão de ícone" at bounding box center [1521, 97] width 40 height 40
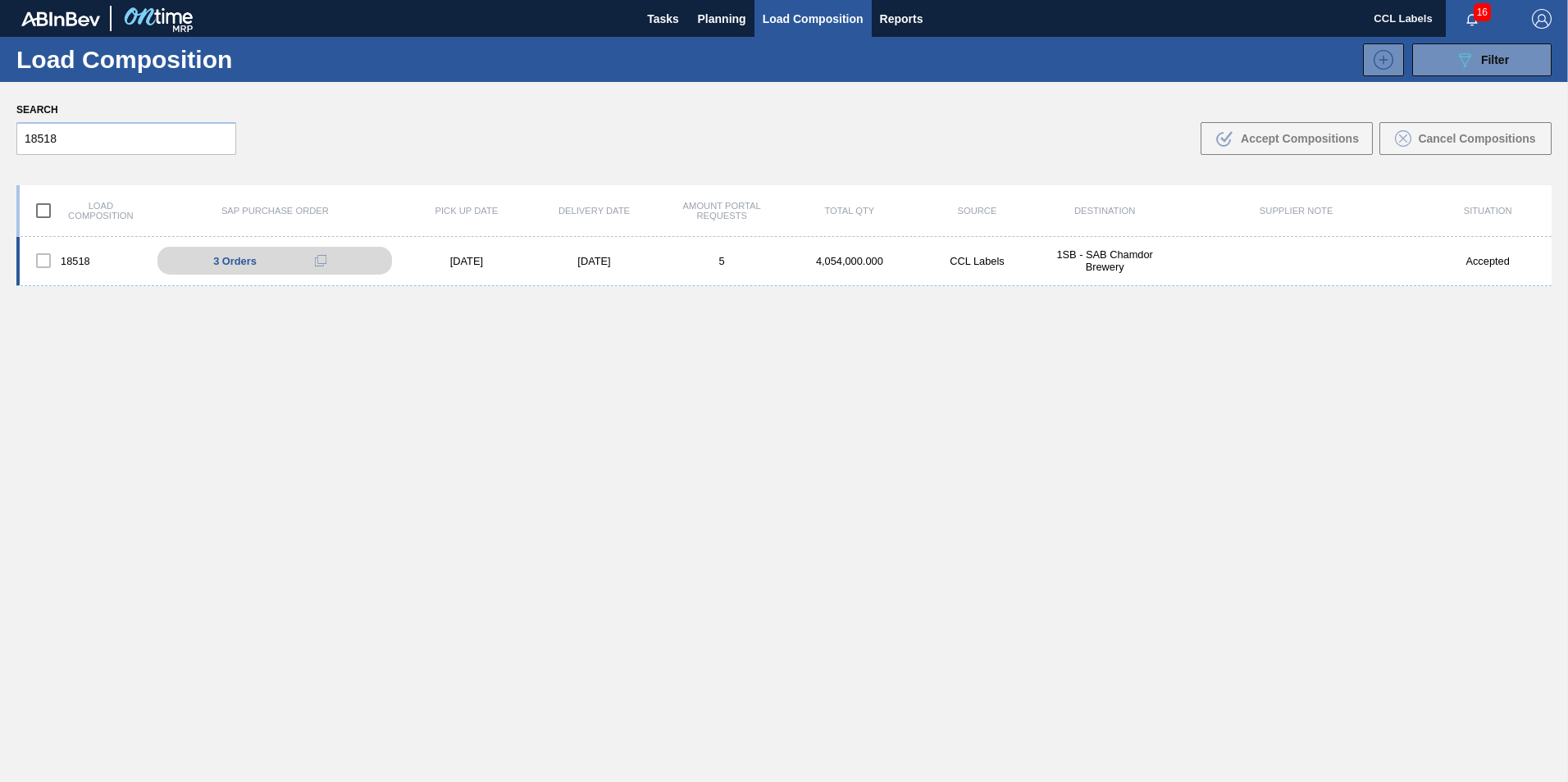
click at [49, 265] on div at bounding box center [43, 260] width 35 height 35
click at [43, 213] on input "checkbox" at bounding box center [43, 210] width 35 height 35
checkbox input "false"
click at [39, 265] on div at bounding box center [43, 260] width 35 height 35
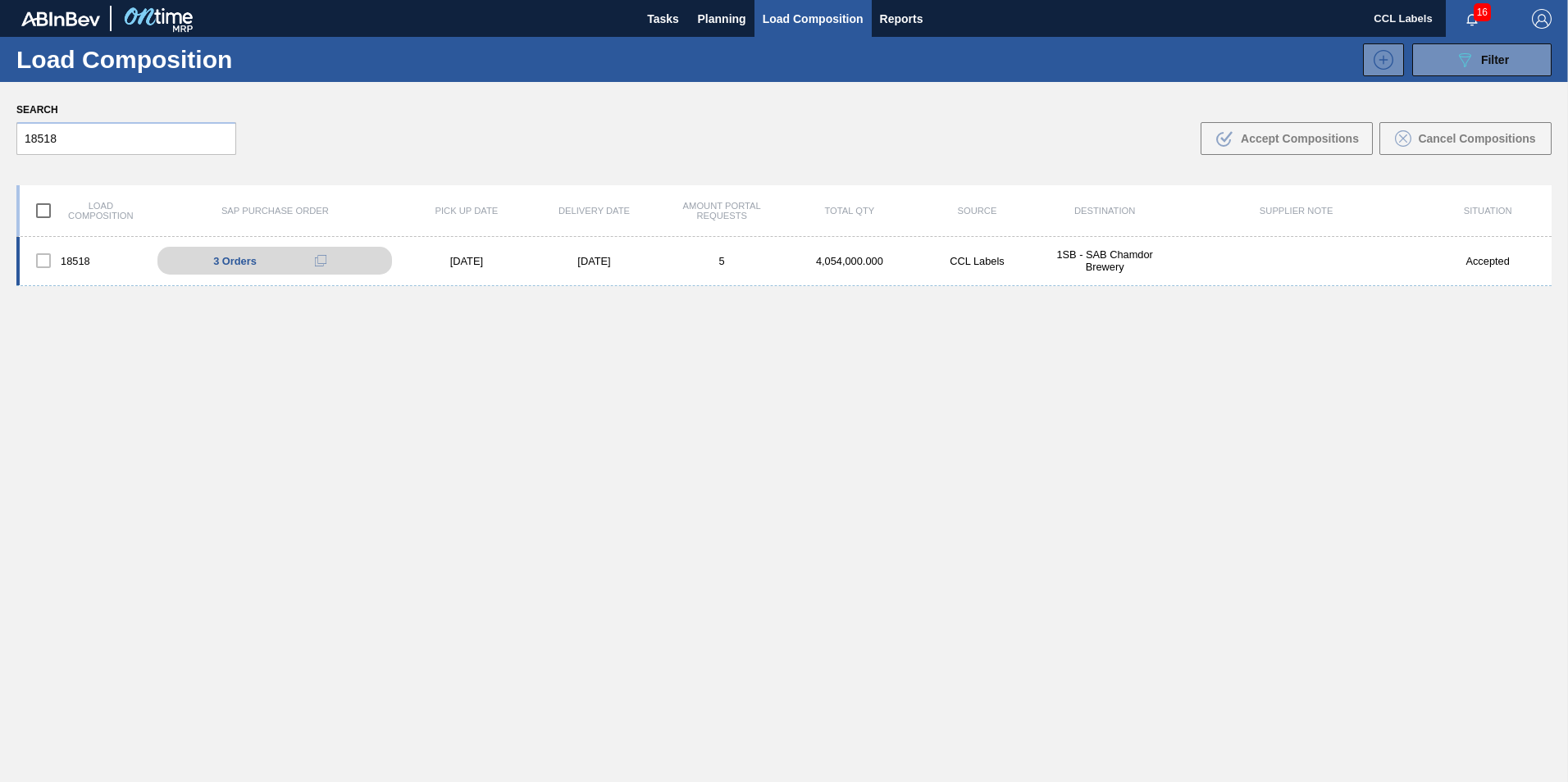
click at [45, 265] on div at bounding box center [43, 260] width 35 height 35
drag, startPoint x: 45, startPoint y: 265, endPoint x: 241, endPoint y: 184, distance: 212.1
click at [241, 185] on div "Load composition SAP Purchase Order Pick up Date Delivery Date Amount Portal Re…" at bounding box center [783, 211] width 1535 height 52
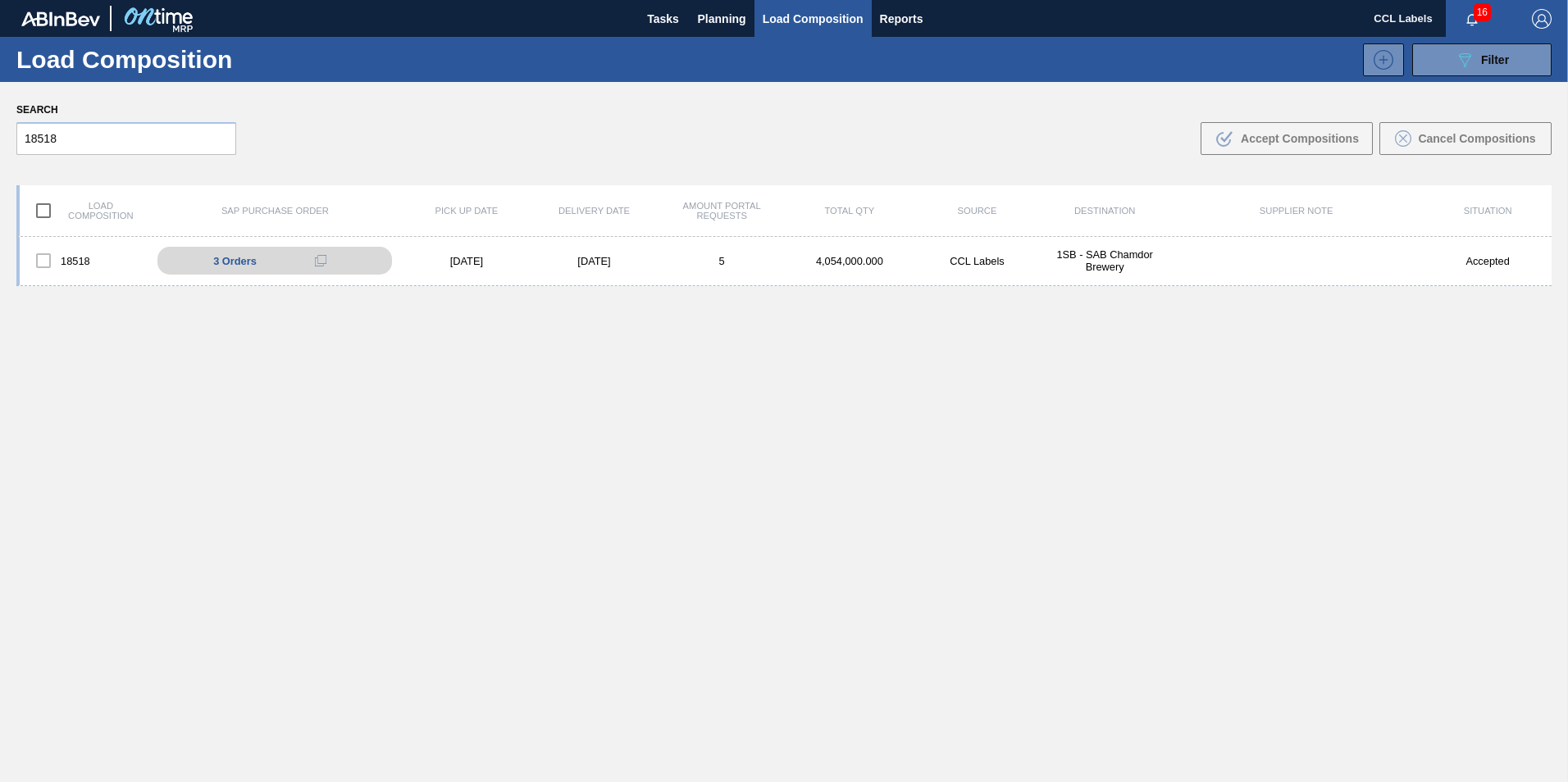
click at [1534, 17] on img "button" at bounding box center [1542, 19] width 20 height 20
click at [1495, 146] on li "Logout" at bounding box center [1476, 147] width 155 height 30
